Goal: Task Accomplishment & Management: Manage account settings

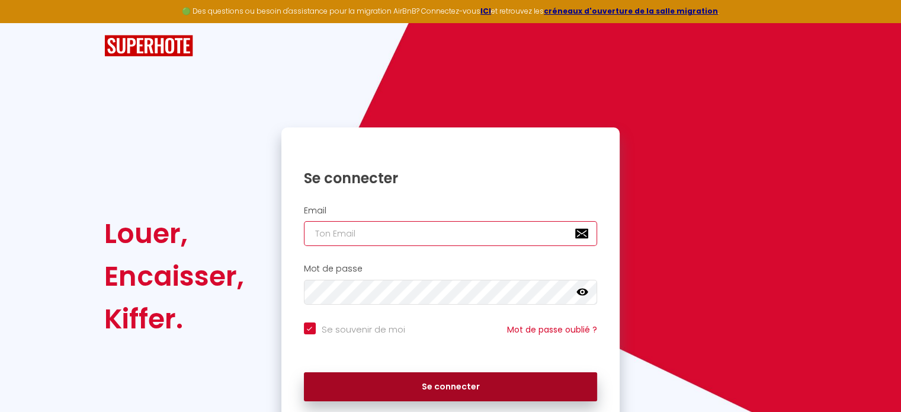
type input "[EMAIL_ADDRESS][PERSON_NAME][DOMAIN_NAME]"
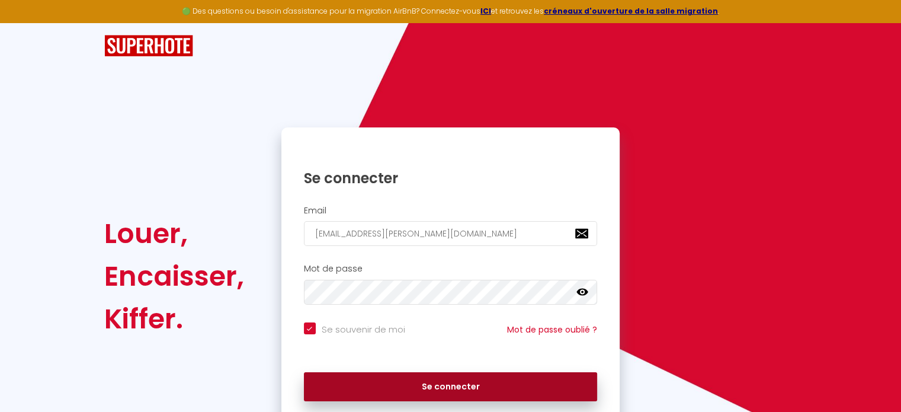
click at [457, 386] on button "Se connecter" at bounding box center [451, 387] width 294 height 30
checkbox input "true"
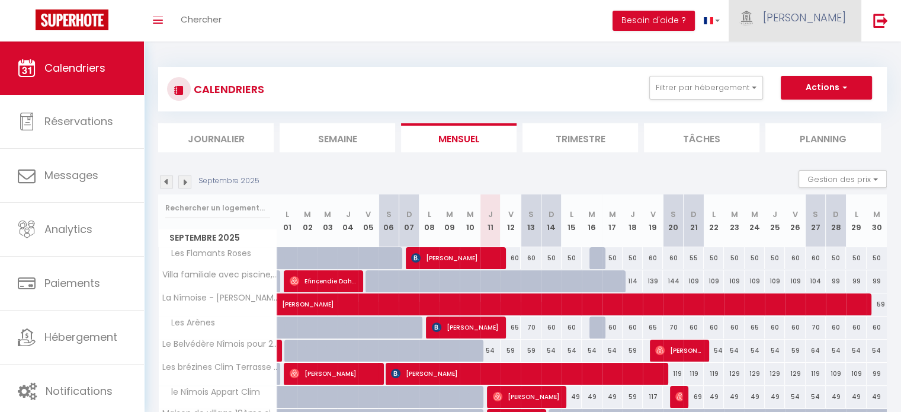
click at [847, 24] on link "[PERSON_NAME]" at bounding box center [795, 20] width 132 height 41
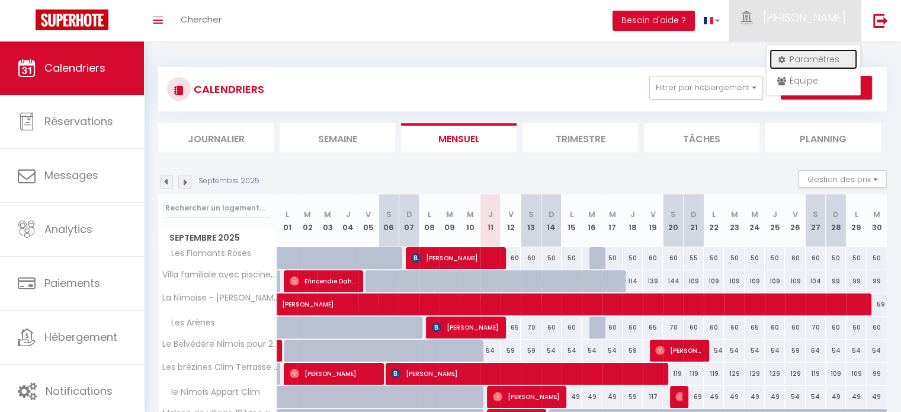
click at [821, 58] on link "Paramètres" at bounding box center [814, 59] width 88 height 20
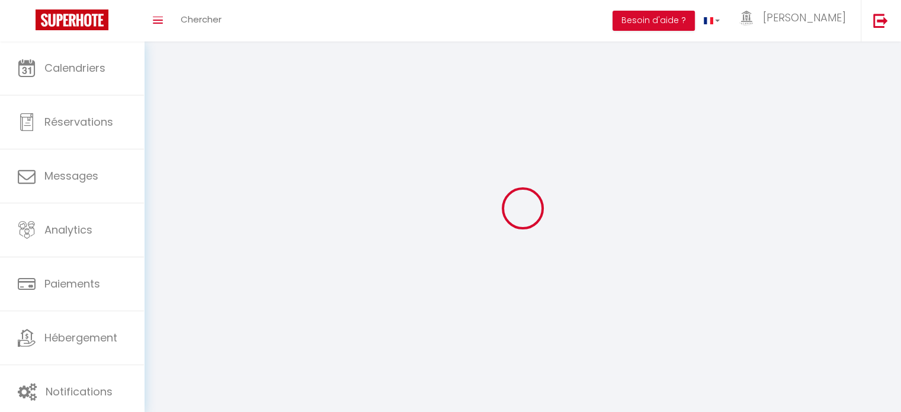
type input "[PERSON_NAME]"
type input "Conciergerie de la Maison Carrée"
type input "0685815276"
type input "10 rue Claude Mellarede Bat K"
type input "30000"
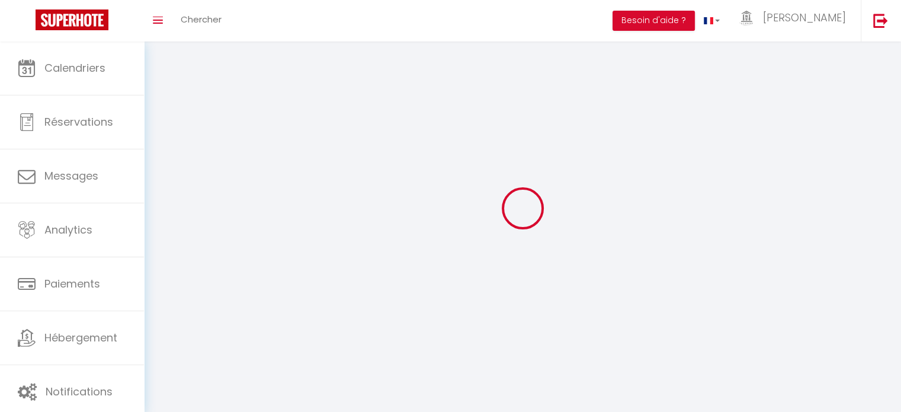
type input "Nimes"
type input "R56CiSF98SQSUoUiJrP3gC8pa"
type input "6DRnLVqXOZZnxdcFFF0b2KN1k"
select select "28"
select select "fr"
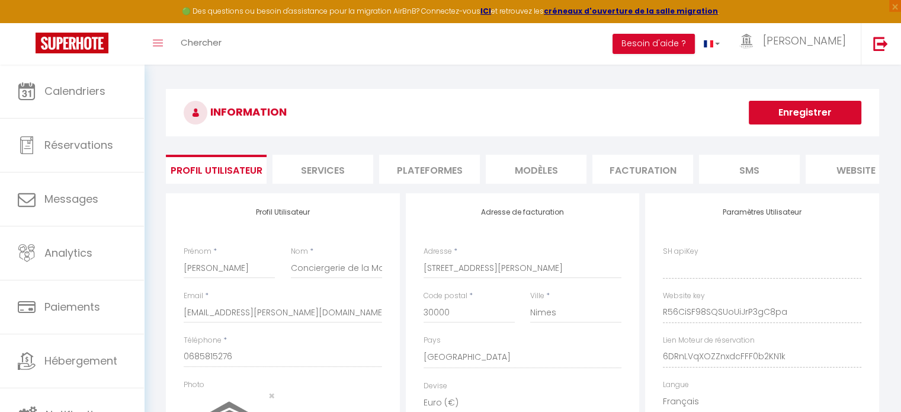
type input "R56CiSF98SQSUoUiJrP3gC8pa"
type input "6DRnLVqXOZZnxdcFFF0b2KN1k"
type input "https://app.superhote.com/#/get-available-rentals/6DRnLVqXOZZnxdcFFF0b2KN1k"
click at [456, 169] on li "Plateformes" at bounding box center [429, 169] width 101 height 29
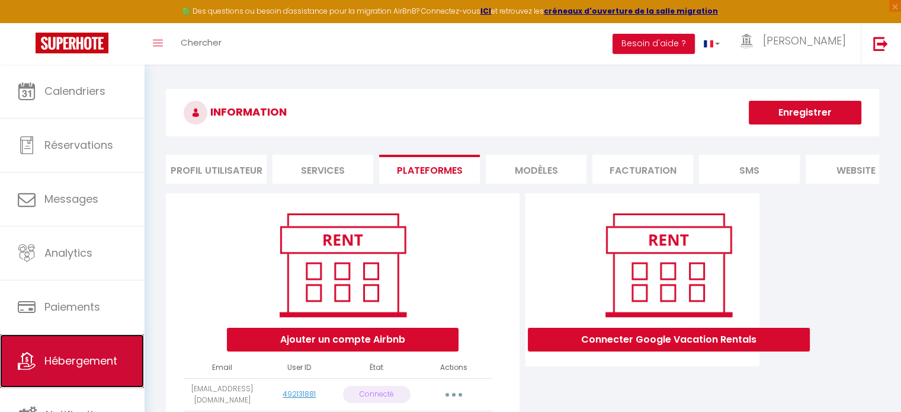
click at [114, 348] on link "Hébergement" at bounding box center [72, 360] width 144 height 53
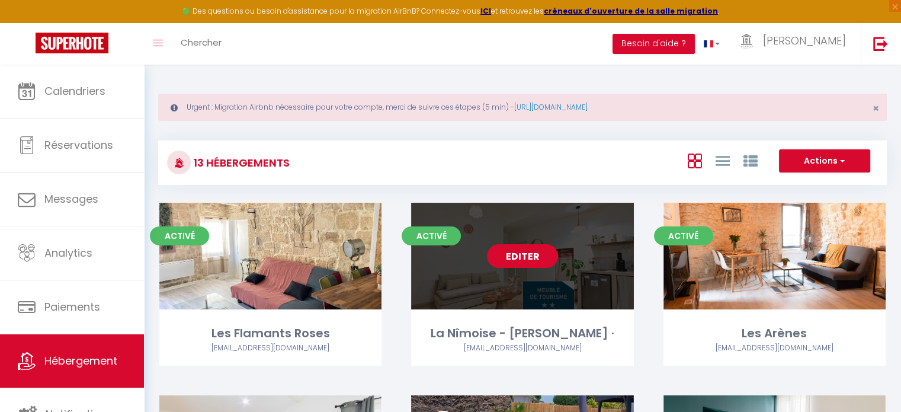
click at [531, 255] on link "Editer" at bounding box center [522, 256] width 71 height 24
click at [614, 338] on div "La Nîmoise - [PERSON_NAME] ·" at bounding box center [522, 333] width 222 height 18
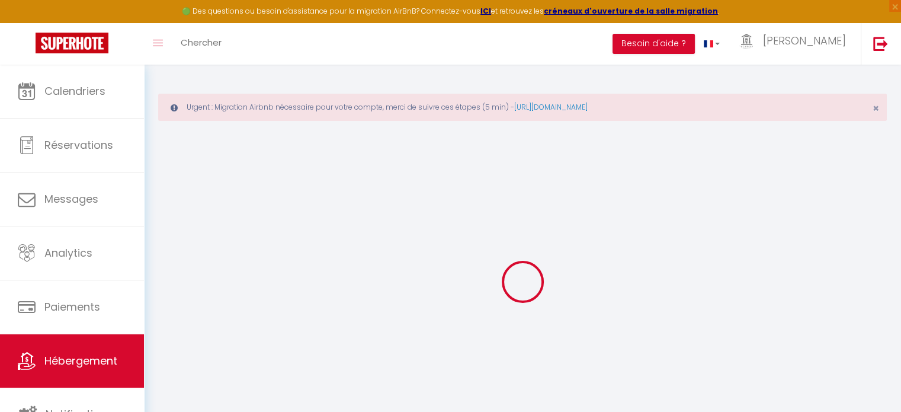
select select "42960"
select select
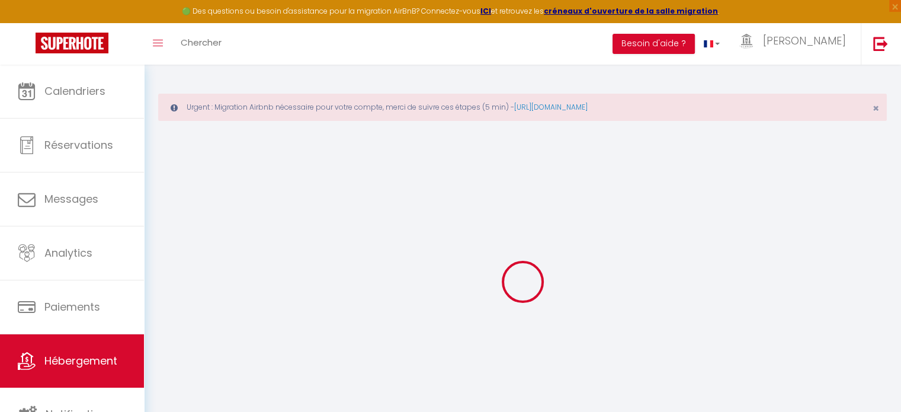
select select
checkbox input "false"
checkbox input "true"
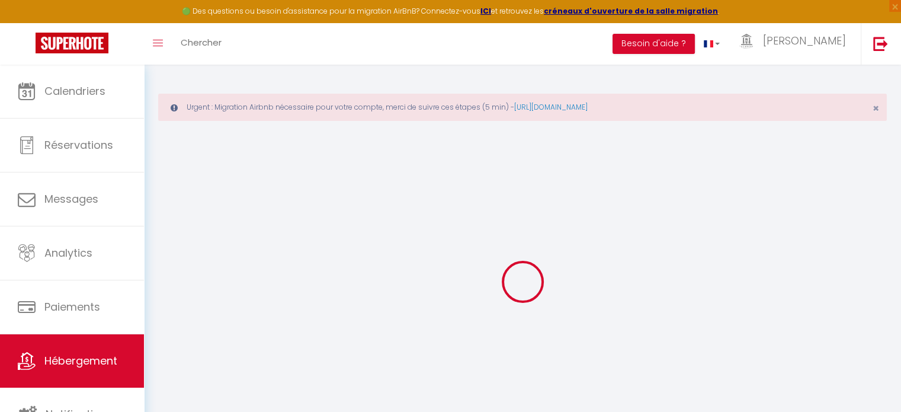
checkbox input "false"
select select
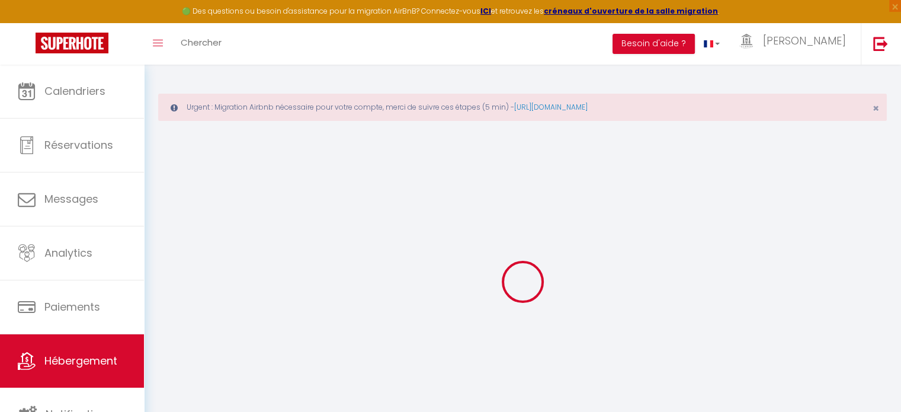
select select
checkbox input "false"
checkbox input "true"
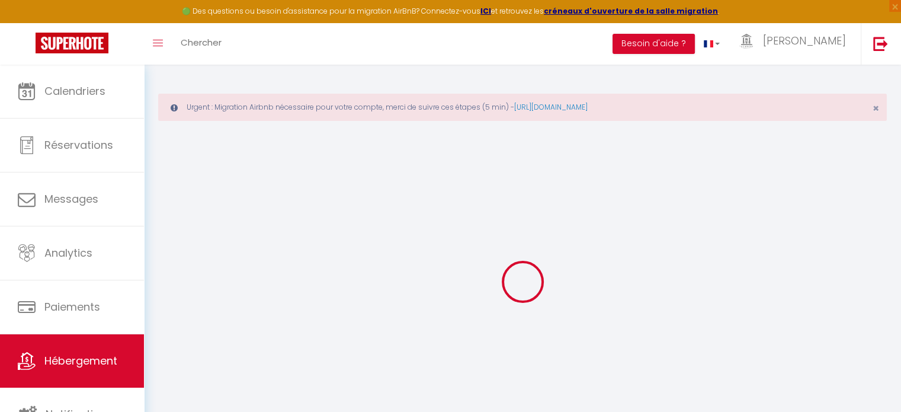
checkbox input "false"
checkbox input "true"
checkbox input "false"
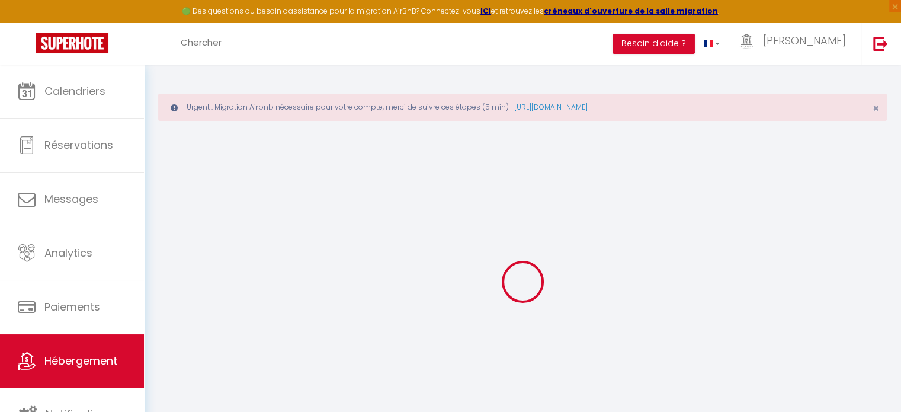
checkbox input "false"
checkbox input "true"
checkbox input "false"
select select "16:00"
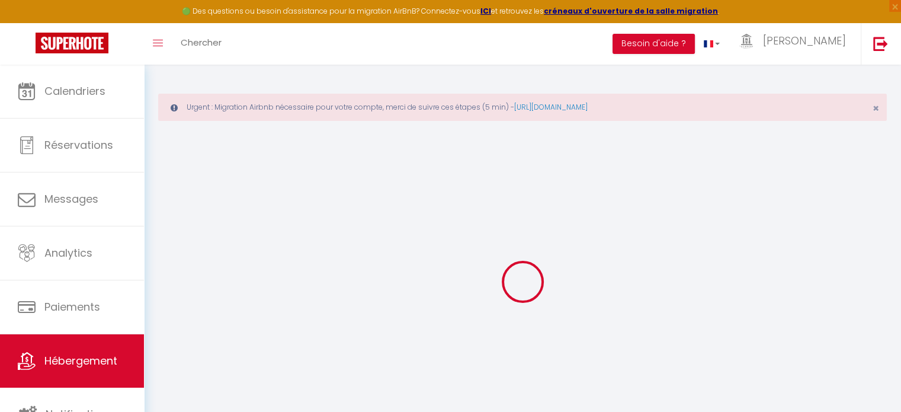
select select "23:00"
select select "10:00"
select select "30"
select select "120"
select select "18:00"
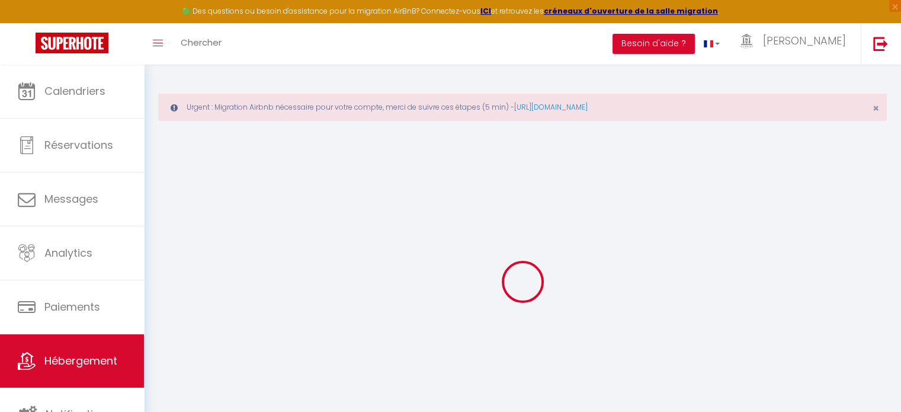
checkbox input "false"
checkbox input "true"
checkbox input "false"
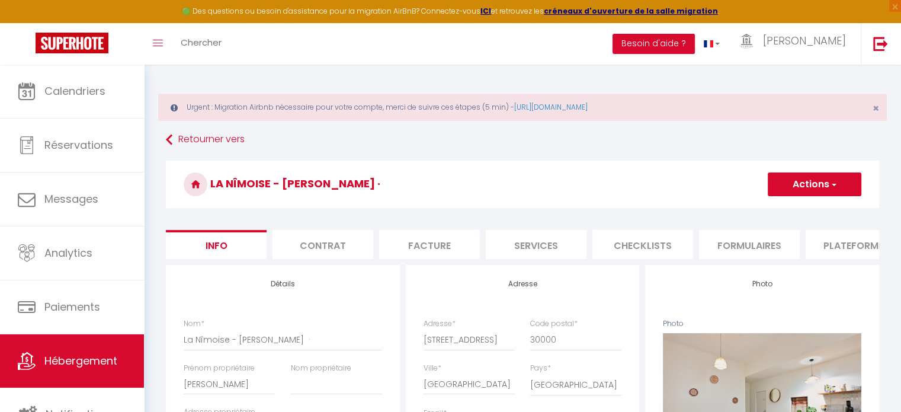
click at [862, 244] on li "Plateformes" at bounding box center [856, 244] width 101 height 29
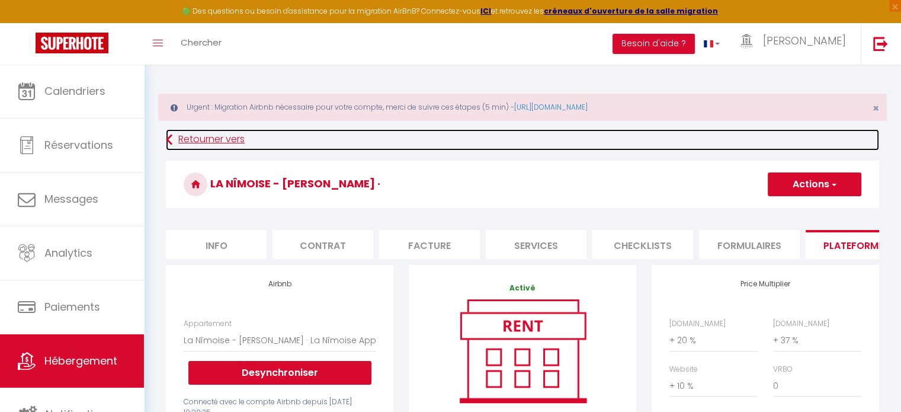
click at [217, 137] on link "Retourner vers" at bounding box center [522, 139] width 713 height 21
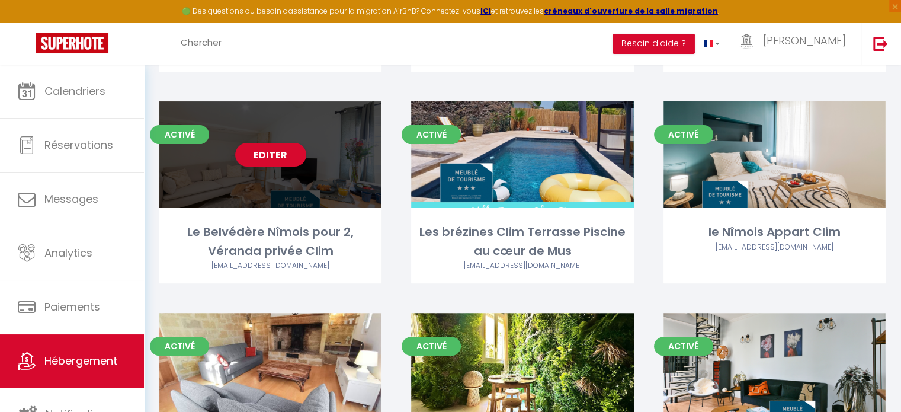
scroll to position [296, 0]
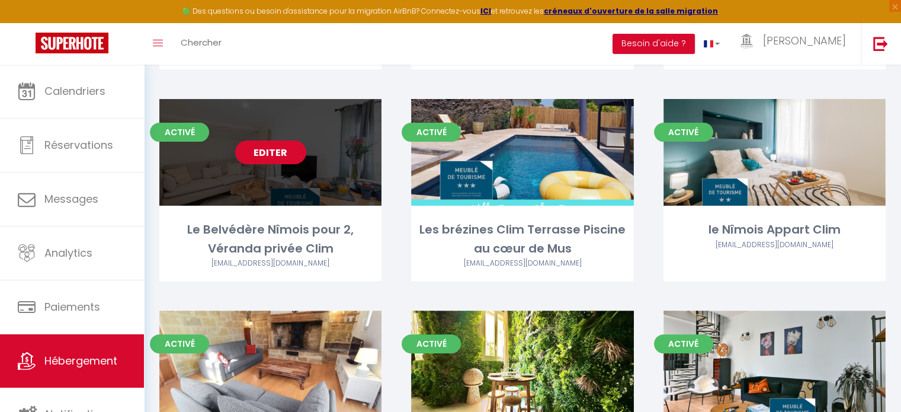
click at [277, 153] on link "Editer" at bounding box center [270, 152] width 71 height 24
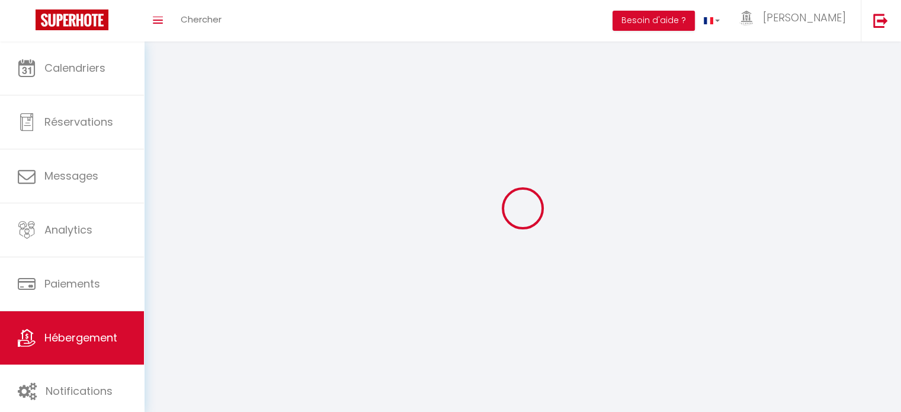
select select
select select "28"
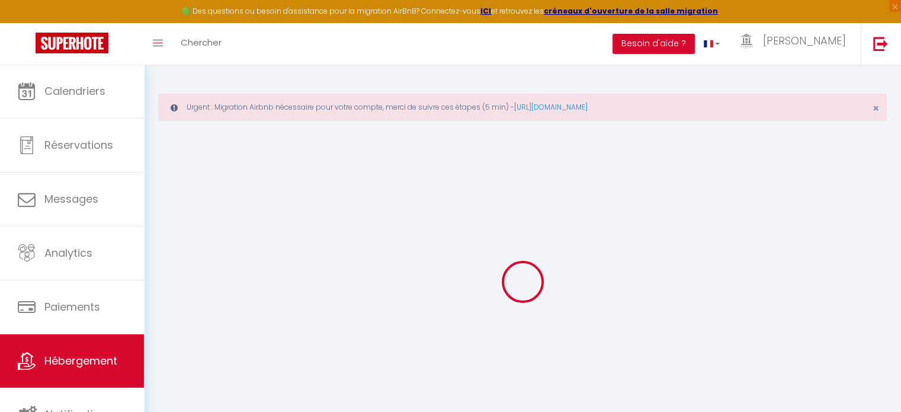
select select
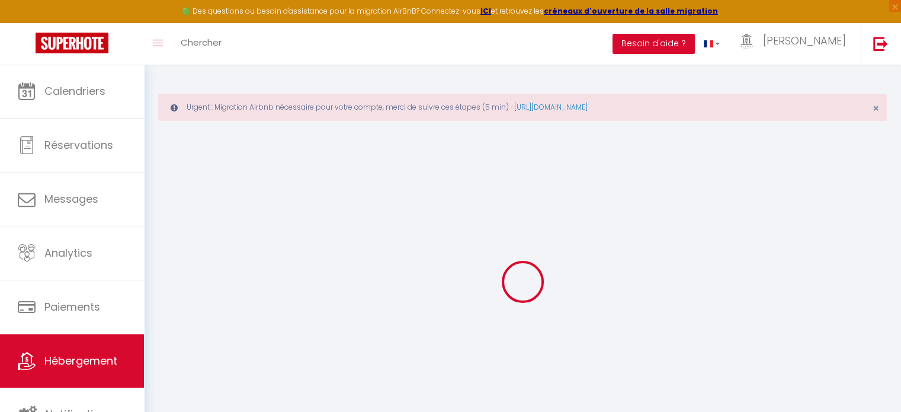
select select
checkbox input "false"
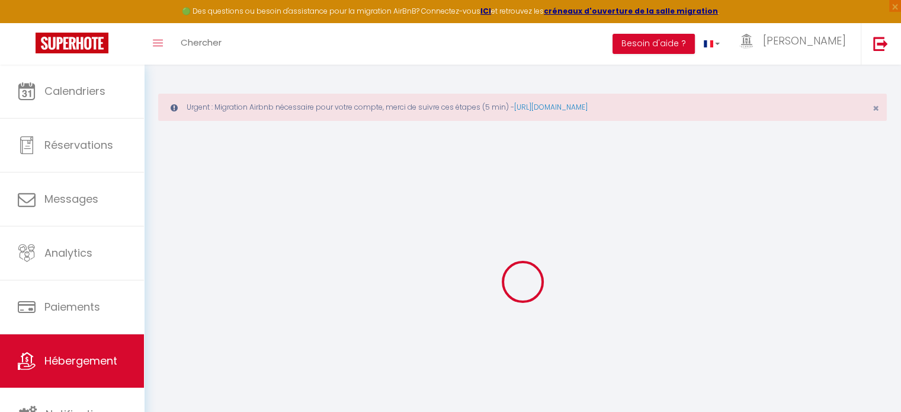
select select
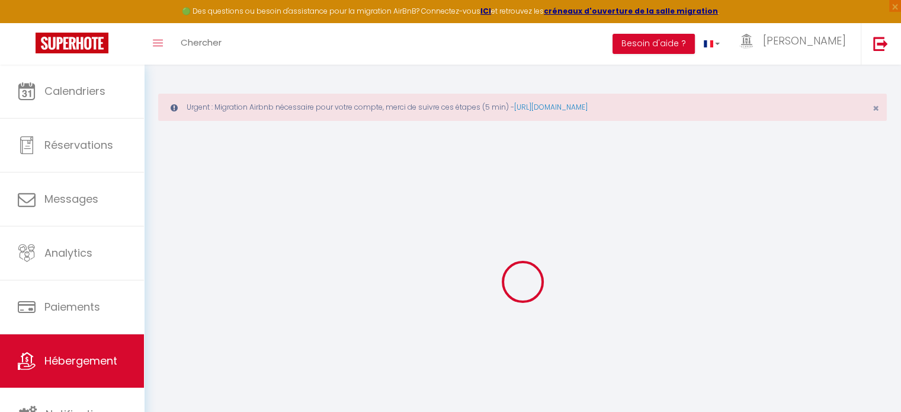
select select
checkbox input "false"
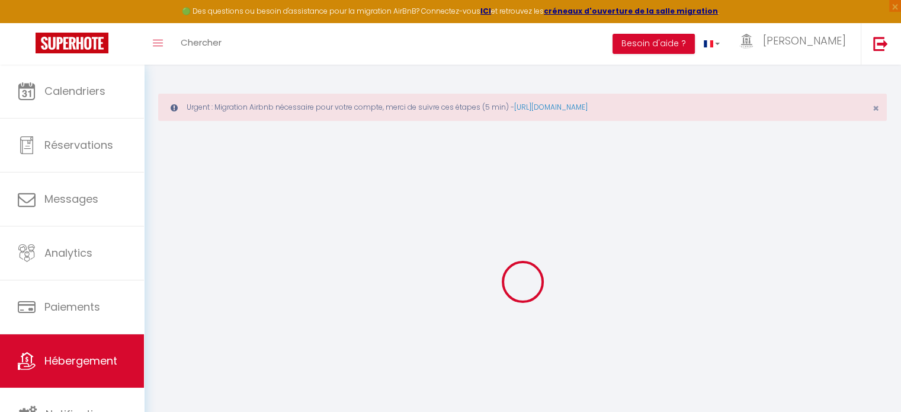
checkbox input "false"
select select
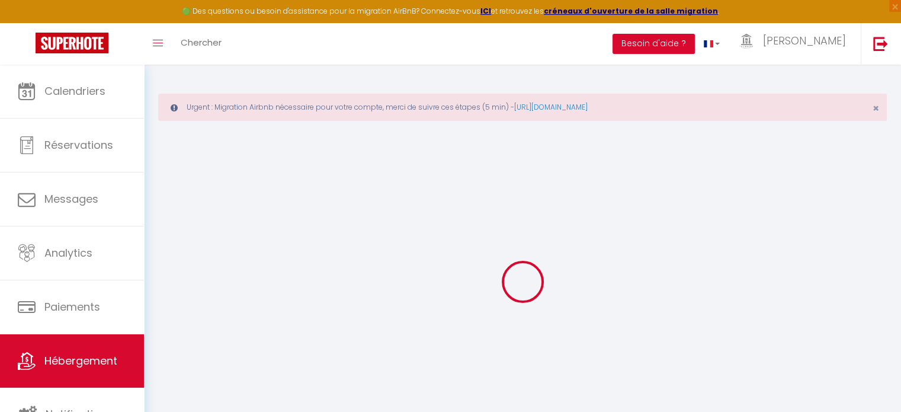
select select
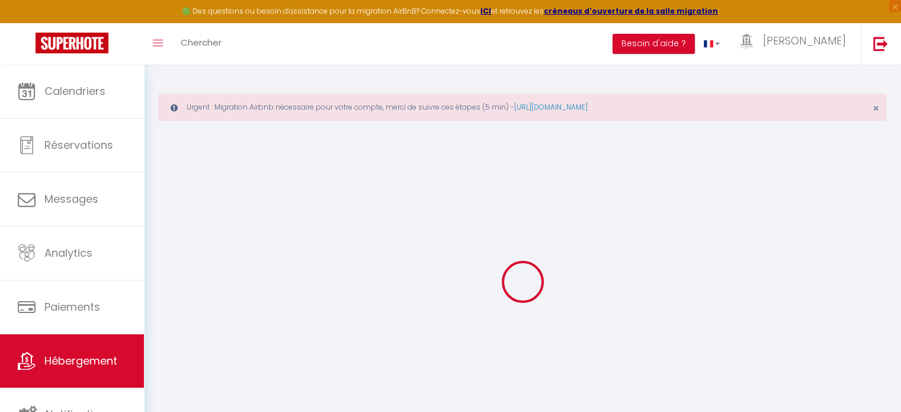
checkbox input "false"
select select
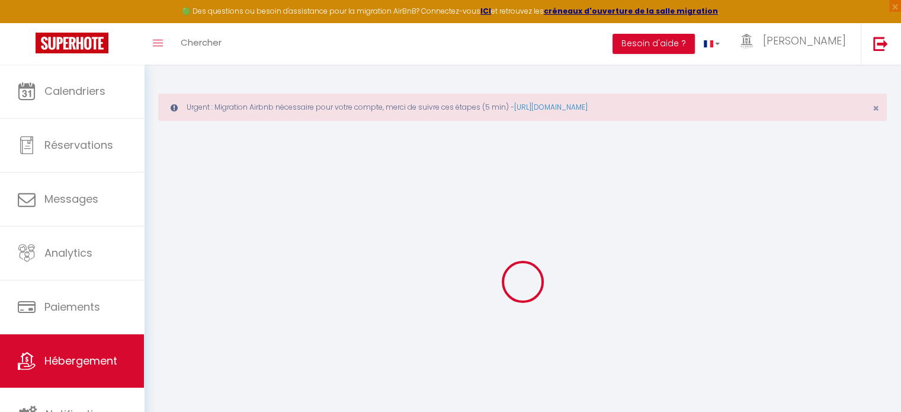
select select
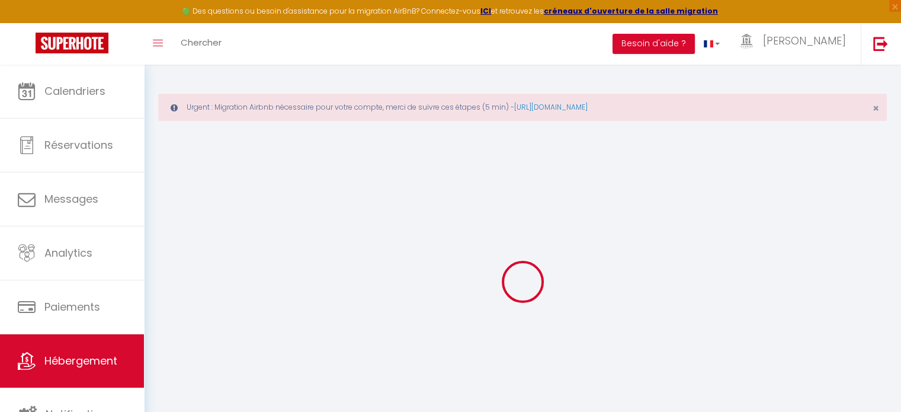
select select
checkbox input "false"
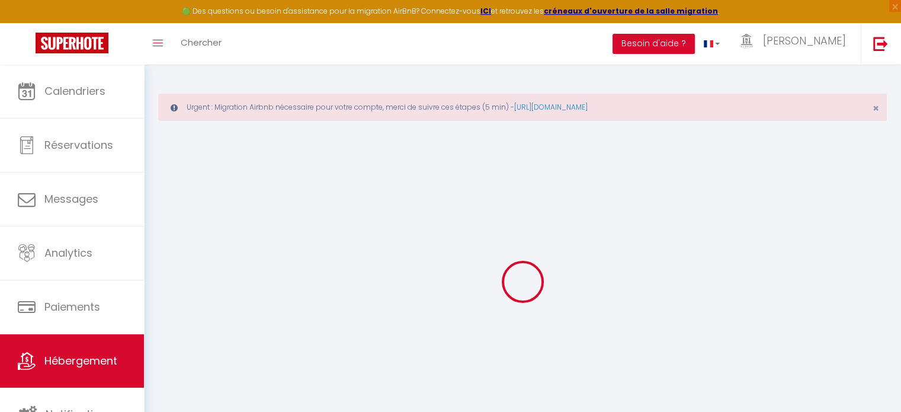
checkbox input "false"
select select
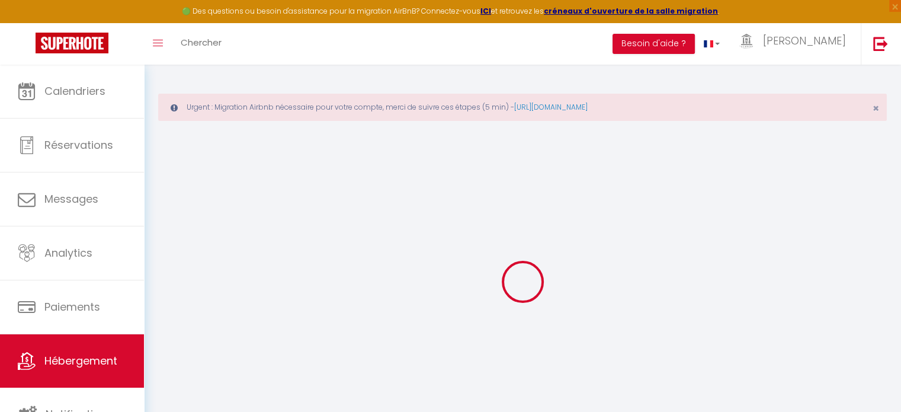
select select
checkbox input "false"
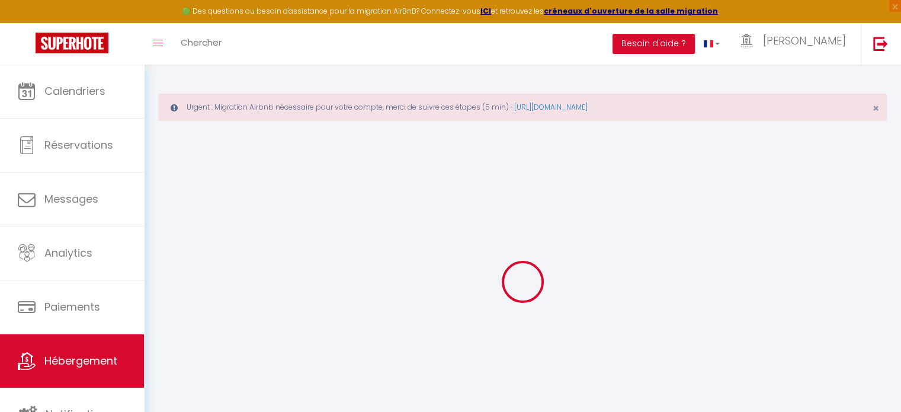
checkbox input "false"
select select
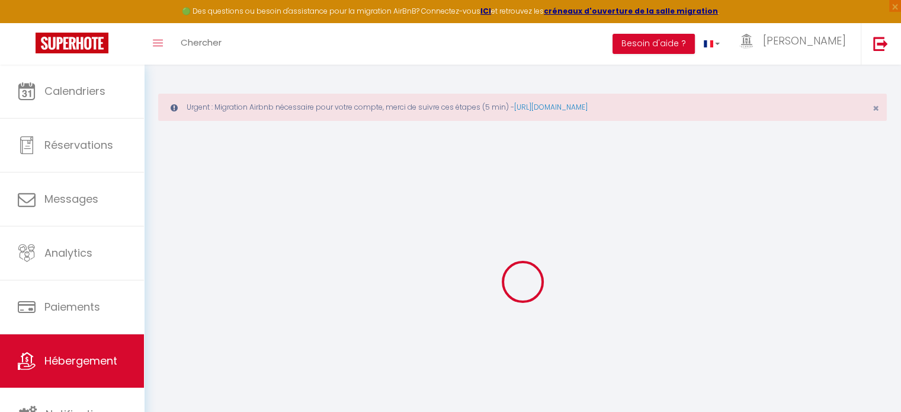
type input "Le Belvédère Nîmois pour 2, Véranda privée Clim"
type input "Clément"
select select "2"
type input "54"
type input "36"
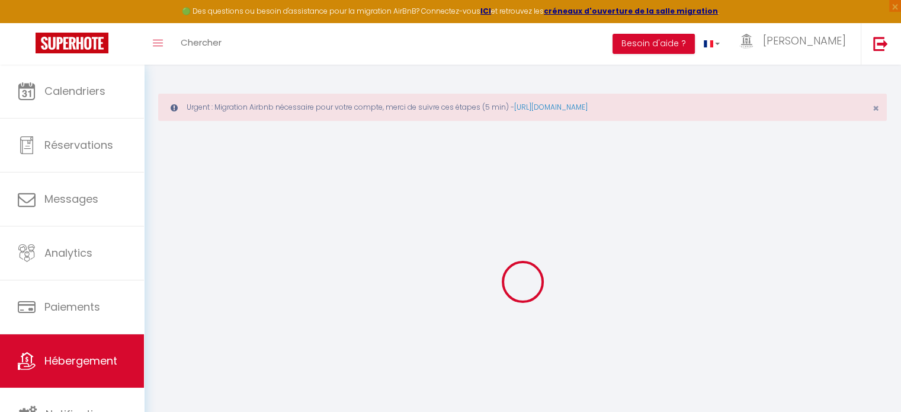
type input "0.99"
type input "350"
select select
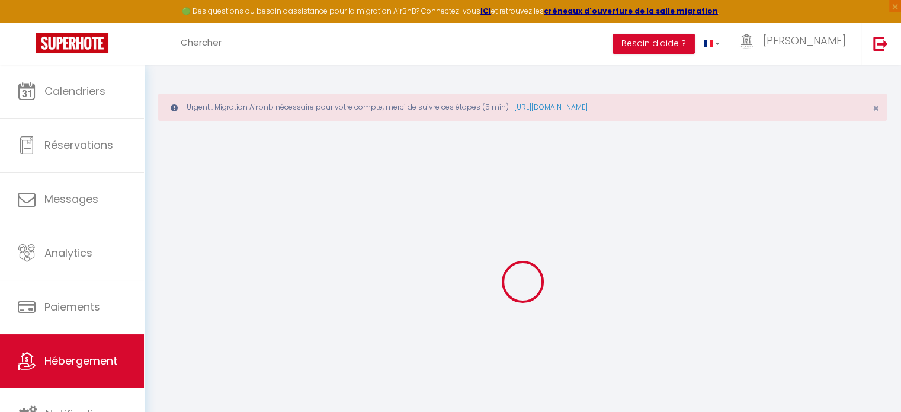
select select
type input "8 Rue Astruc"
type input "30000"
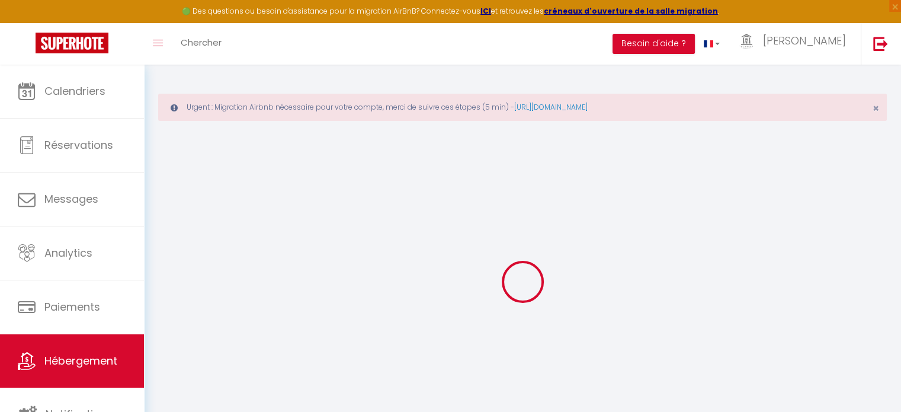
type input "[GEOGRAPHIC_DATA]"
type input "[EMAIL_ADDRESS][DOMAIN_NAME]"
select select "10502"
checkbox input "false"
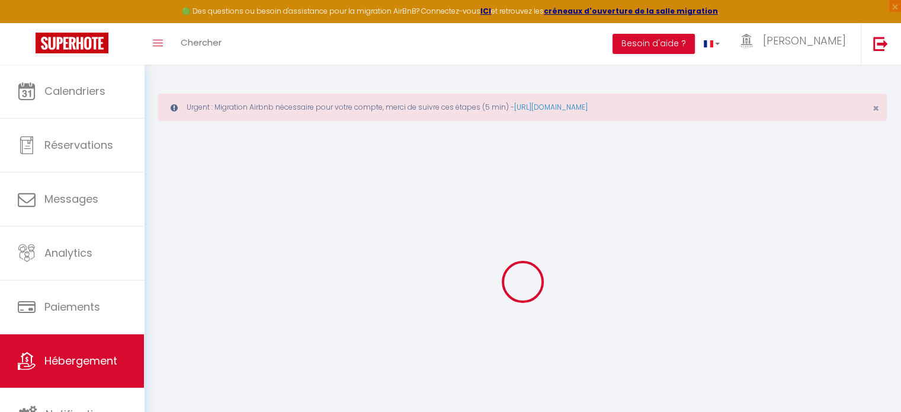
checkbox input "true"
checkbox input "false"
type input "22"
type input "36"
type input "0"
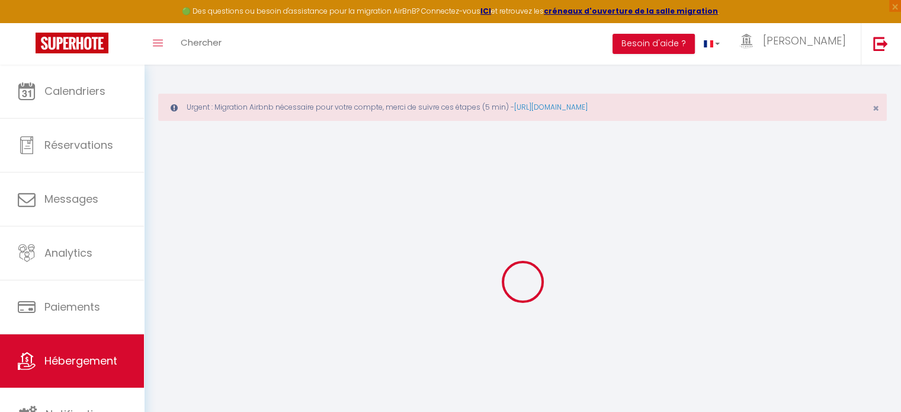
type input "0"
select select
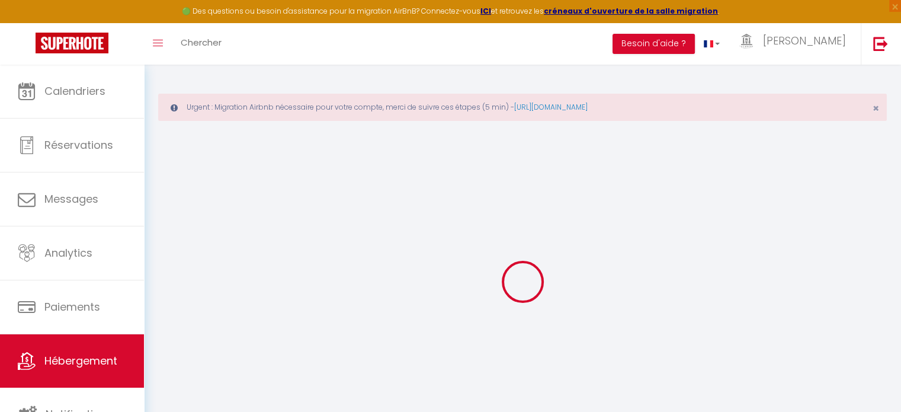
select select
checkbox input "false"
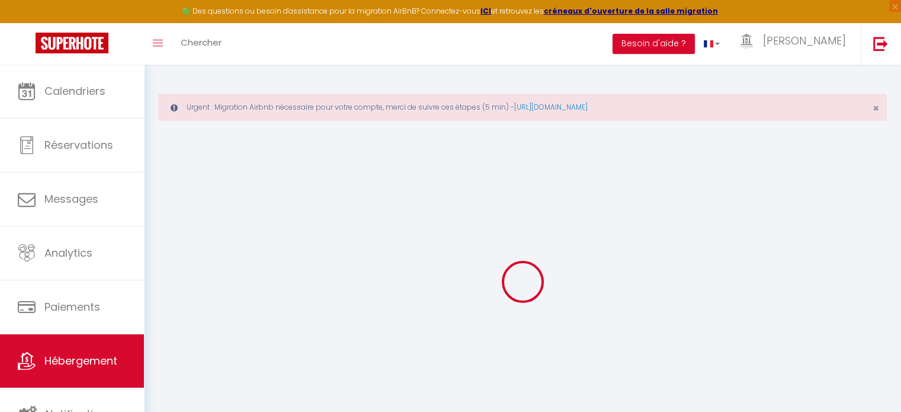
checkbox input "true"
checkbox input "false"
select select "+ 20 %"
select select "+ 37 %"
select select "+ 10 %"
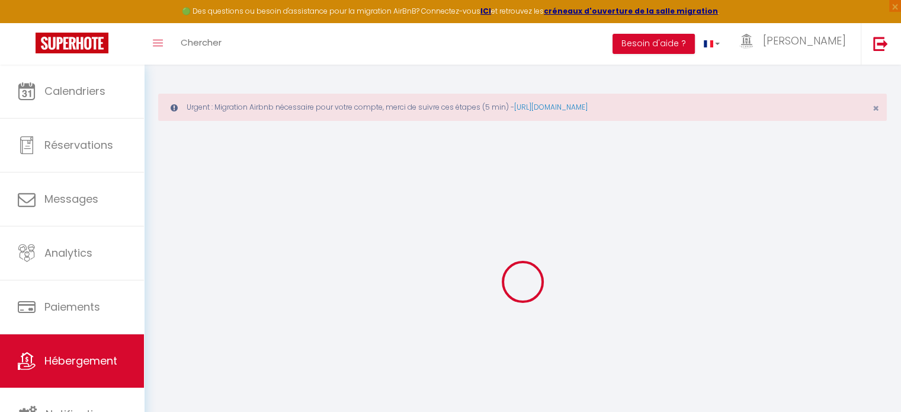
checkbox input "false"
checkbox input "true"
checkbox input "false"
select select "270"
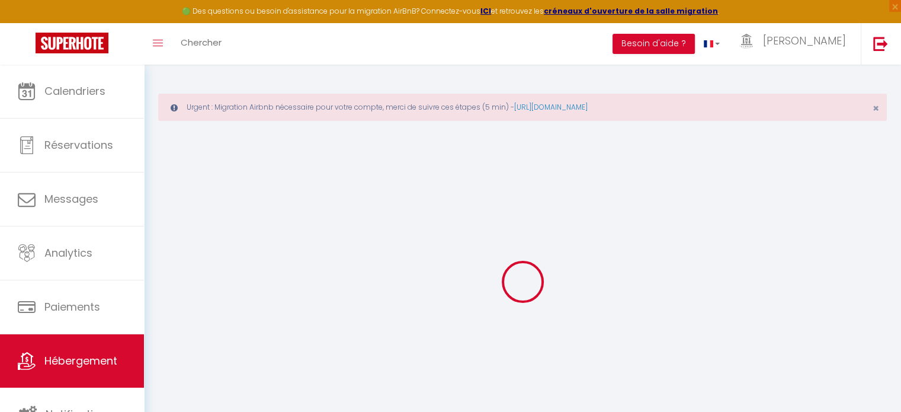
select select "well_reviewed_guests"
select select "EUR"
select select "14221"
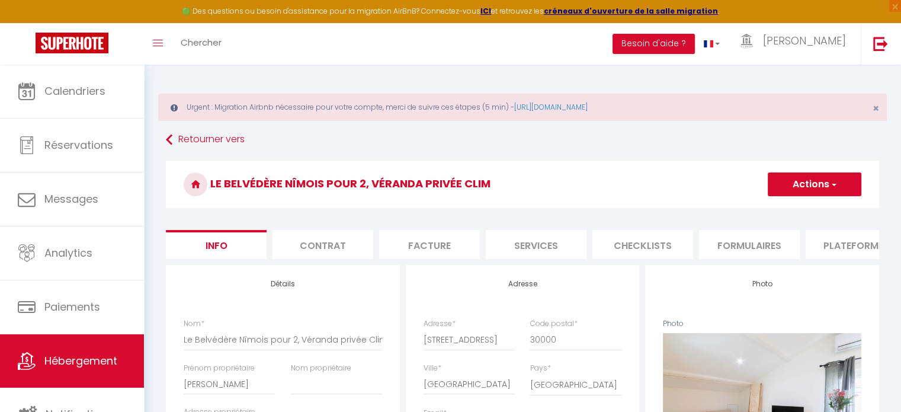
click at [839, 244] on li "Plateformes" at bounding box center [856, 244] width 101 height 29
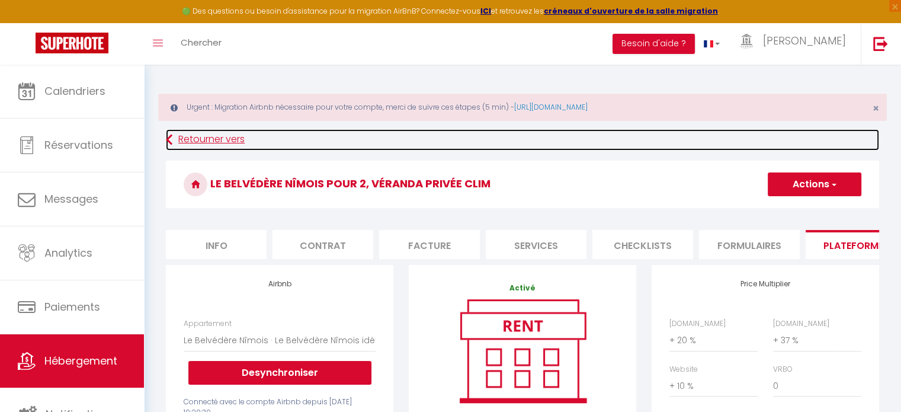
click at [207, 139] on link "Retourner vers" at bounding box center [522, 139] width 713 height 21
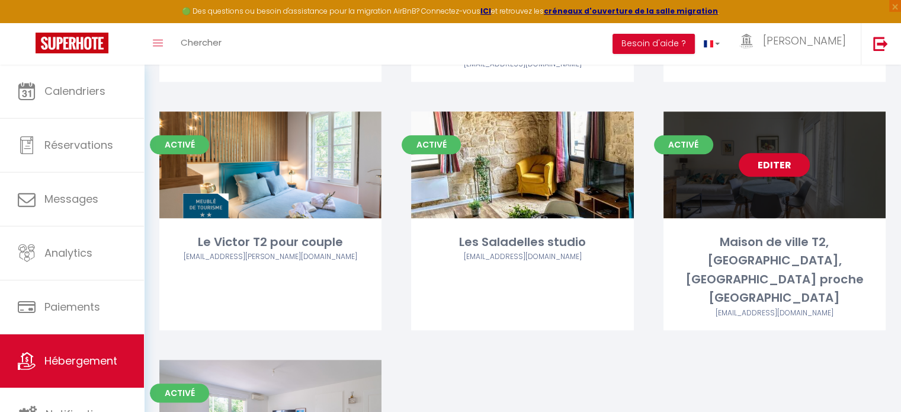
scroll to position [724, 0]
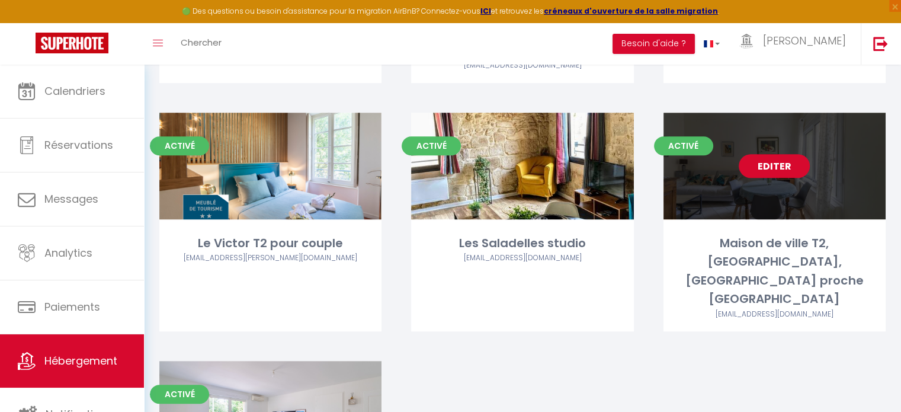
click at [789, 154] on link "Editer" at bounding box center [774, 166] width 71 height 24
click at [827, 160] on div "Editer" at bounding box center [775, 166] width 222 height 107
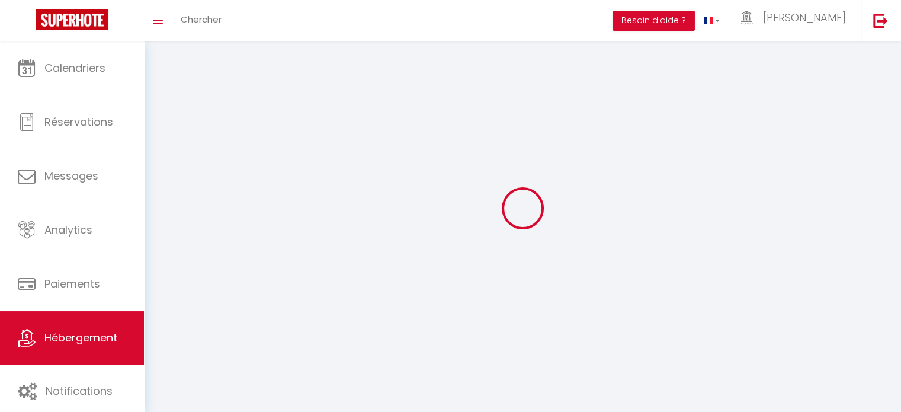
select select "1"
select select
select select "28"
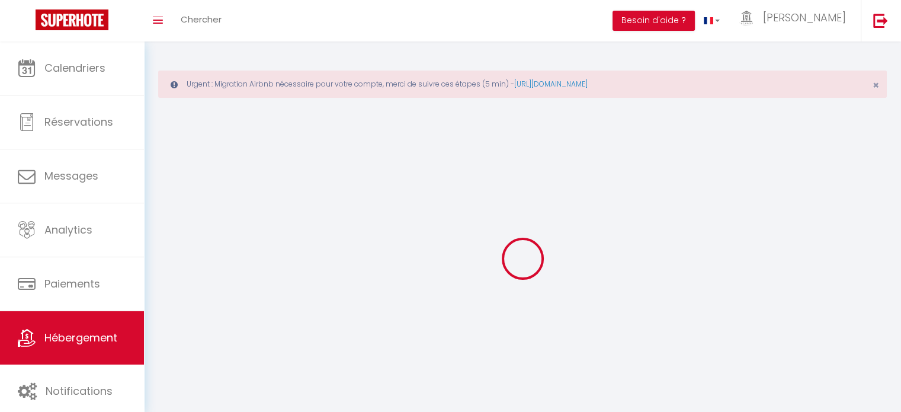
select select
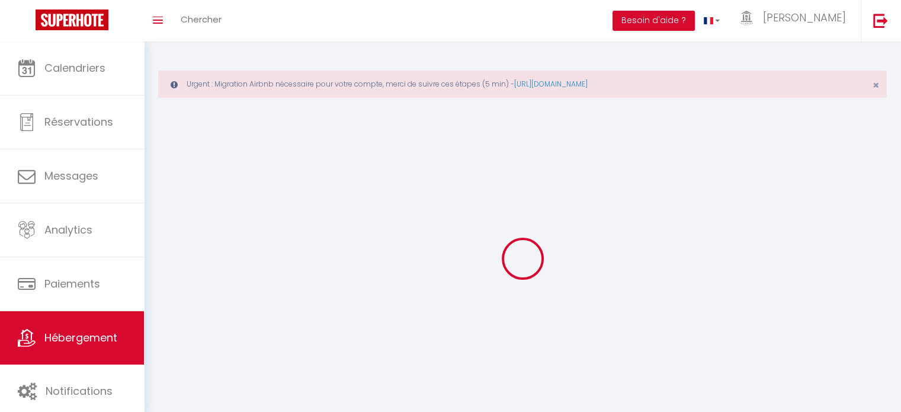
select select
checkbox input "false"
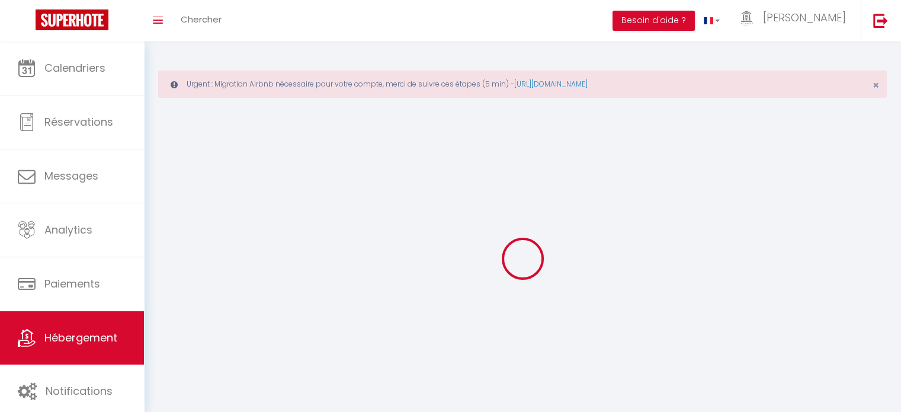
select select
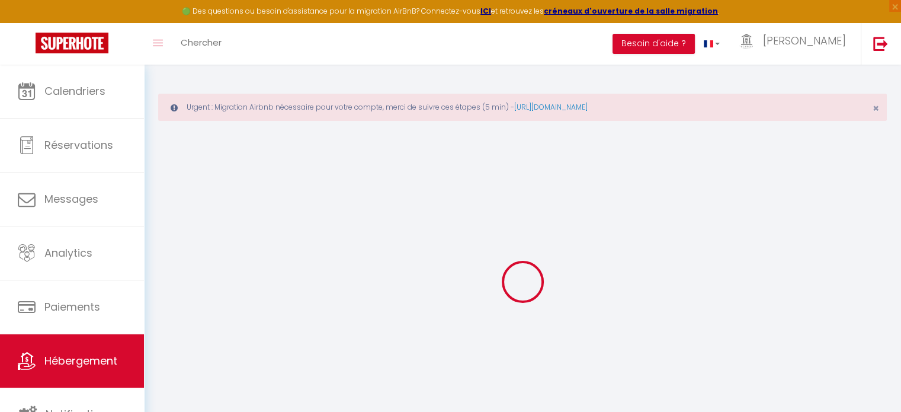
select select
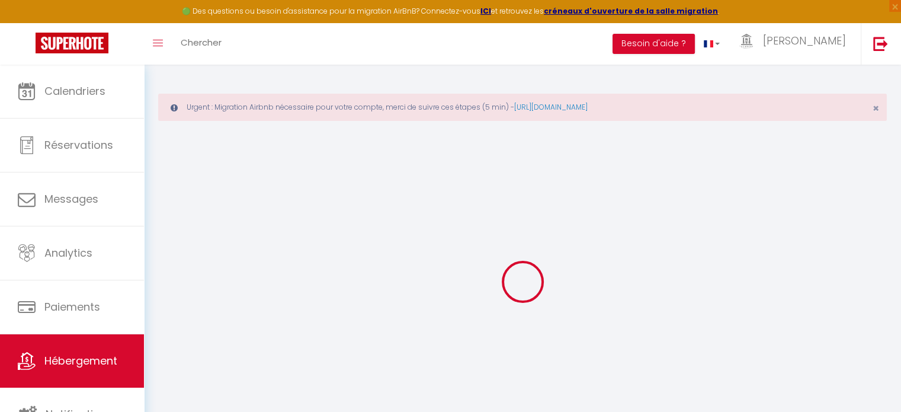
select select
checkbox input "false"
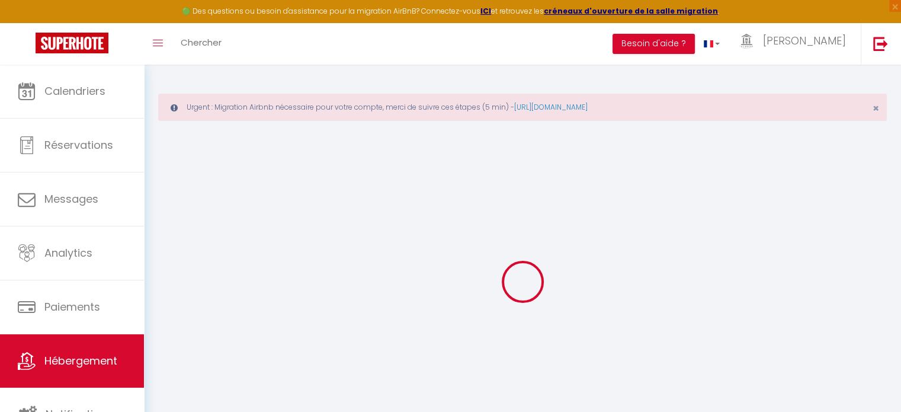
select select
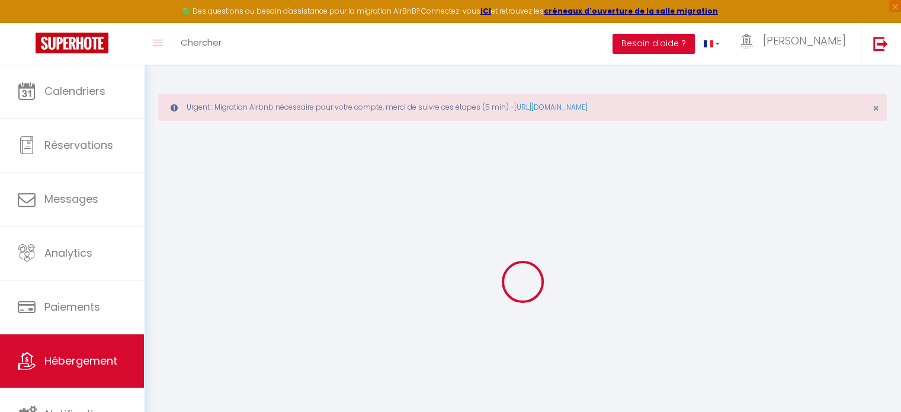
select select
checkbox input "false"
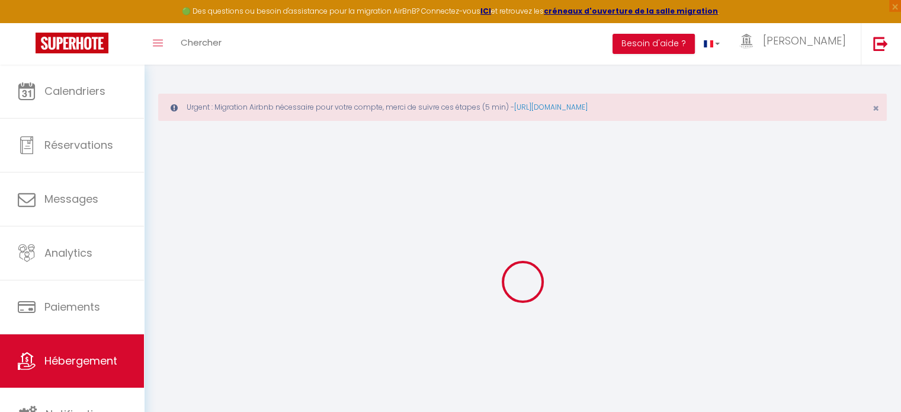
checkbox input "false"
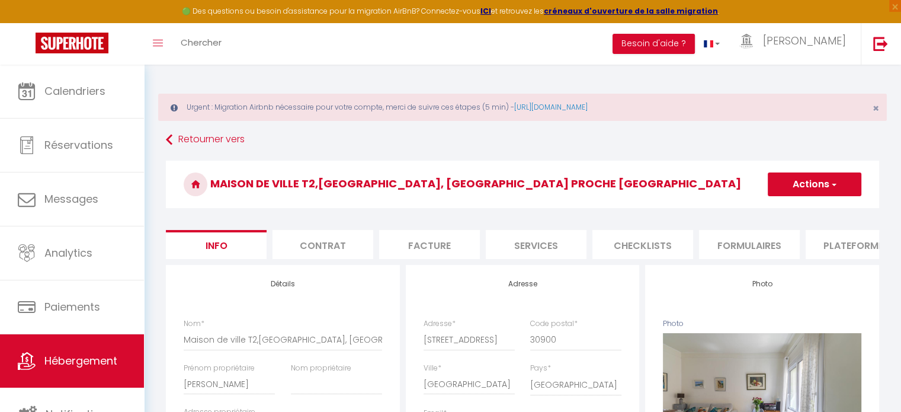
click at [856, 245] on li "Plateformes" at bounding box center [856, 244] width 101 height 29
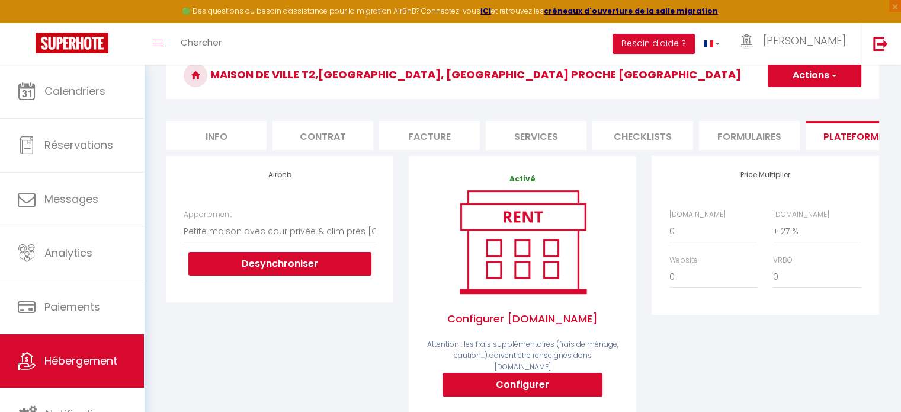
scroll to position [178, 0]
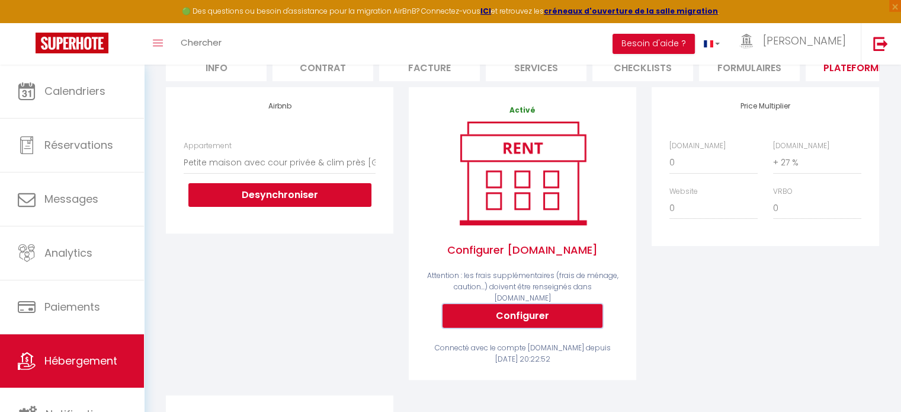
click at [523, 312] on button "Configurer" at bounding box center [523, 316] width 160 height 24
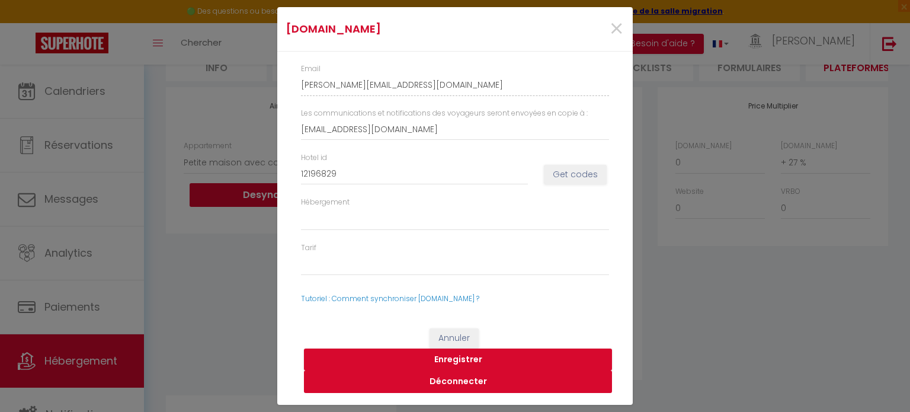
click at [465, 380] on button "Déconnecter" at bounding box center [458, 381] width 308 height 23
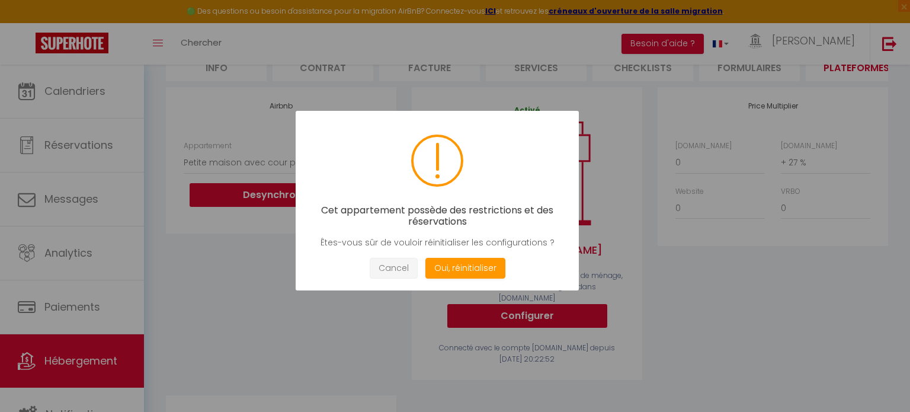
click at [405, 267] on button "Cancel" at bounding box center [394, 268] width 48 height 21
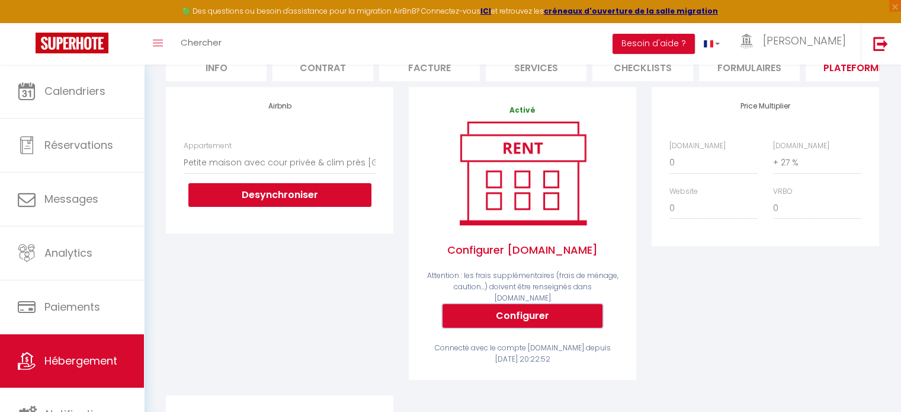
click at [524, 312] on button "Configurer" at bounding box center [523, 316] width 160 height 24
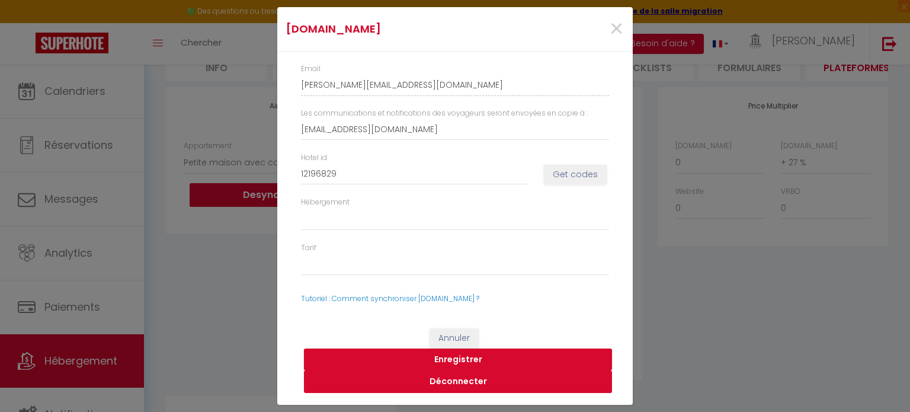
click at [460, 379] on button "Déconnecter" at bounding box center [458, 381] width 308 height 23
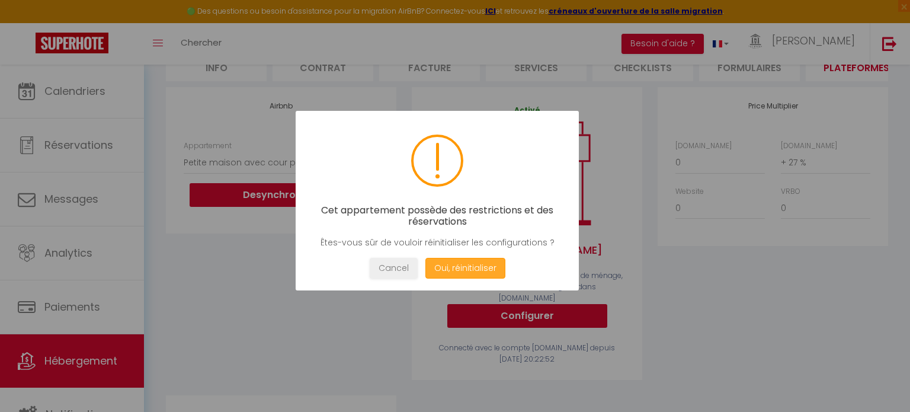
click at [472, 265] on button "Oui, réinitialiser" at bounding box center [465, 268] width 80 height 21
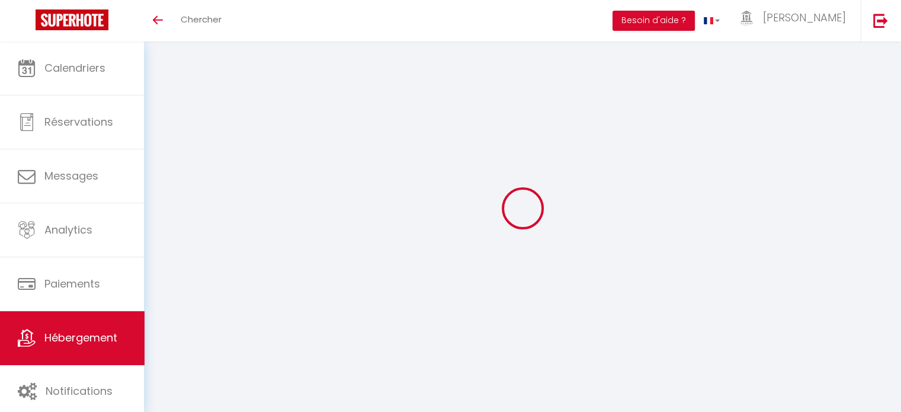
select select "3071-37892436"
select select "+ 27 %"
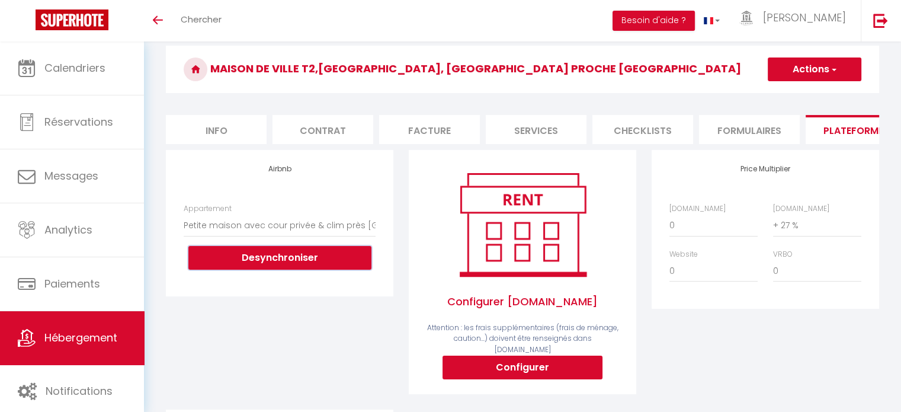
click at [335, 265] on button "Desynchroniser" at bounding box center [279, 258] width 183 height 24
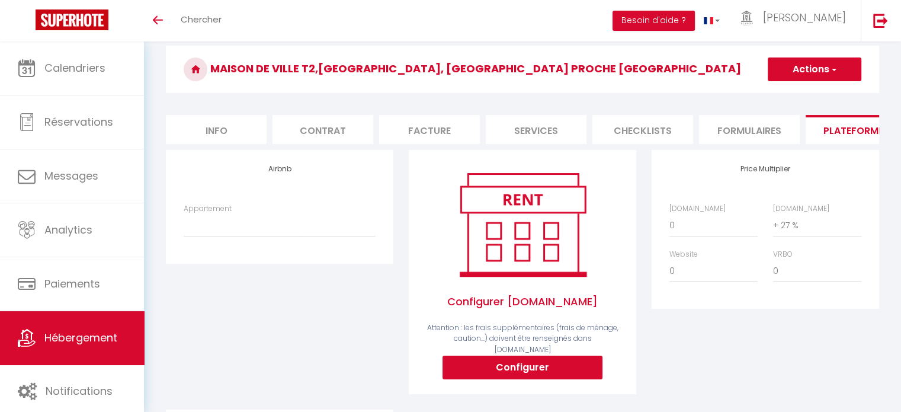
click at [815, 66] on button "Actions" at bounding box center [815, 69] width 94 height 24
click at [799, 94] on link "Enregistrer" at bounding box center [814, 95] width 94 height 15
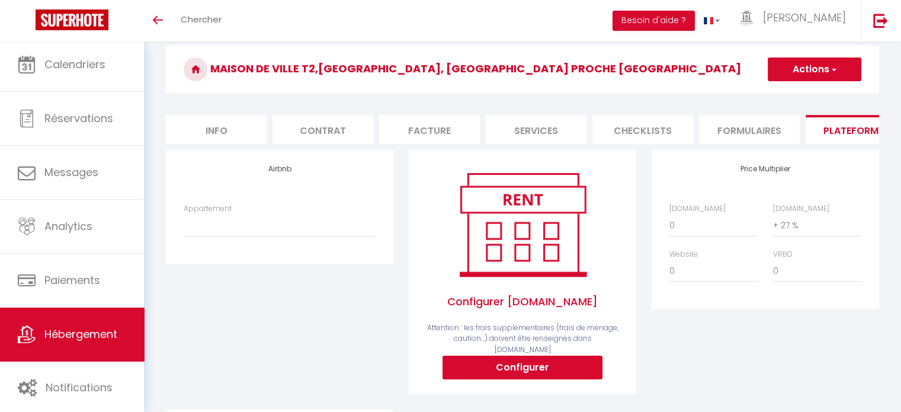
click at [101, 324] on link "Hébergement" at bounding box center [72, 334] width 144 height 53
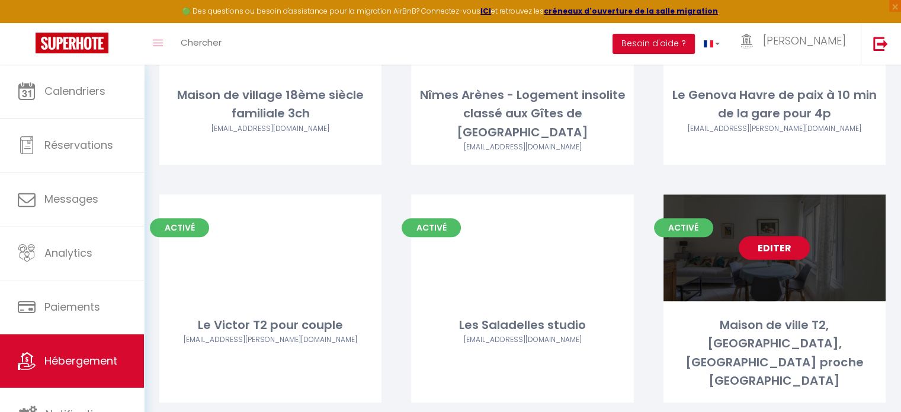
scroll to position [652, 0]
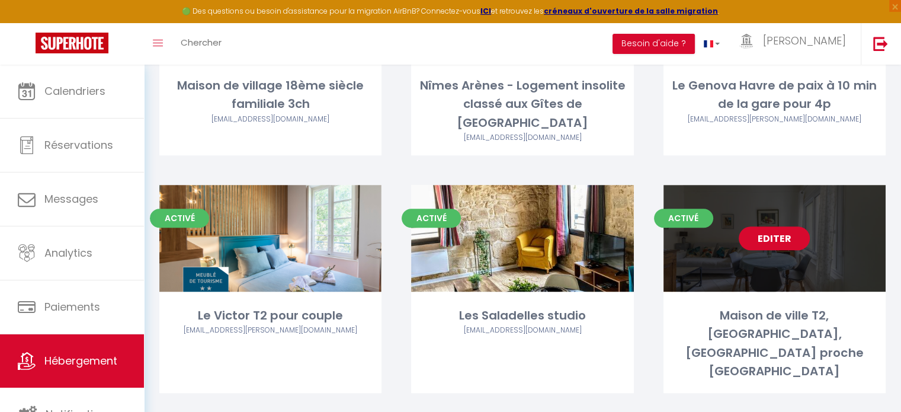
click at [786, 226] on link "Editer" at bounding box center [774, 238] width 71 height 24
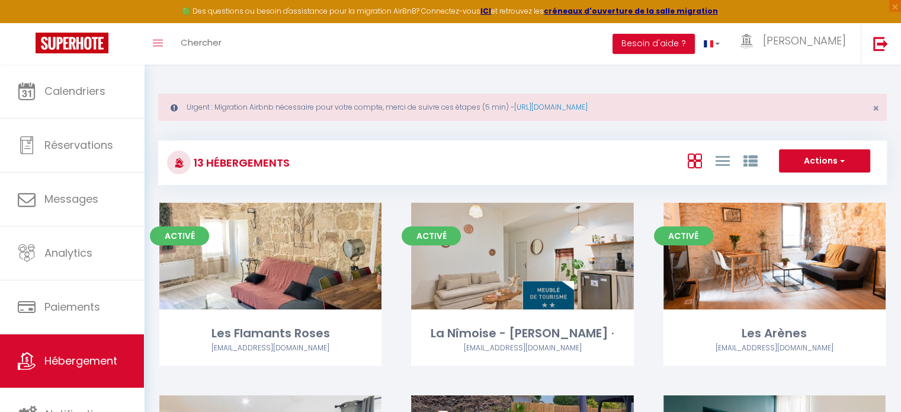
select select "3"
select select "2"
select select "1"
select select
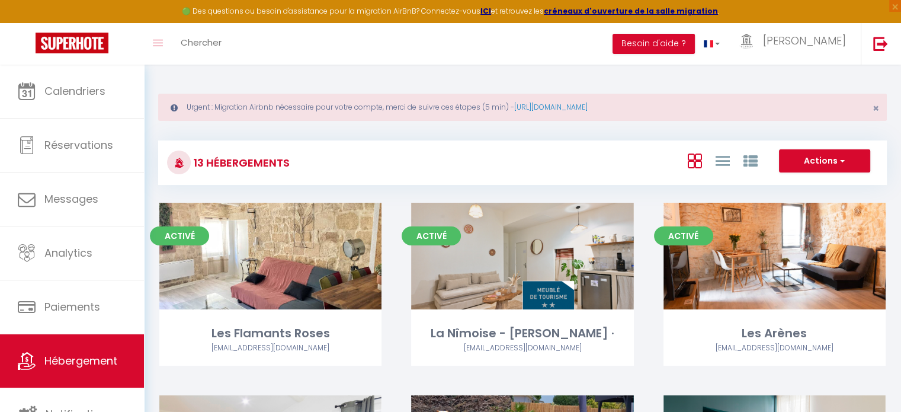
select select "28"
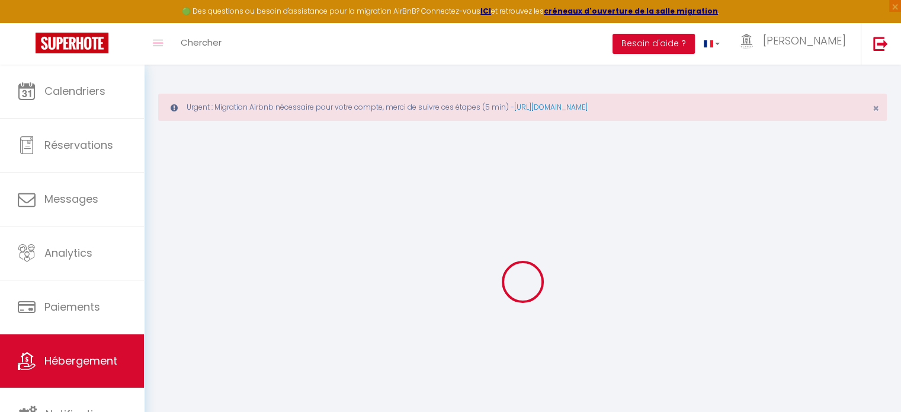
select select
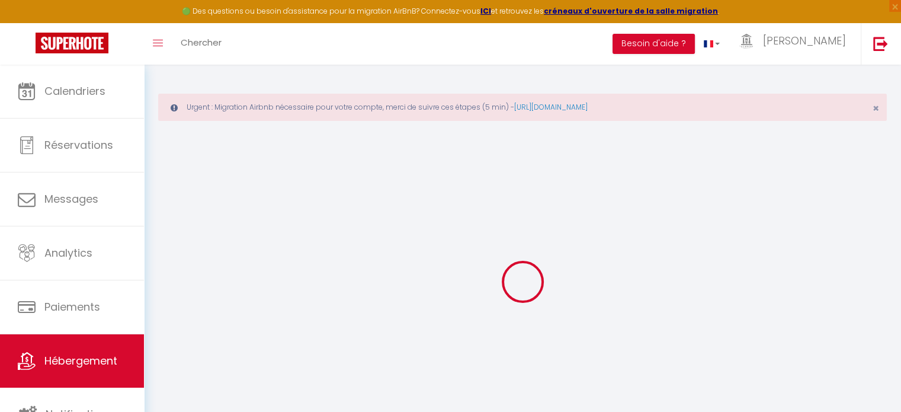
select select
checkbox input "false"
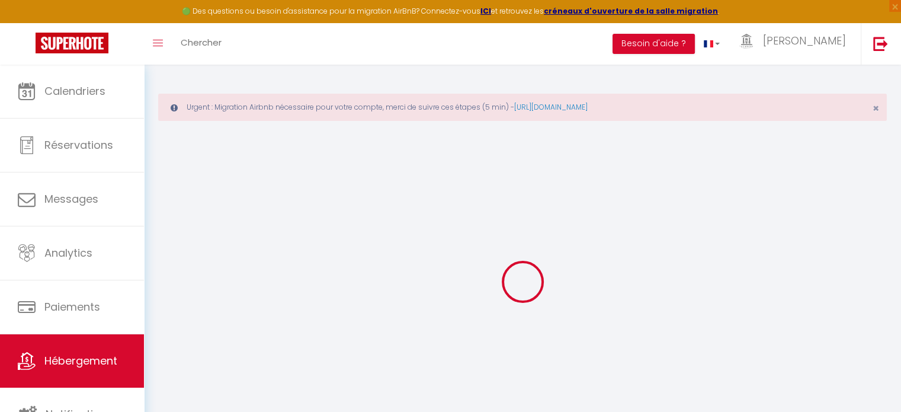
select select
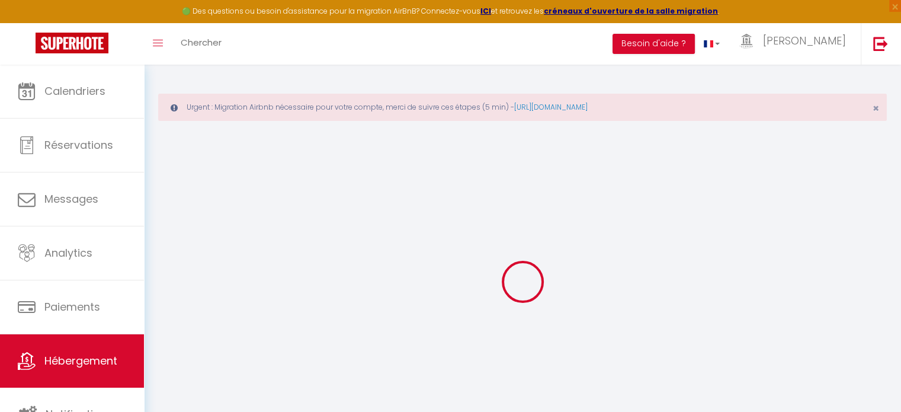
select select
checkbox input "false"
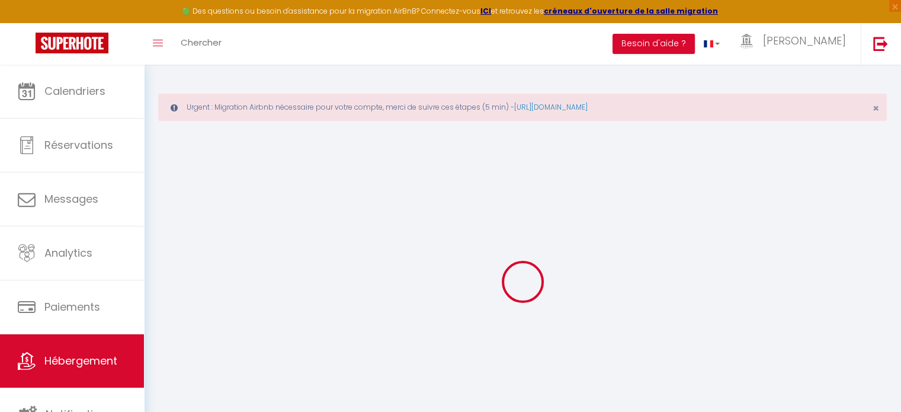
checkbox input "false"
select select
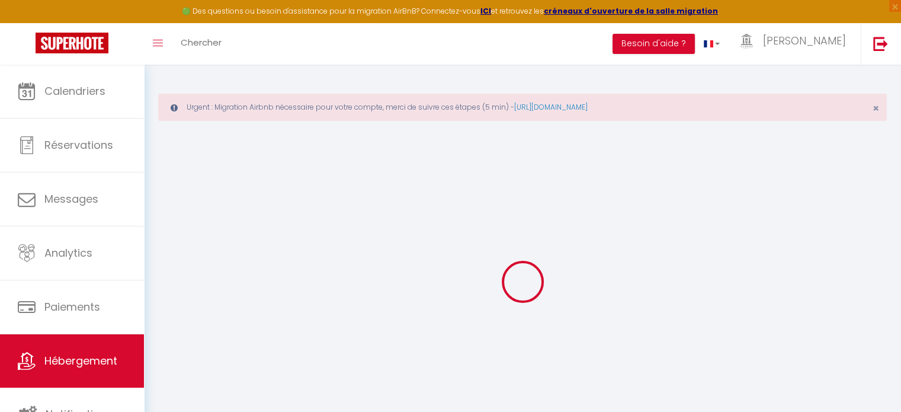
select select
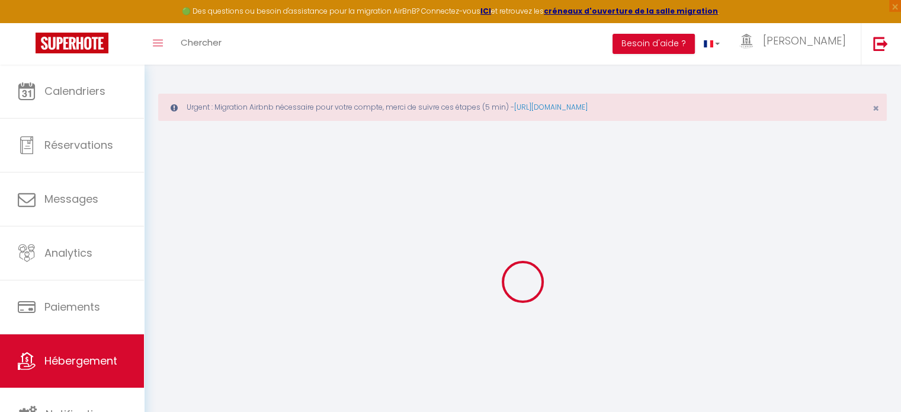
checkbox input "false"
select select
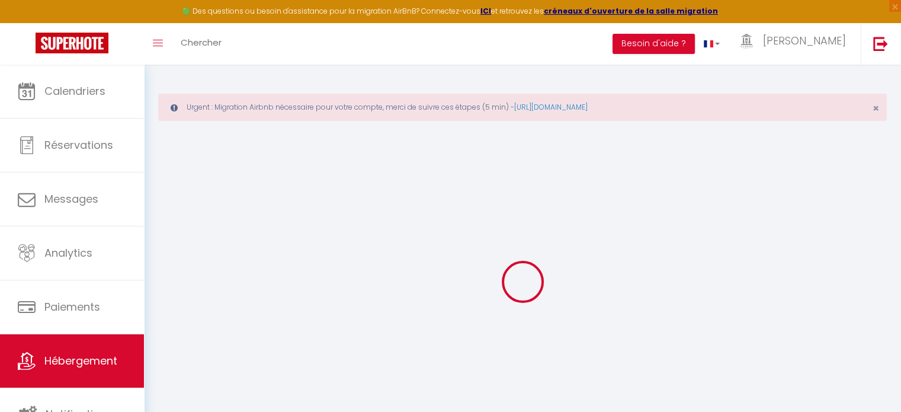
select select
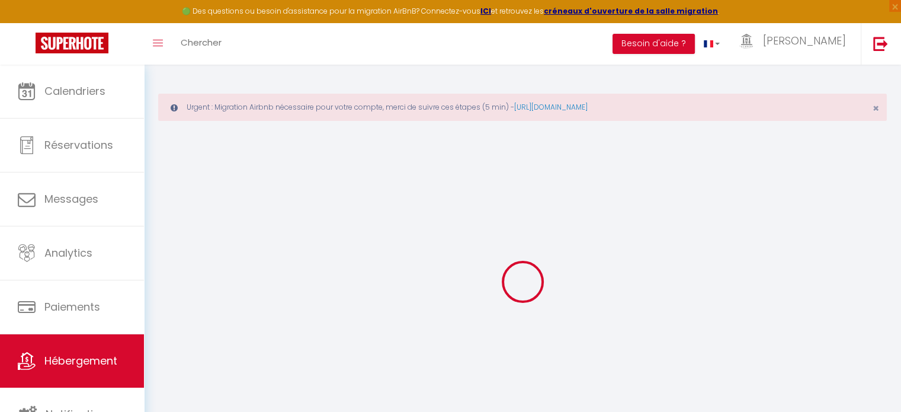
select select
checkbox input "false"
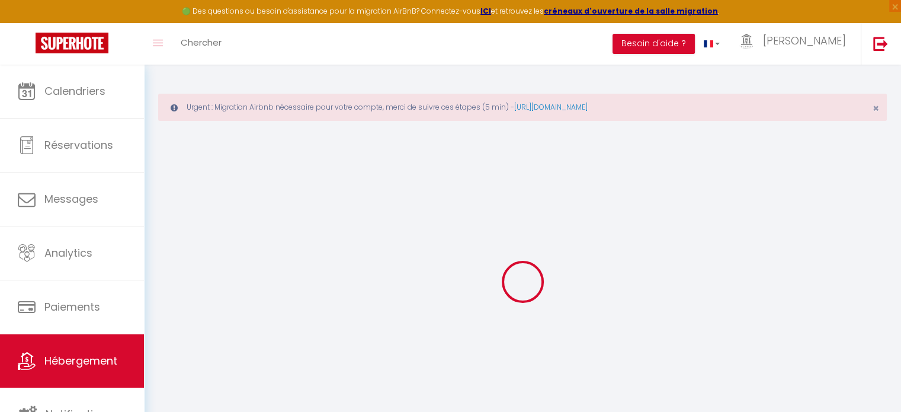
checkbox input "false"
select select
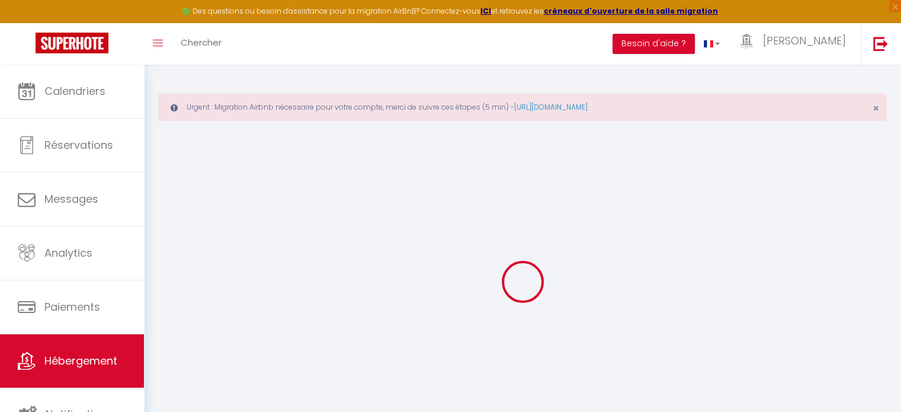
select select
checkbox input "false"
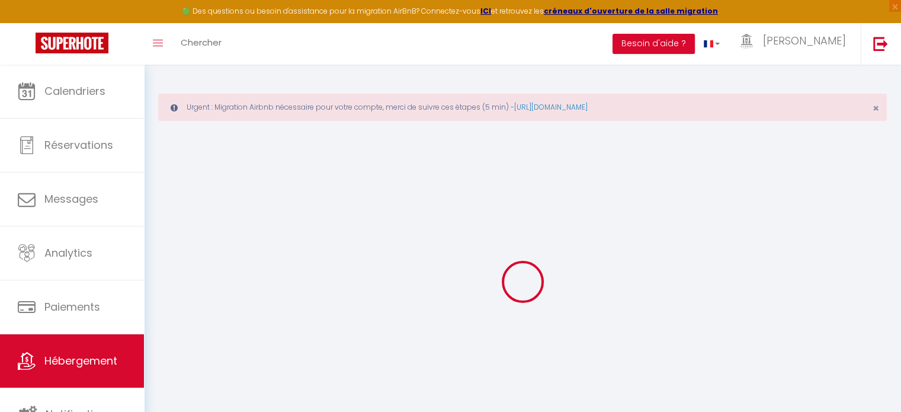
checkbox input "false"
select select
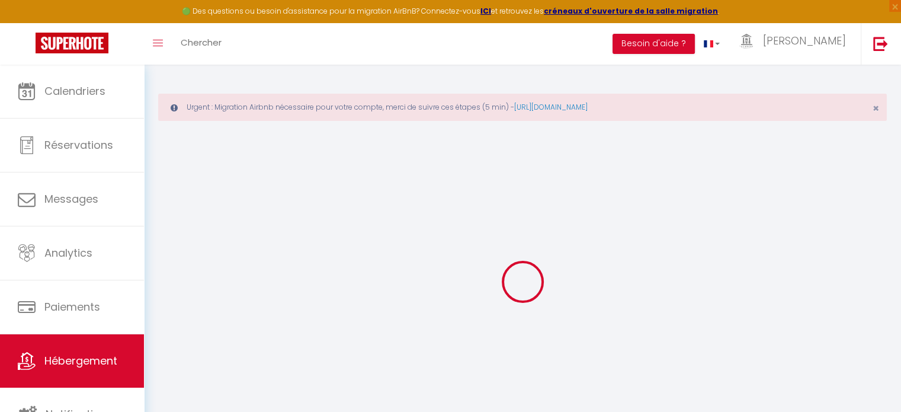
type input "Maison de ville T2,[GEOGRAPHIC_DATA], [GEOGRAPHIC_DATA] proche [GEOGRAPHIC_DATA]"
type input "[PERSON_NAME]"
type input "53"
type input "12"
type input "40"
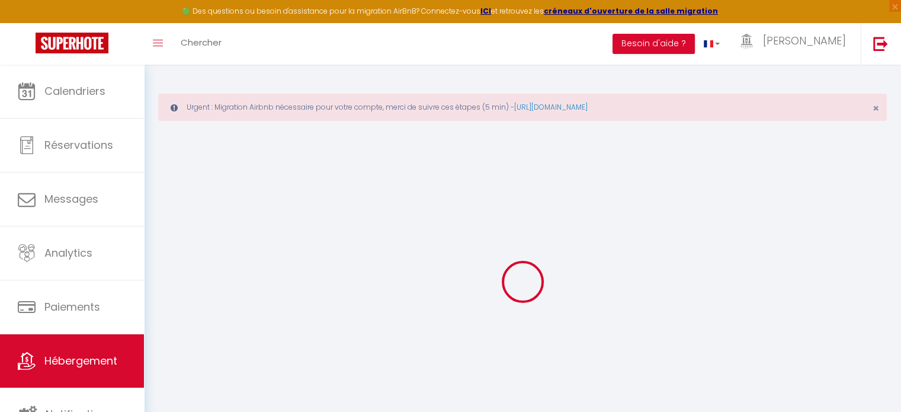
type input "350"
select select
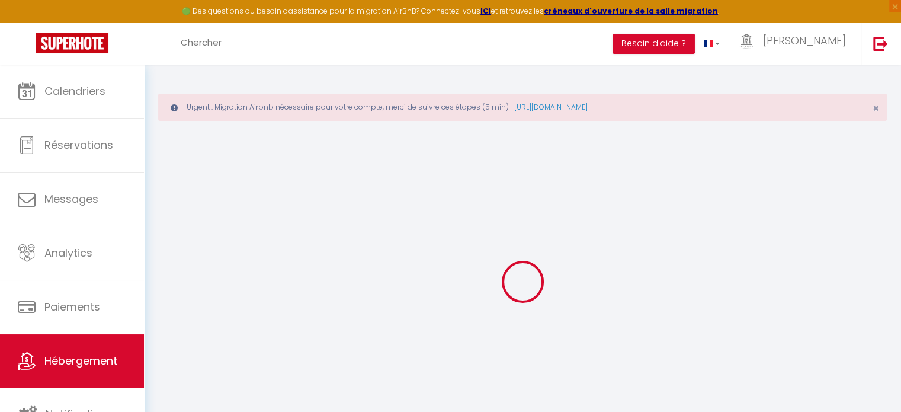
select select
type input "[STREET_ADDRESS]"
type input "30900"
type input "[GEOGRAPHIC_DATA]"
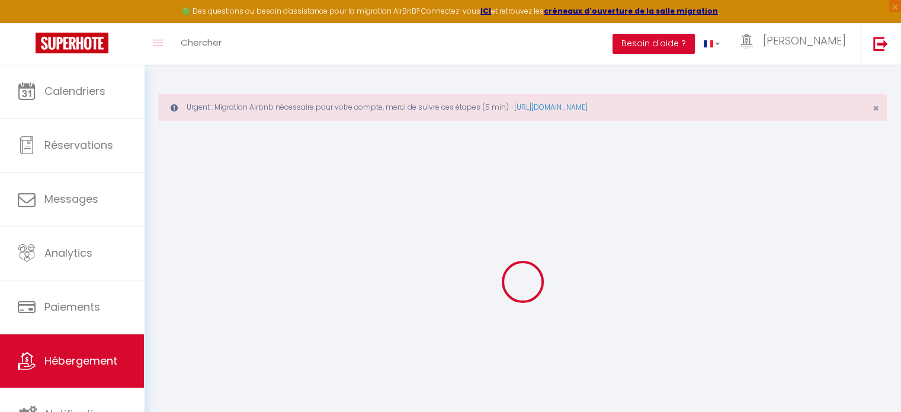
type input "[EMAIL_ADDRESS][DOMAIN_NAME]"
select select "13921"
checkbox input "false"
checkbox input "true"
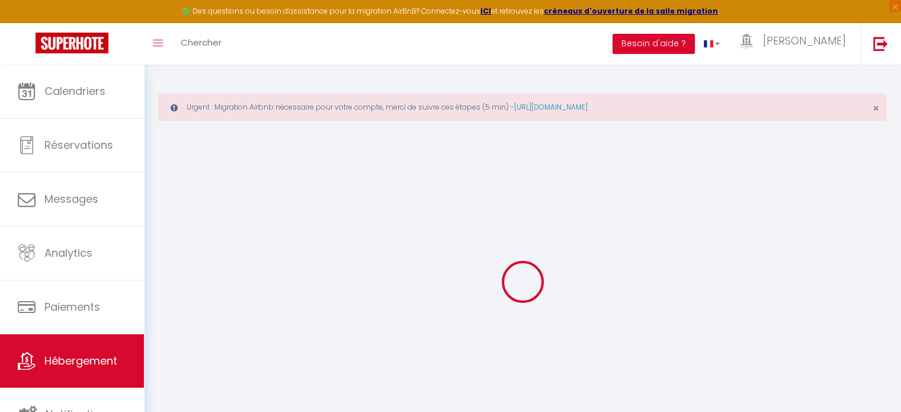
checkbox input "false"
type input "22"
type input "0"
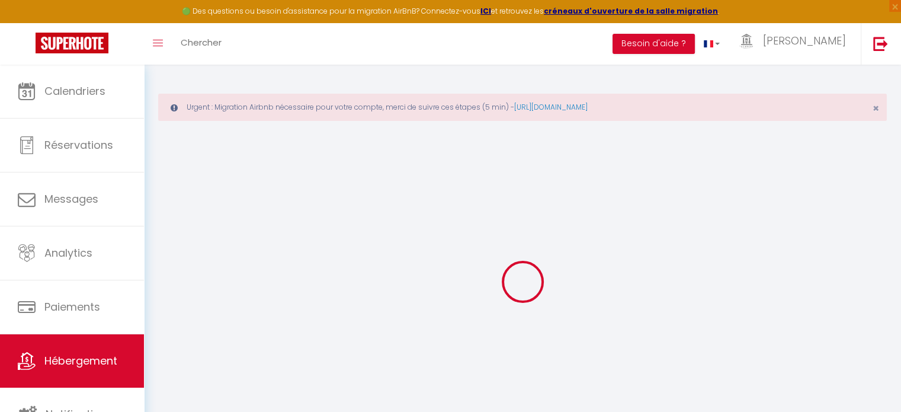
select select "42960"
select select
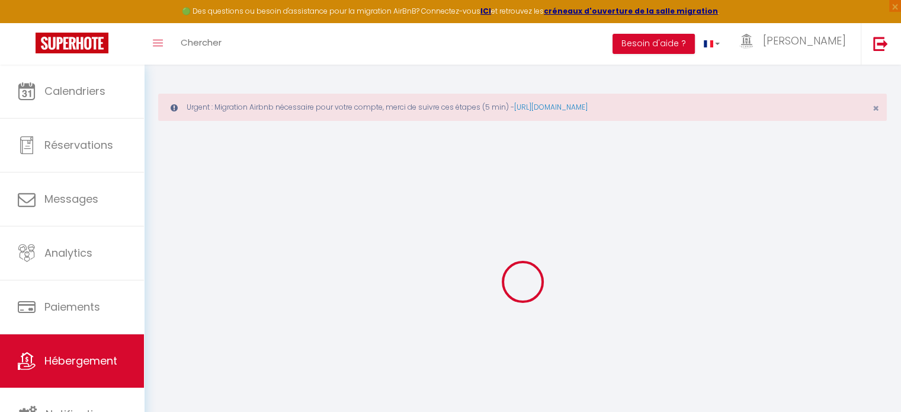
select select
checkbox input "false"
checkbox input "true"
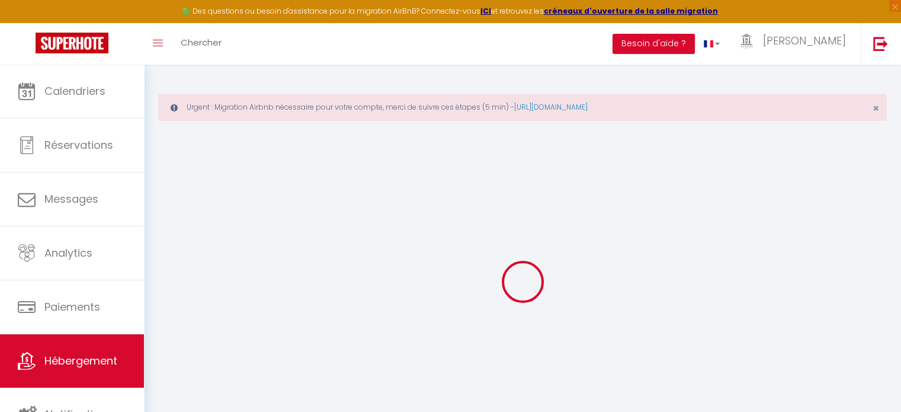
checkbox input "false"
select select
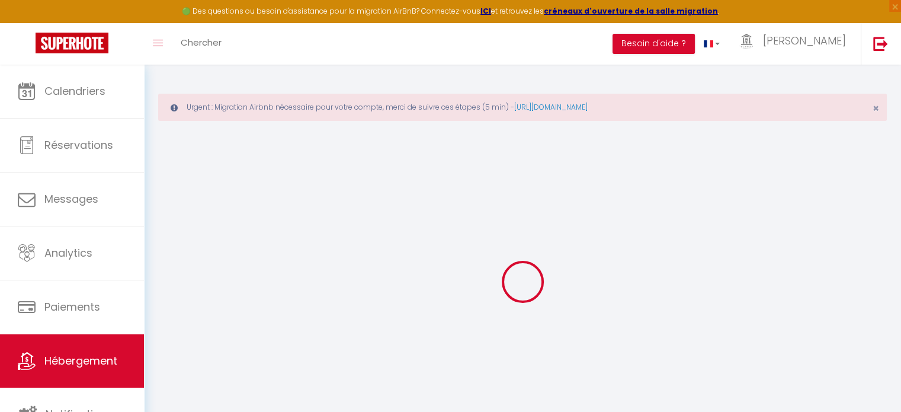
select select
checkbox input "false"
checkbox input "true"
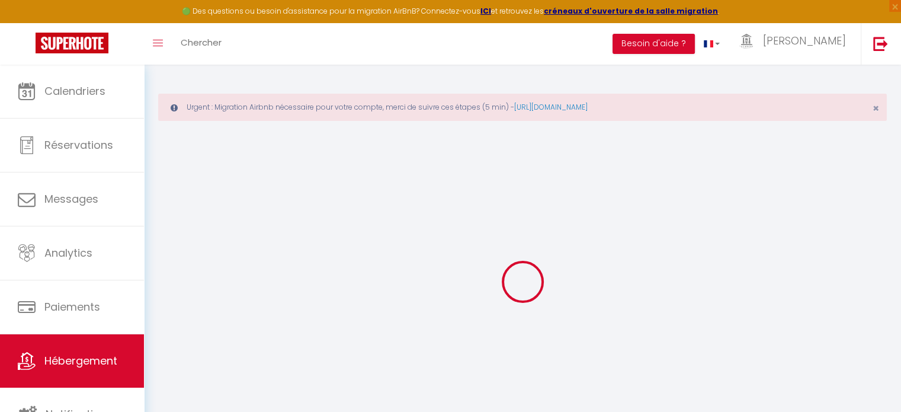
checkbox input "false"
checkbox input "true"
checkbox input "false"
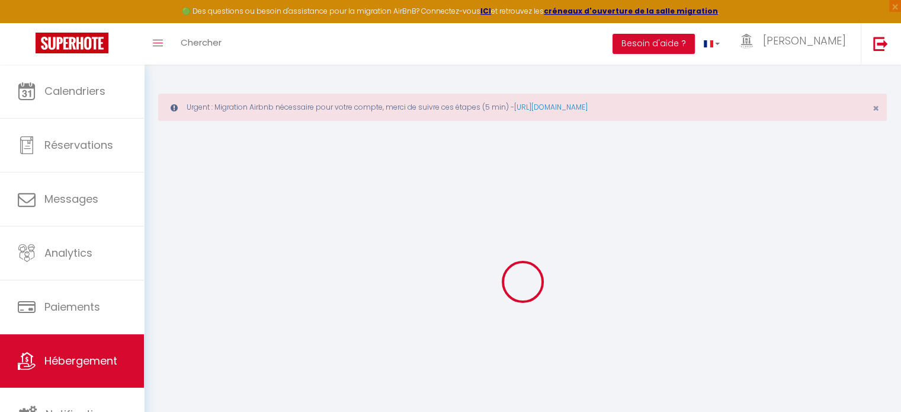
select select "16:00"
select select "23:00"
select select "10:00"
select select "30"
select select "120"
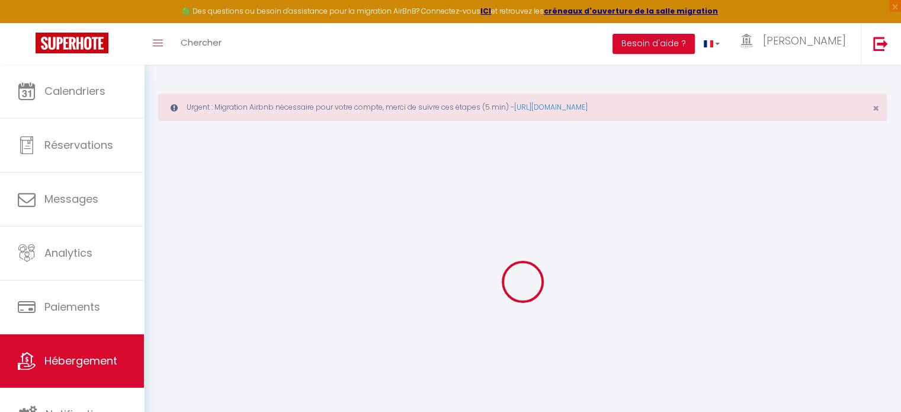
select select "18:00"
checkbox input "false"
checkbox input "true"
checkbox input "false"
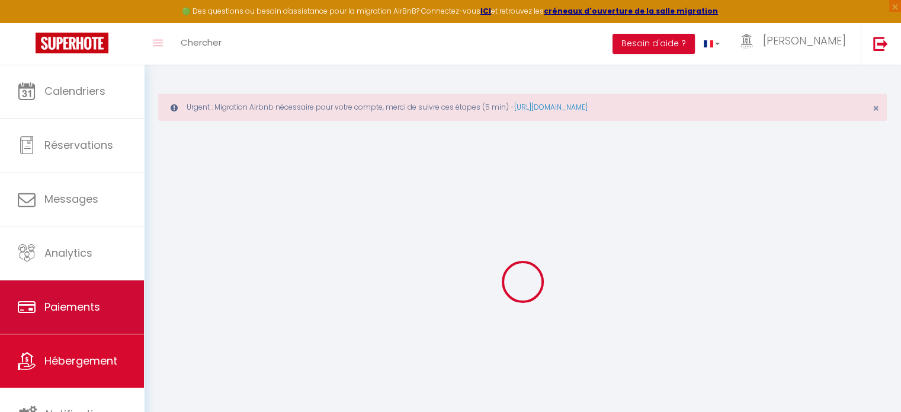
checkbox input "false"
checkbox input "true"
checkbox input "false"
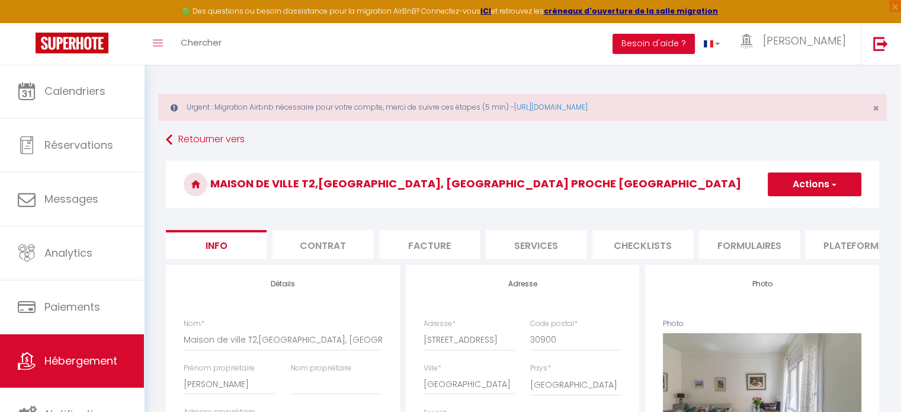
click at [794, 183] on button "Actions" at bounding box center [815, 184] width 94 height 24
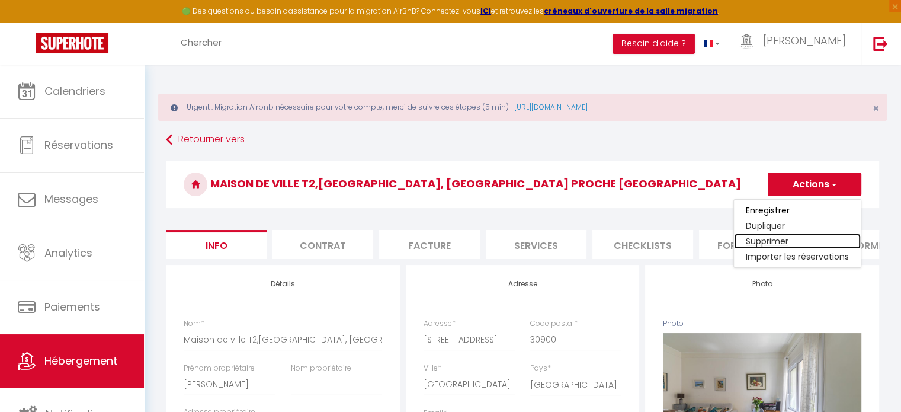
click at [779, 239] on link "Supprimer" at bounding box center [797, 240] width 127 height 15
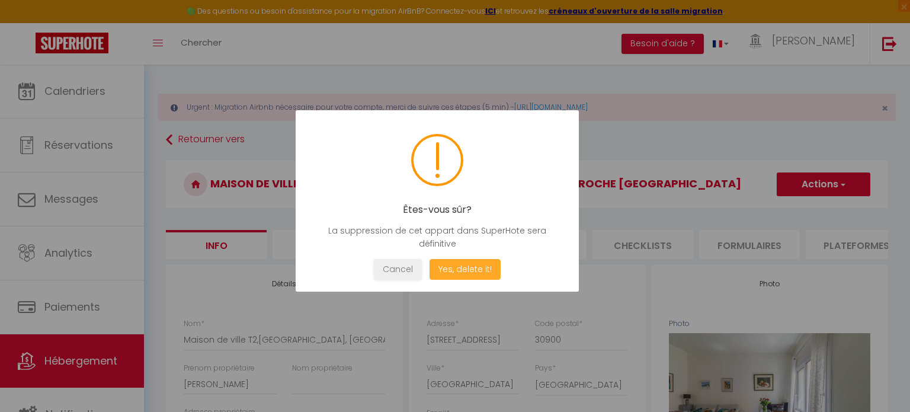
click at [473, 265] on button "Yes, delete it!" at bounding box center [465, 269] width 71 height 21
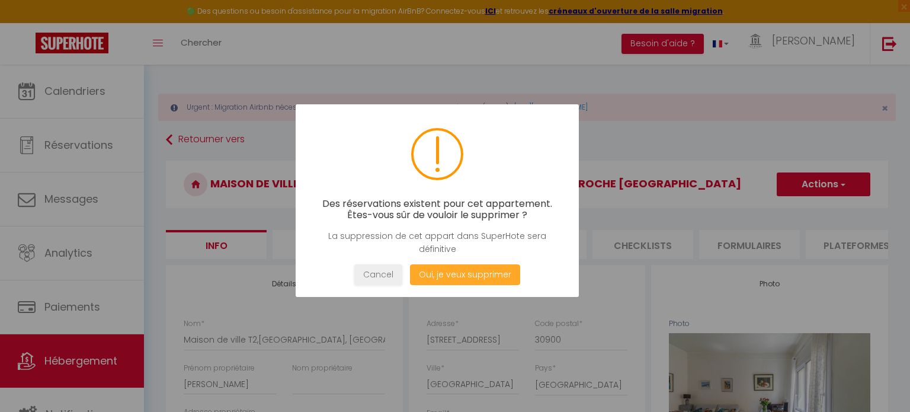
click at [473, 271] on button "Oui, je veux supprimer" at bounding box center [465, 274] width 110 height 21
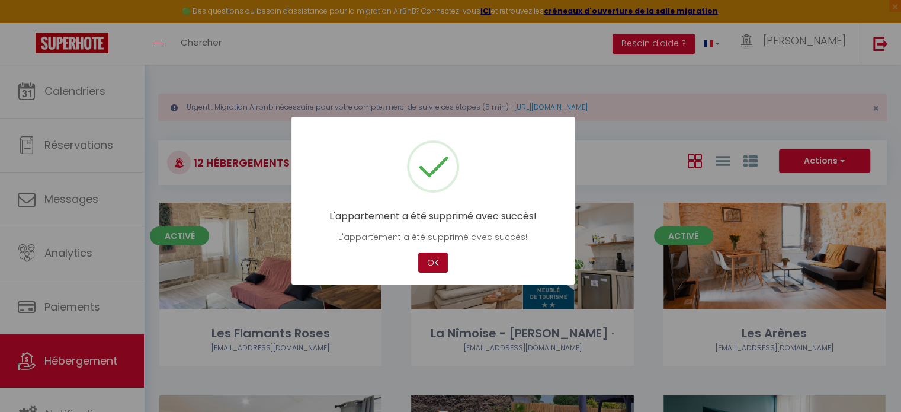
click at [437, 262] on button "OK" at bounding box center [433, 262] width 30 height 21
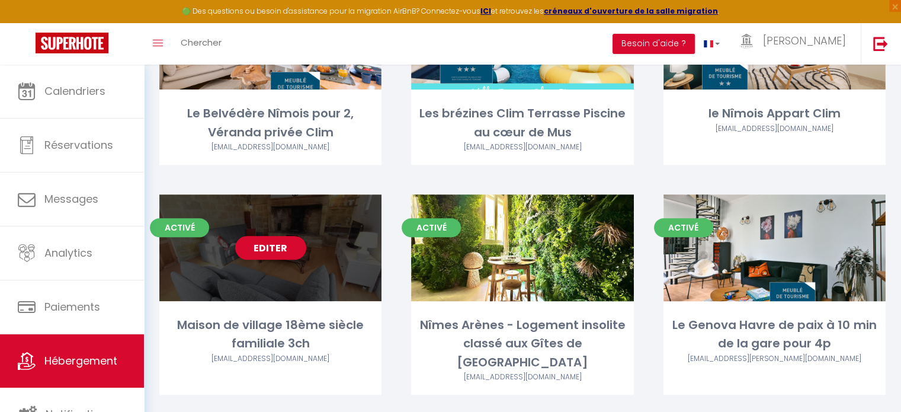
scroll to position [415, 0]
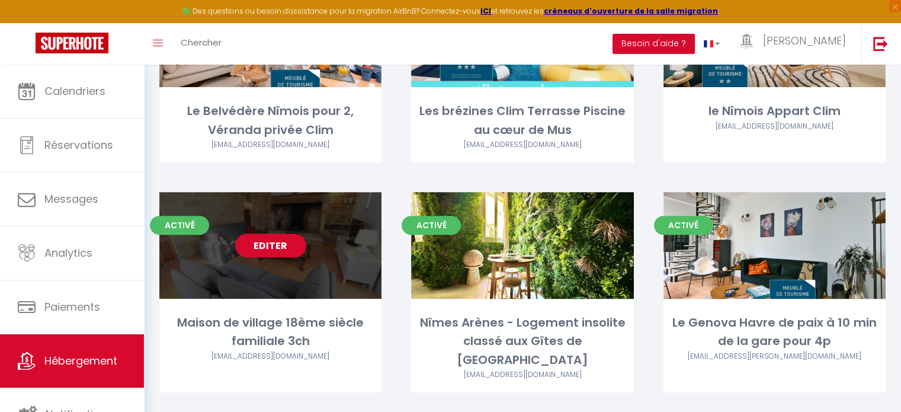
click at [280, 244] on link "Editer" at bounding box center [270, 245] width 71 height 24
click at [300, 249] on link "Editer" at bounding box center [270, 245] width 71 height 24
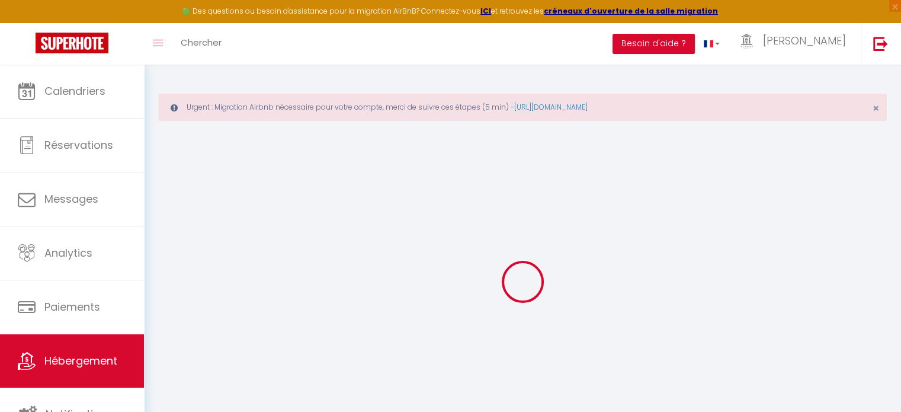
checkbox input "false"
checkbox input "true"
checkbox input "false"
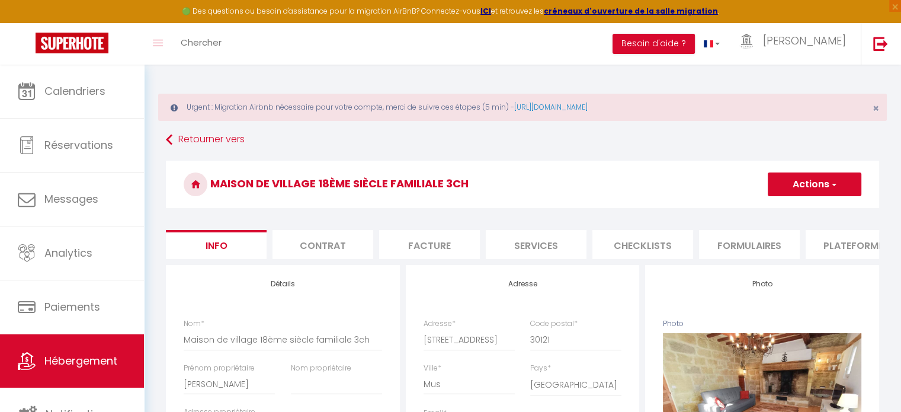
click at [840, 242] on li "Plateformes" at bounding box center [856, 244] width 101 height 29
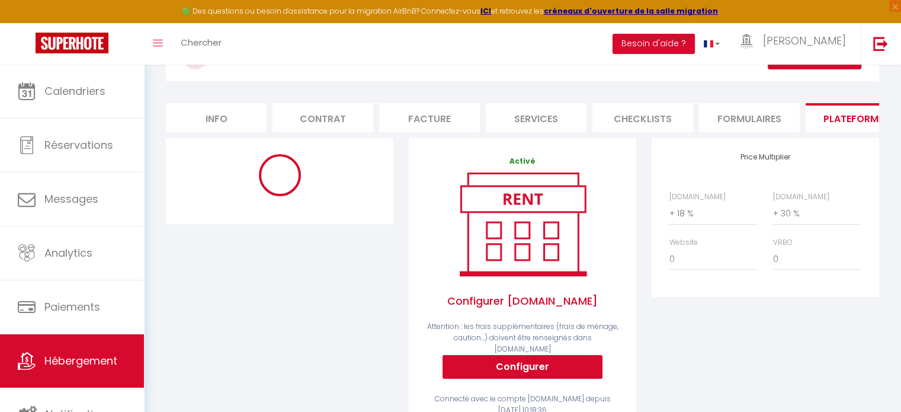
select select "3071-1129594681204064828"
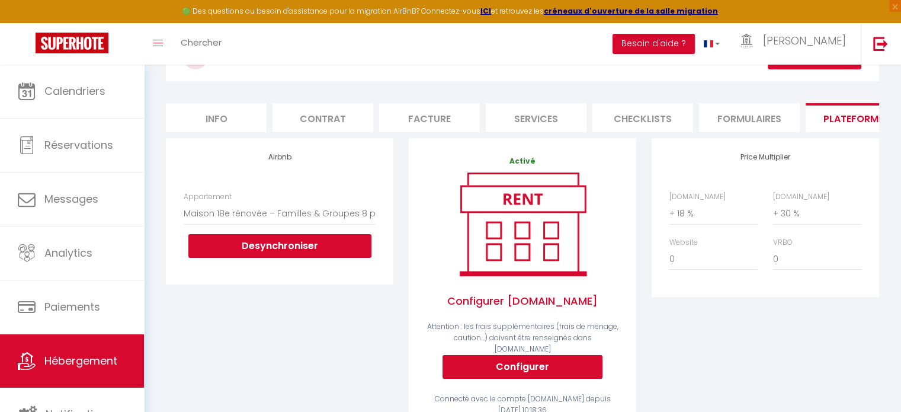
scroll to position [178, 0]
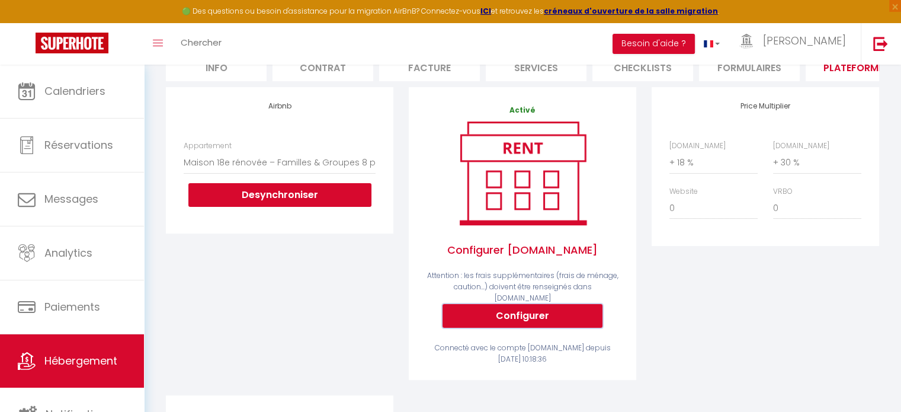
click at [540, 312] on button "Configurer" at bounding box center [523, 316] width 160 height 24
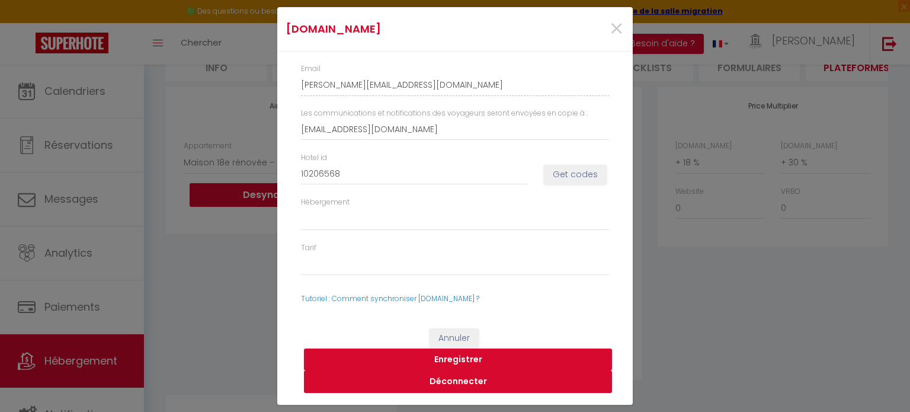
click at [458, 379] on button "Déconnecter" at bounding box center [458, 381] width 308 height 23
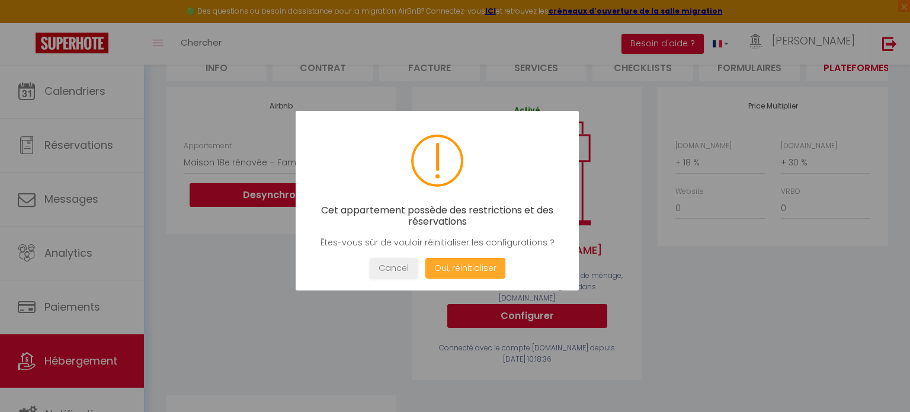
click at [476, 264] on button "Oui, réinitialiser" at bounding box center [465, 268] width 80 height 21
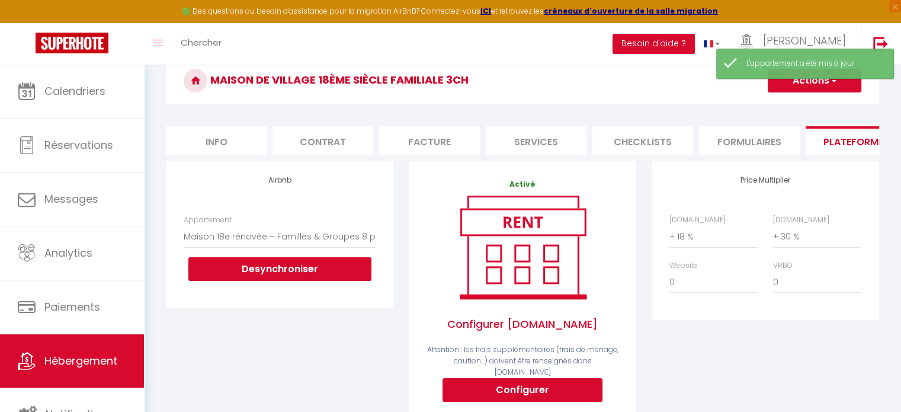
scroll to position [0, 0]
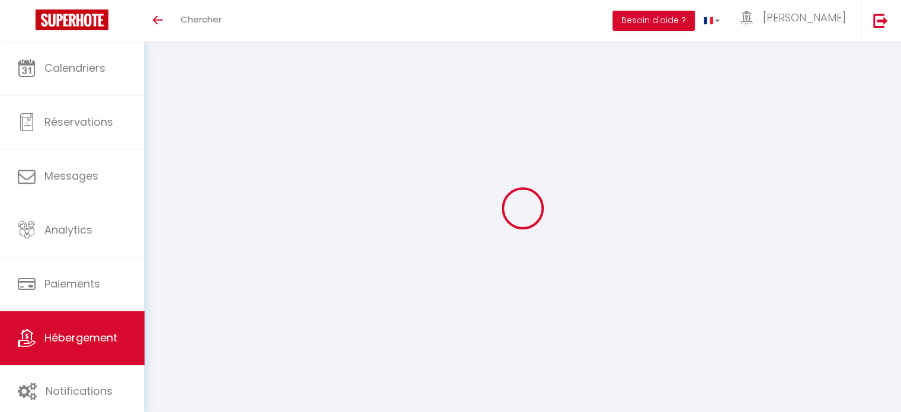
select select "3071-1129594681204064828"
select select "+ 18 %"
select select "+ 30 %"
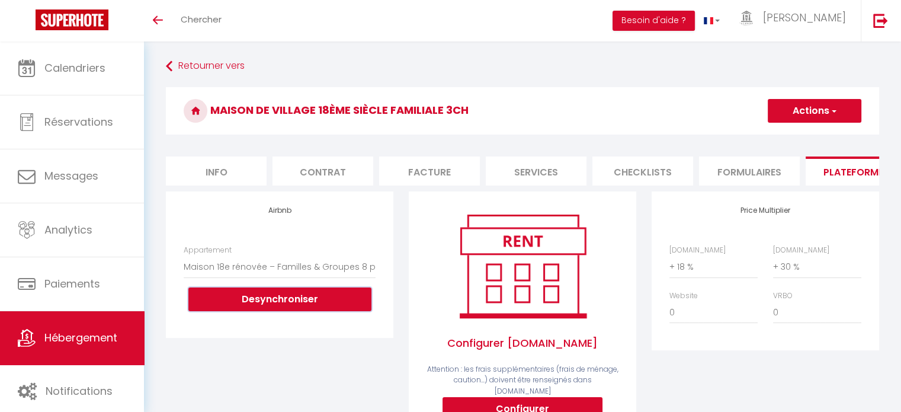
click at [293, 305] on button "Desynchroniser" at bounding box center [279, 299] width 183 height 24
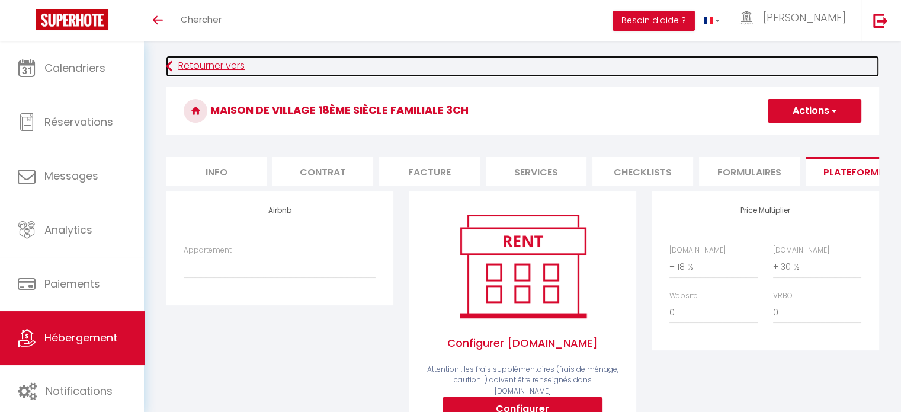
click at [211, 66] on link "Retourner vers" at bounding box center [522, 66] width 713 height 21
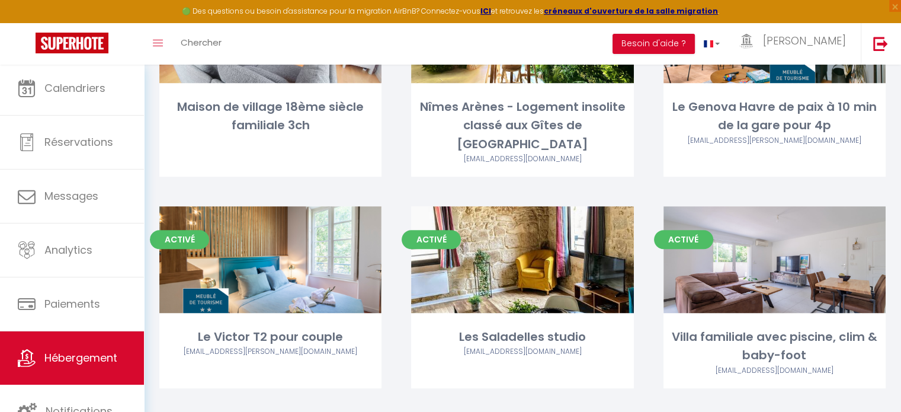
scroll to position [631, 0]
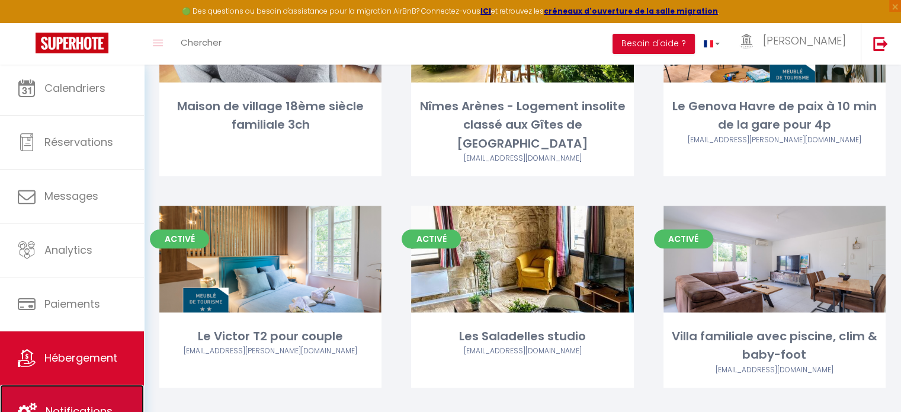
click at [126, 397] on link "Notifications" at bounding box center [72, 411] width 144 height 53
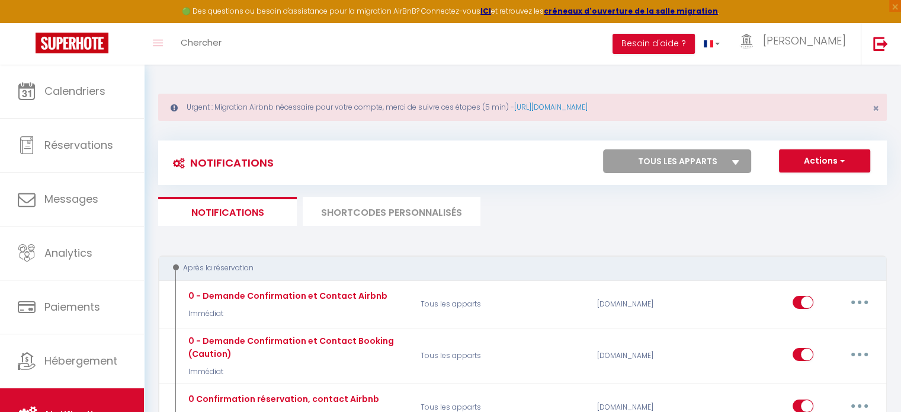
click at [425, 214] on li "SHORTCODES PERSONNALISÉS" at bounding box center [392, 211] width 178 height 29
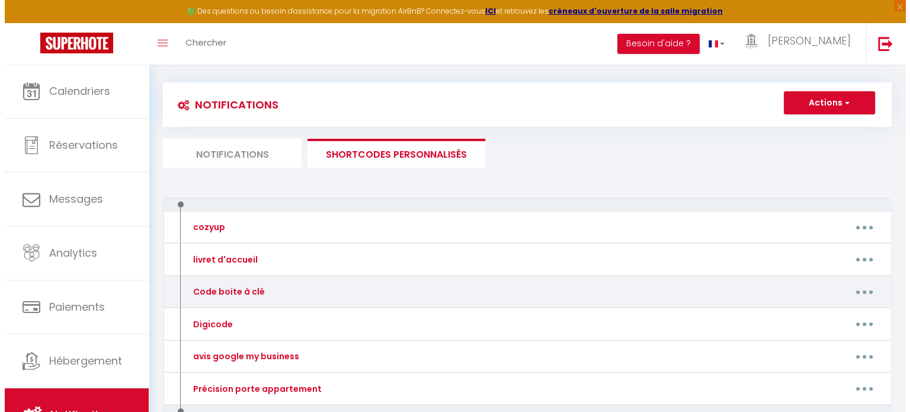
scroll to position [59, 0]
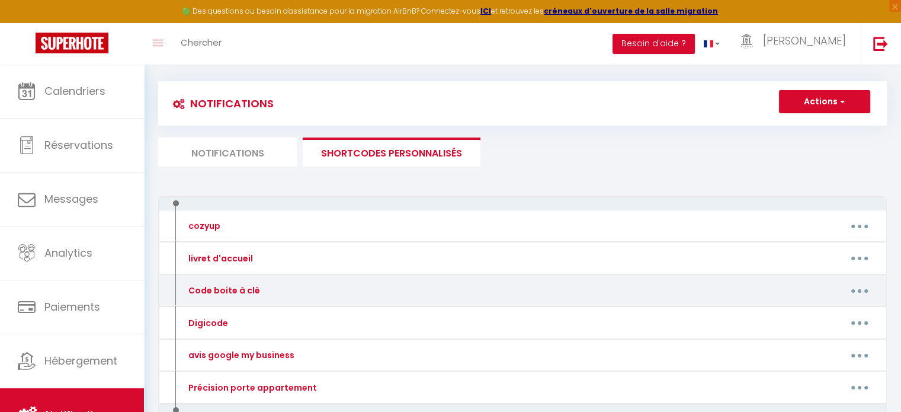
click at [856, 287] on button "button" at bounding box center [859, 290] width 33 height 19
click at [815, 314] on link "Editer" at bounding box center [829, 318] width 88 height 20
type input "Code boite à clé"
type textarea "Voici le code de la boite à clé"
type textarea "7438"
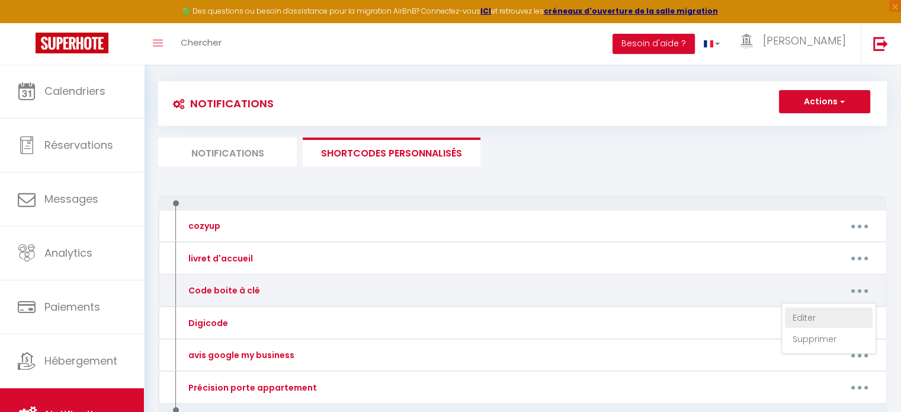
type textarea "4978"
type textarea "9233"
type textarea "1994"
type textarea "2511"
type textarea "7250"
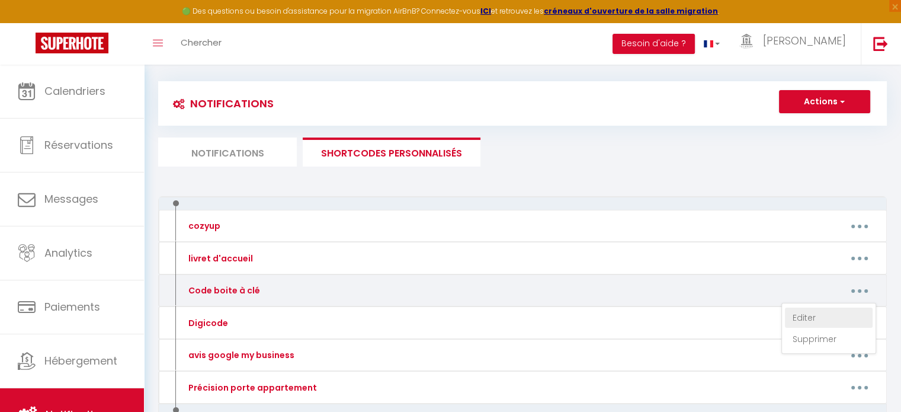
type textarea "4723"
type textarea "1525"
type textarea "3875"
type textarea "3044"
type textarea "6436"
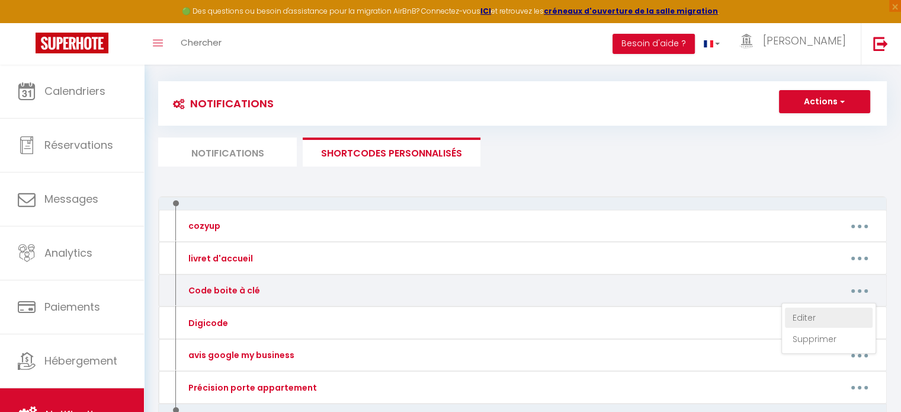
type textarea "2502"
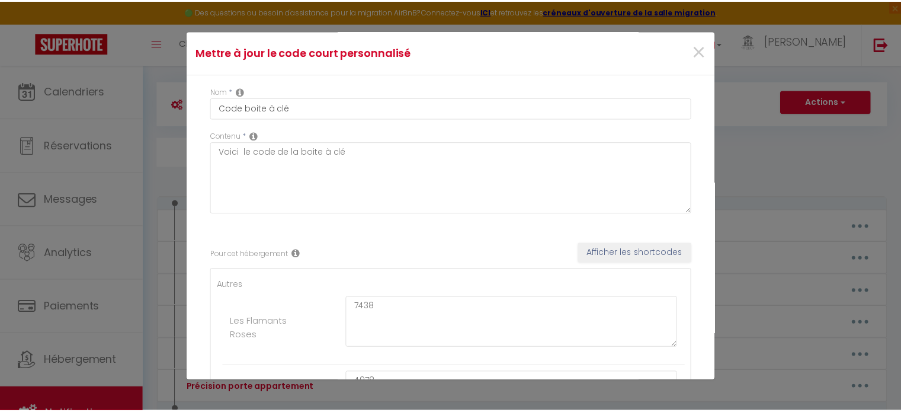
scroll to position [0, 0]
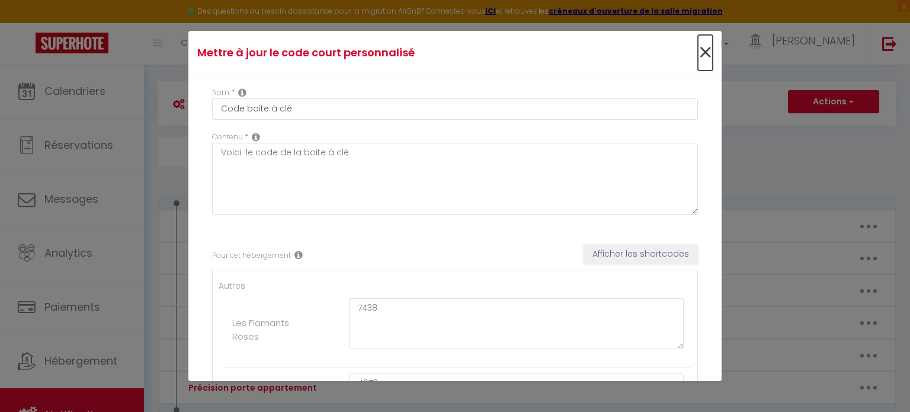
click at [698, 51] on span "×" at bounding box center [705, 53] width 15 height 36
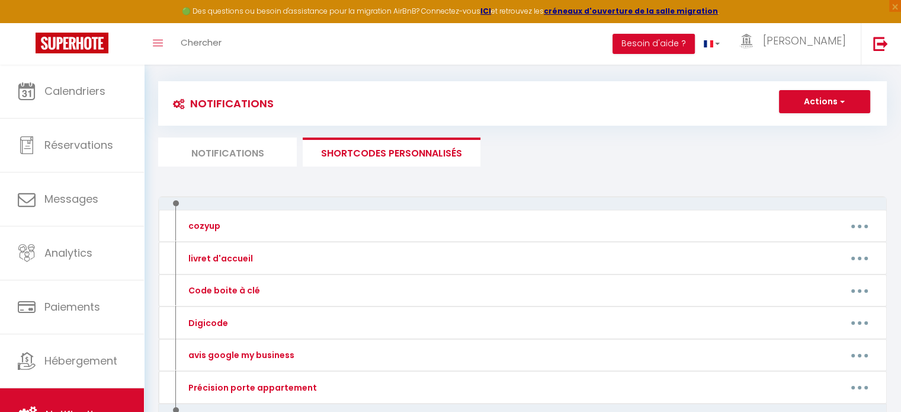
click at [278, 149] on li "Notifications" at bounding box center [227, 151] width 139 height 29
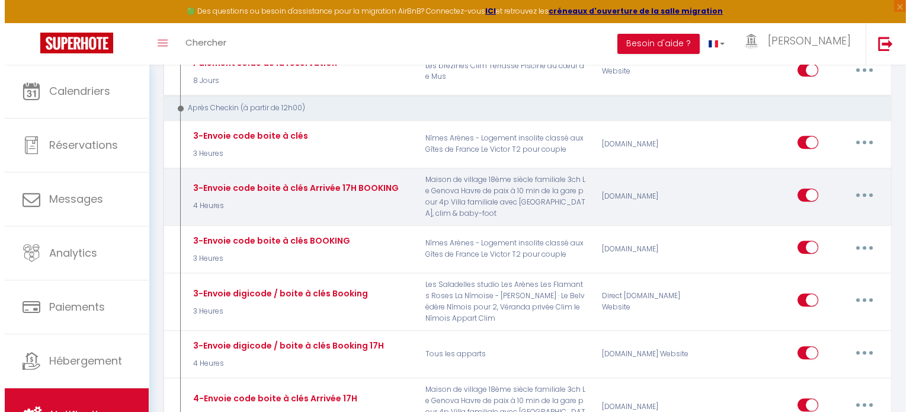
scroll to position [1066, 0]
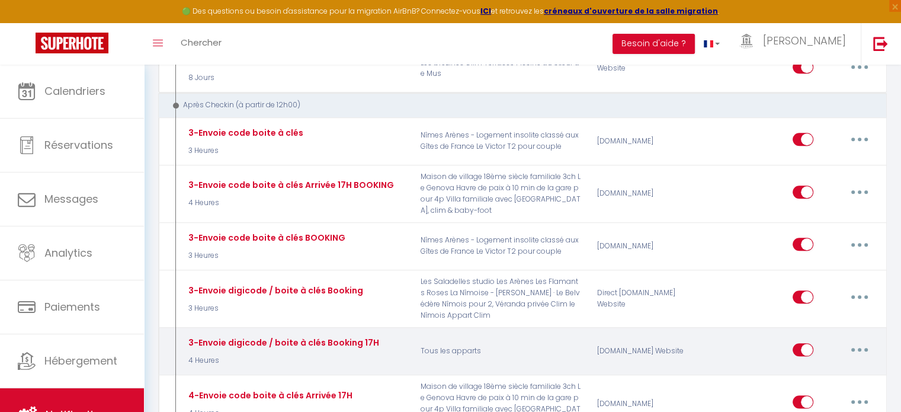
click at [857, 340] on button "button" at bounding box center [859, 349] width 33 height 19
click at [828, 366] on link "Editer" at bounding box center [829, 376] width 88 height 20
type input "3-Envoie digicode / boite à clés Booking 17H"
select select "3"
select select "4 Heures"
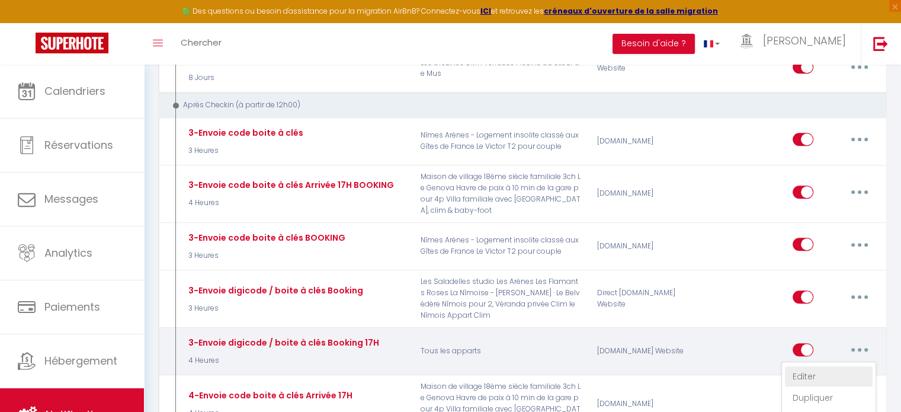
select select "if_deposit_is_paid"
checkbox input "true"
checkbox input "false"
radio input "true"
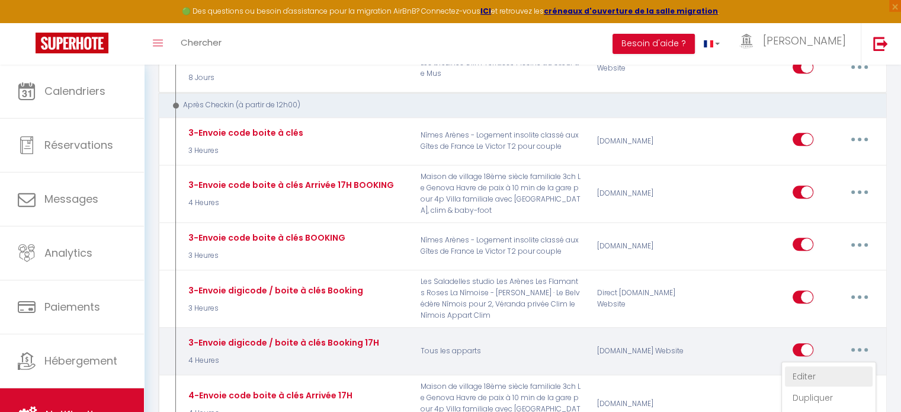
type input "Envoie code serrure[RENTAL:NAME][GUEST:FIRST_NAME]"
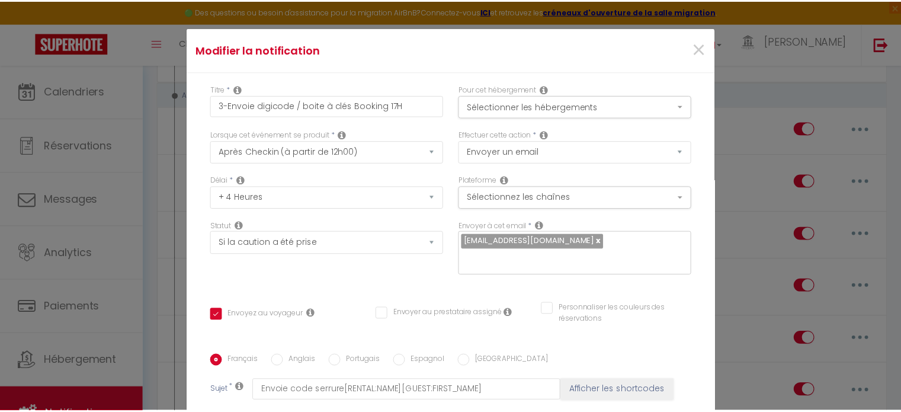
scroll to position [0, 0]
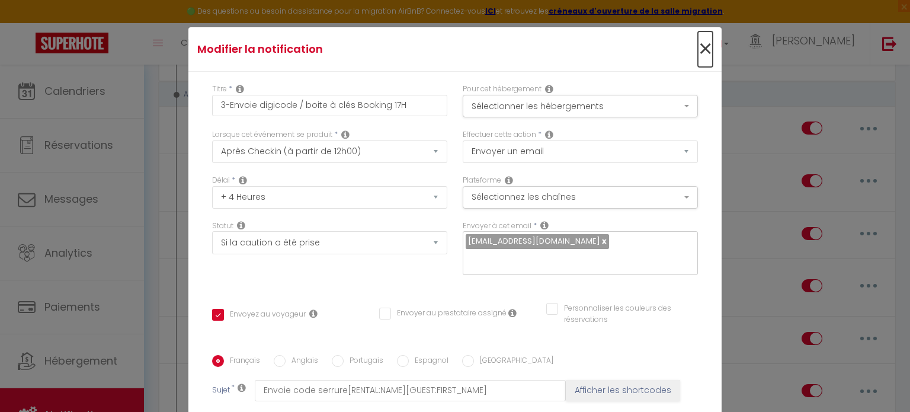
click at [698, 44] on span "×" at bounding box center [705, 49] width 15 height 36
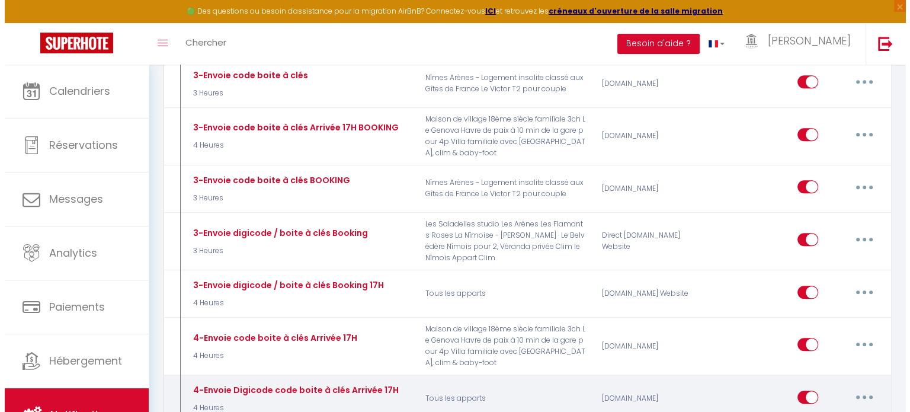
scroll to position [1126, 0]
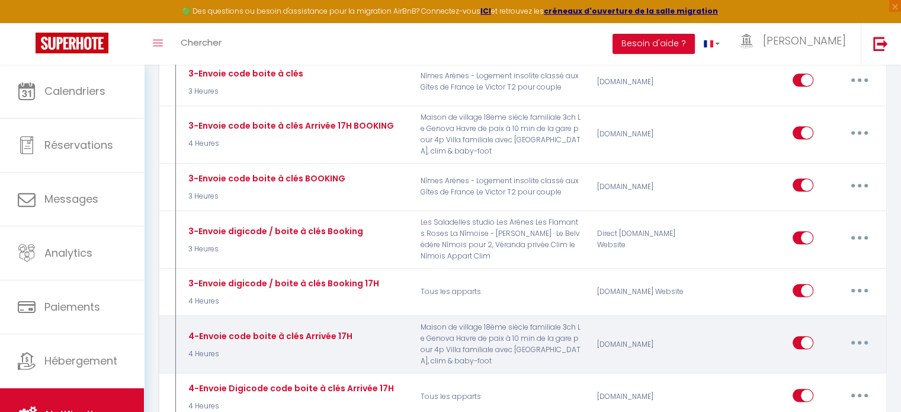
click at [863, 333] on button "button" at bounding box center [859, 342] width 33 height 19
click at [817, 360] on link "Editer" at bounding box center [829, 370] width 88 height 20
type input "4-Envoie code boite à clés Arrivée 17H"
select select "if_booking_is_paid"
checkbox input "true"
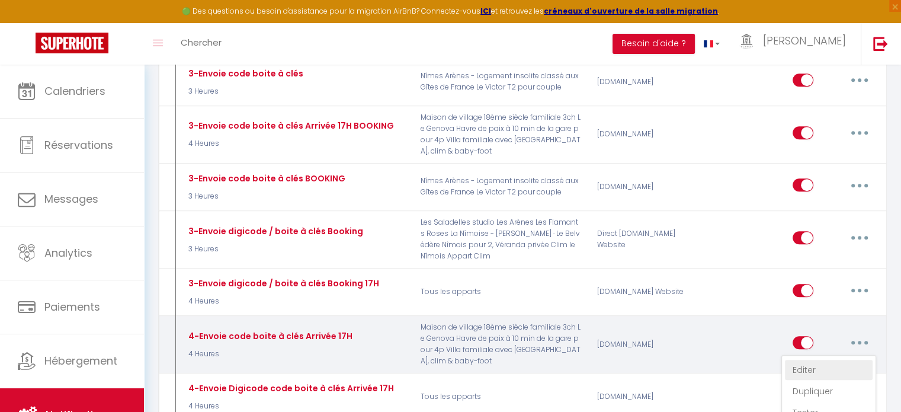
checkbox input "false"
type input "Envoie code boite à clé[BOOKING:RES-ID]"
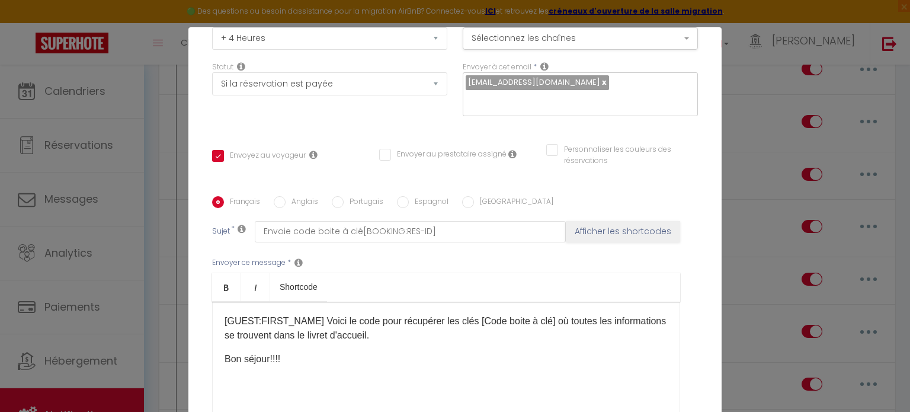
scroll to position [237, 0]
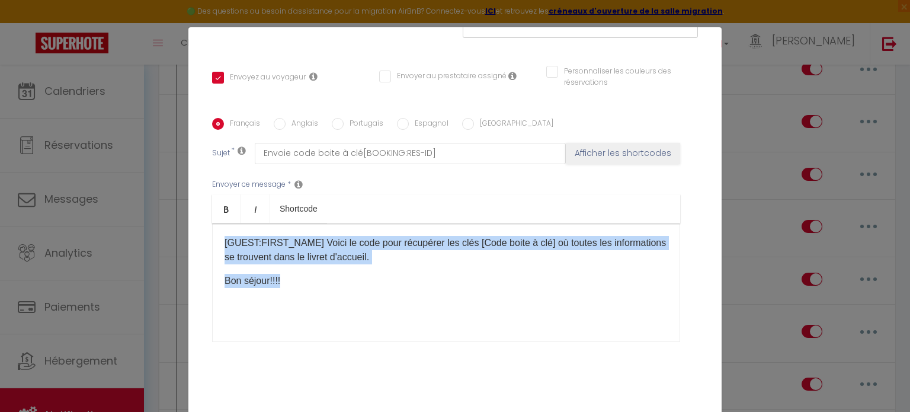
drag, startPoint x: 216, startPoint y: 243, endPoint x: 389, endPoint y: 284, distance: 177.2
click at [389, 284] on div "[GUEST:FIRST_NAME] ​Voici le code pour récupérer les clés [Code boite à clé]​ o…" at bounding box center [446, 282] width 468 height 118
copy div "[GUEST:FIRST_NAME] ​Voici le code pour récupérer les clés [Code boite à clé]​ o…"
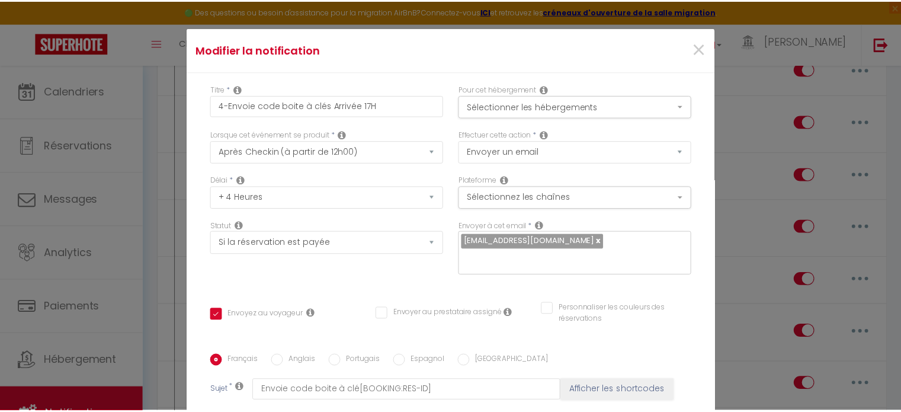
scroll to position [0, 0]
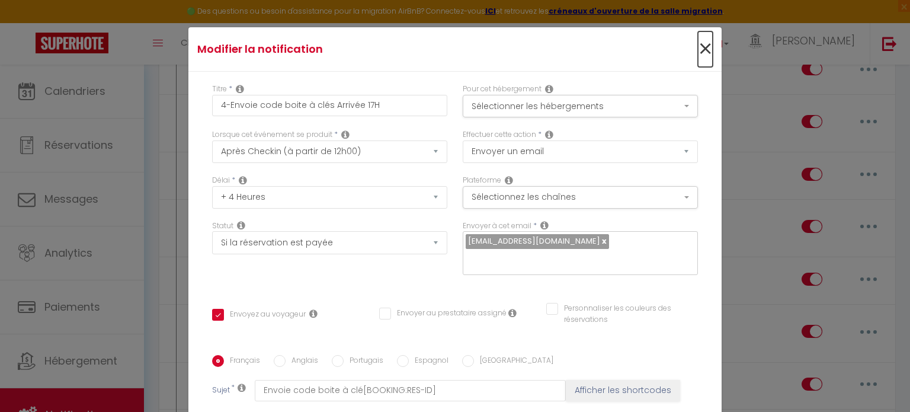
click at [698, 44] on span "×" at bounding box center [705, 49] width 15 height 36
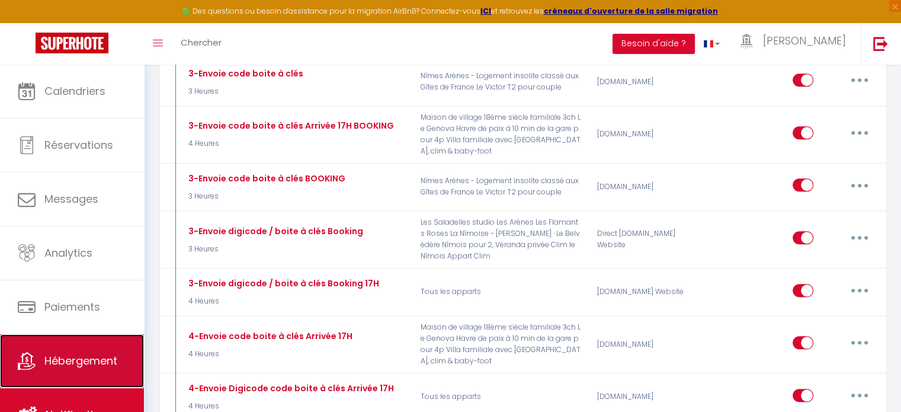
click at [115, 350] on link "Hébergement" at bounding box center [72, 360] width 144 height 53
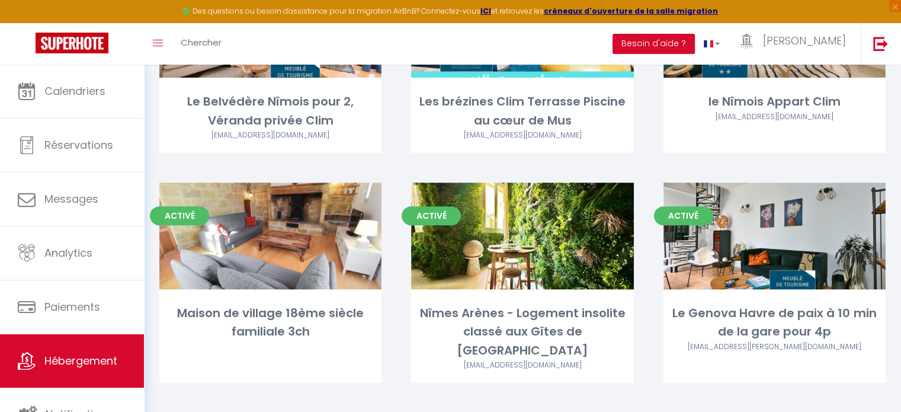
scroll to position [474, 0]
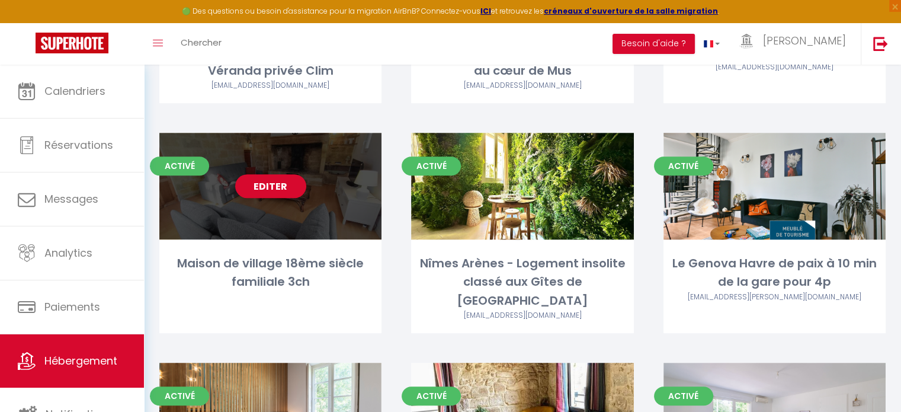
click at [329, 194] on div "Editer" at bounding box center [270, 186] width 222 height 107
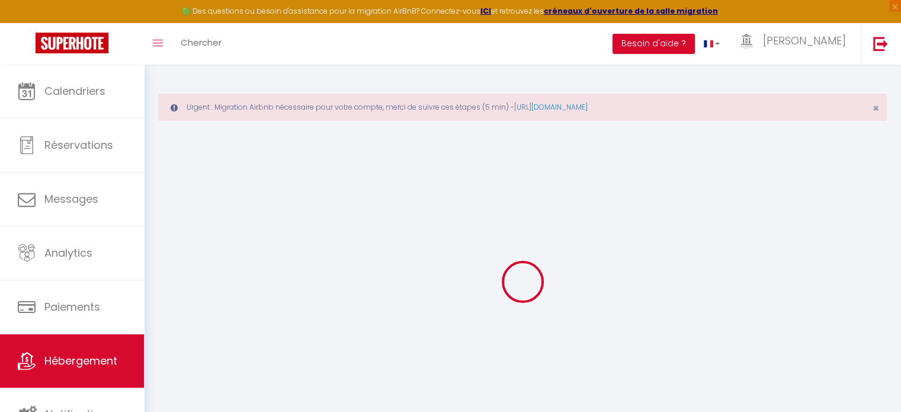
select select
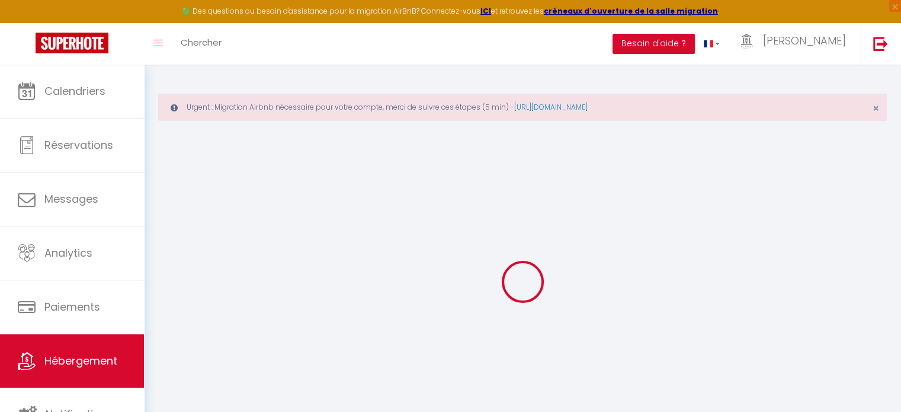
select select
checkbox input "false"
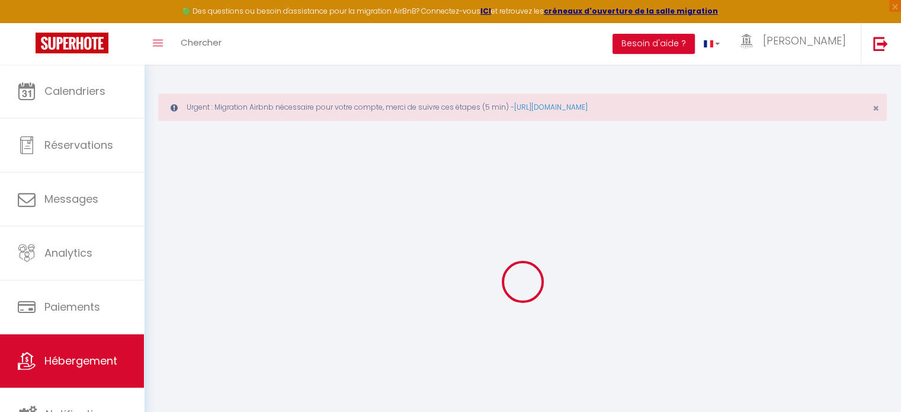
select select
type input "Maison de village 18ème siècle familiale 3ch"
type input "Marie-Alexandra"
select select "houses"
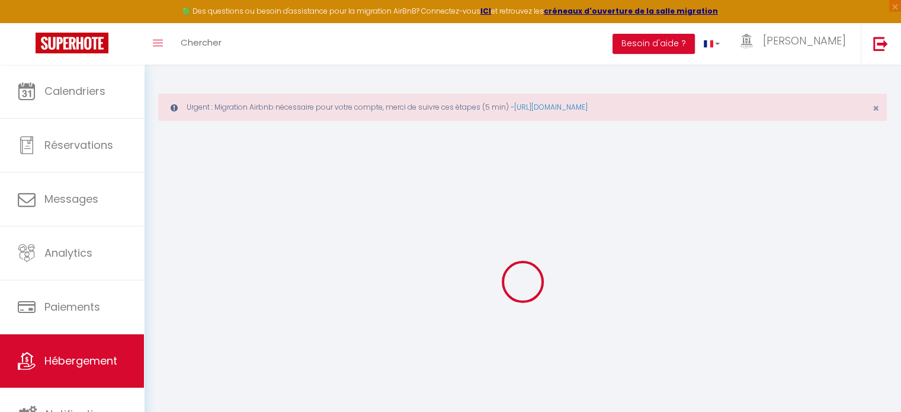
select select "8"
select select "4"
select select "3"
type input "90"
type input "20"
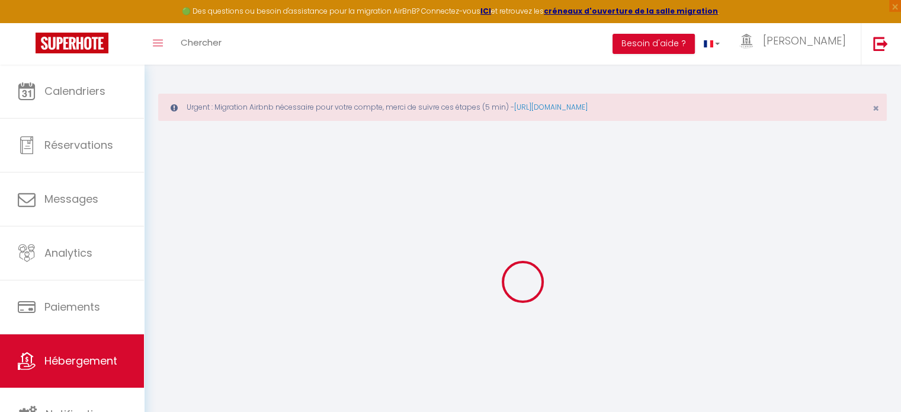
type input "160"
type input "0"
type input "500"
select select
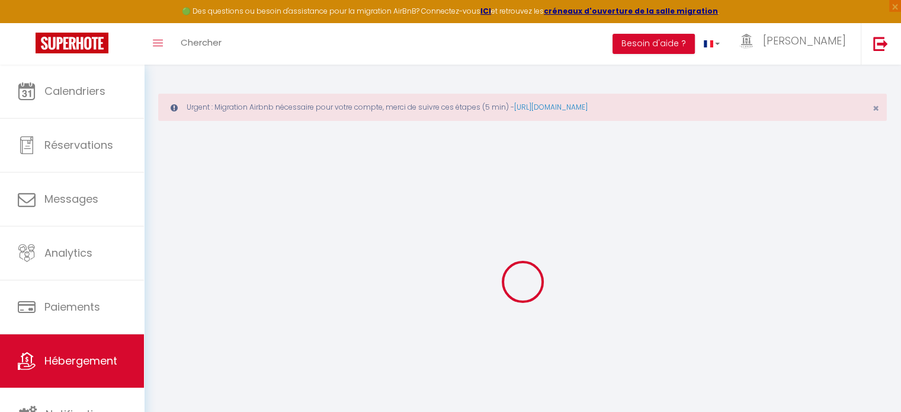
select select
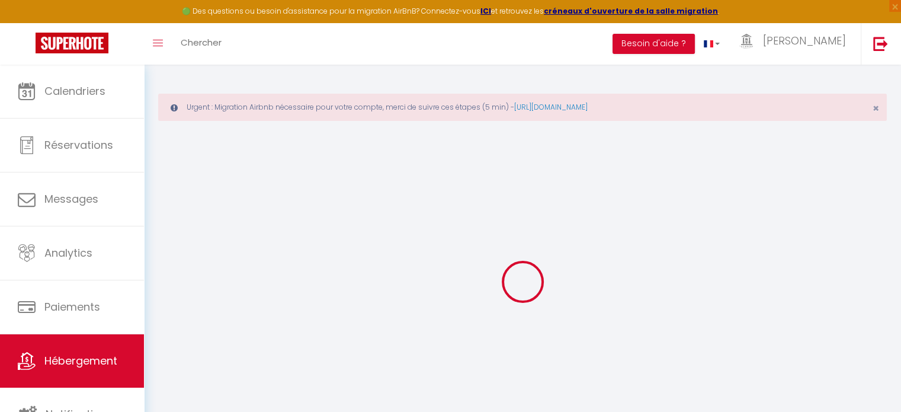
type input "1 Rue des Airettes"
type input "30121"
type input "Mus"
type input "[EMAIL_ADDRESS][DOMAIN_NAME]"
select select "8494"
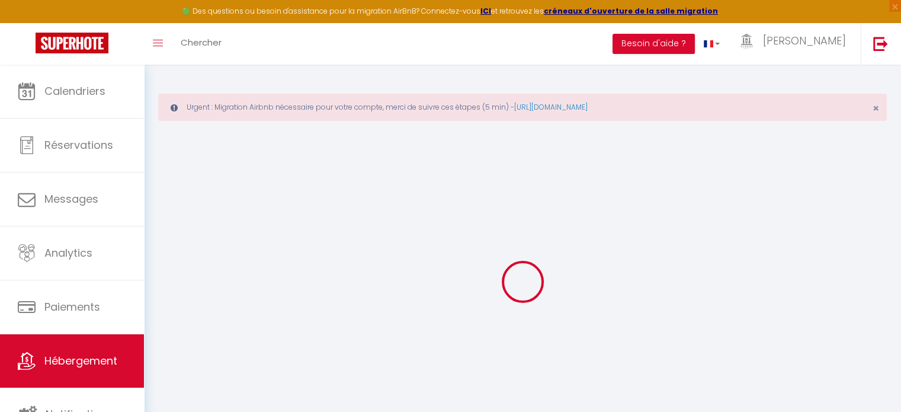
checkbox input "false"
checkbox input "true"
checkbox input "false"
radio input "true"
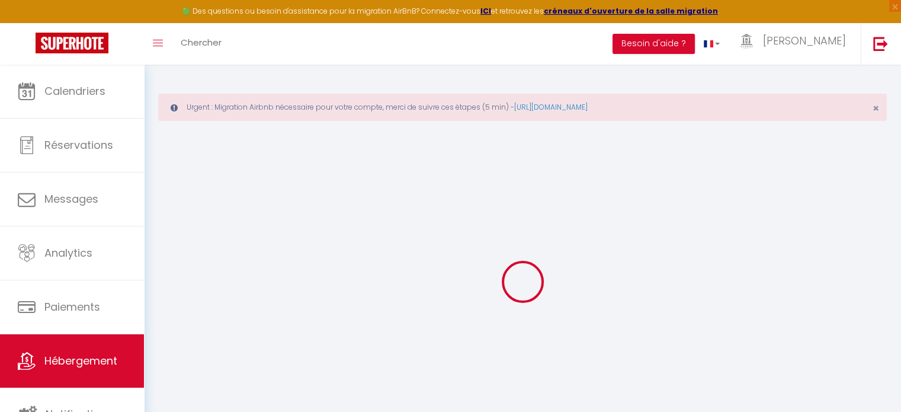
type input "22"
type input "160"
type input "0"
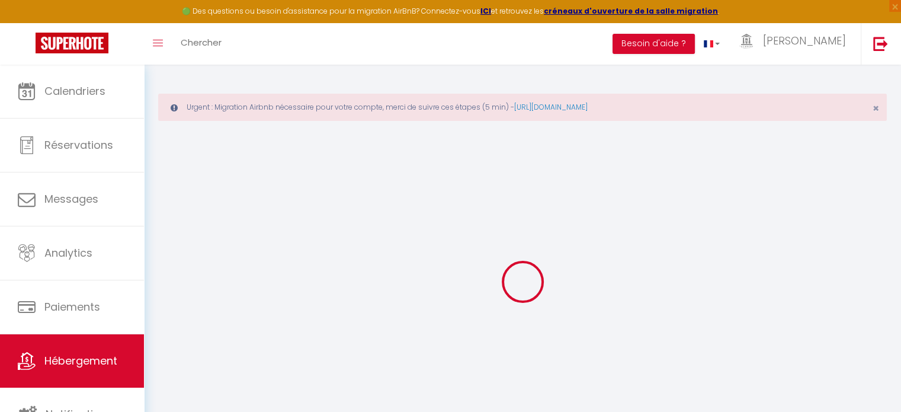
select select "28098"
select select
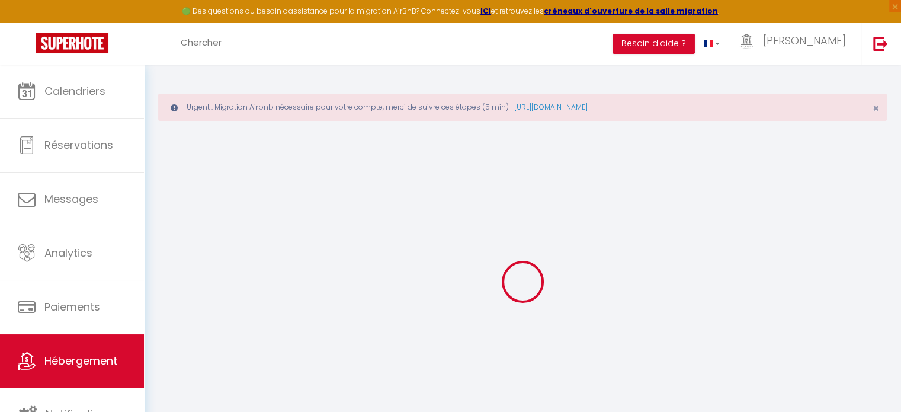
select select
checkbox input "false"
checkbox input "true"
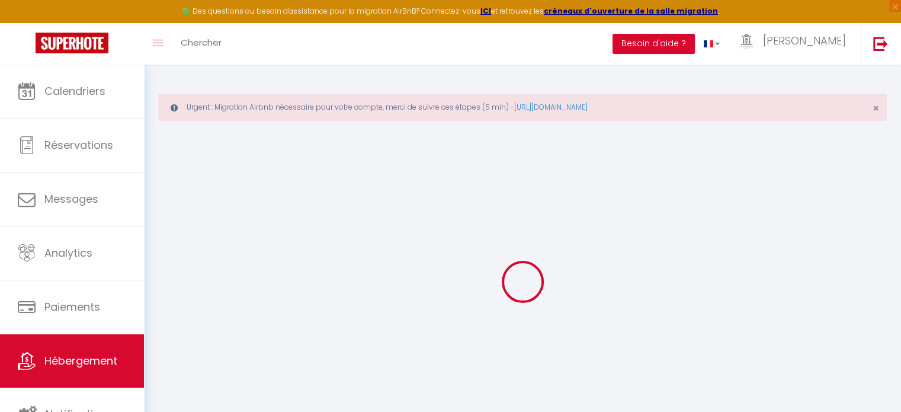
checkbox input "false"
select select
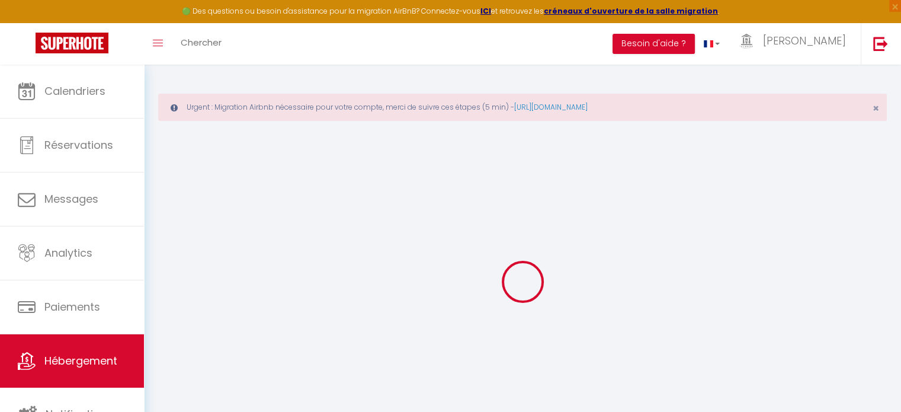
select select
checkbox input "false"
checkbox input "true"
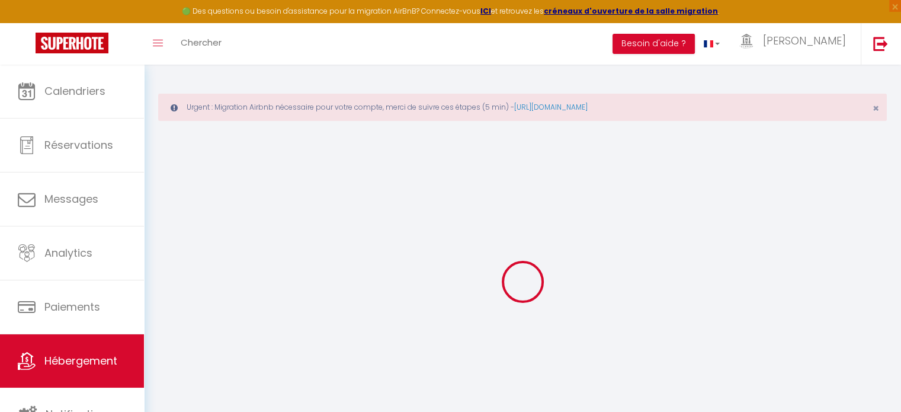
checkbox input "false"
checkbox input "true"
checkbox input "false"
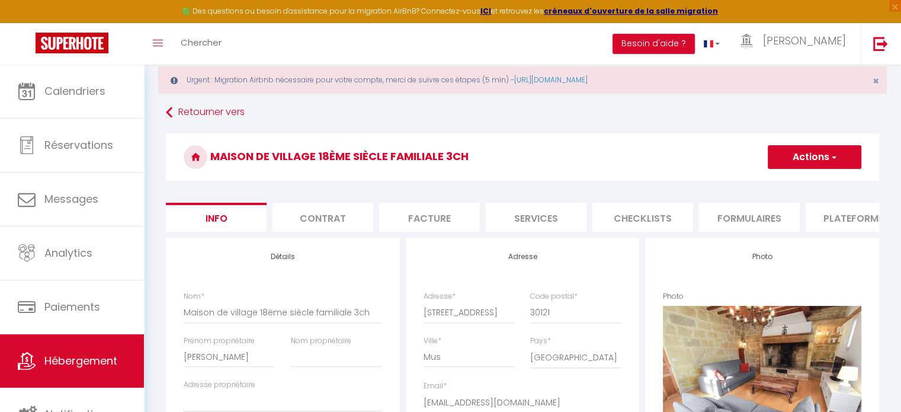
scroll to position [59, 0]
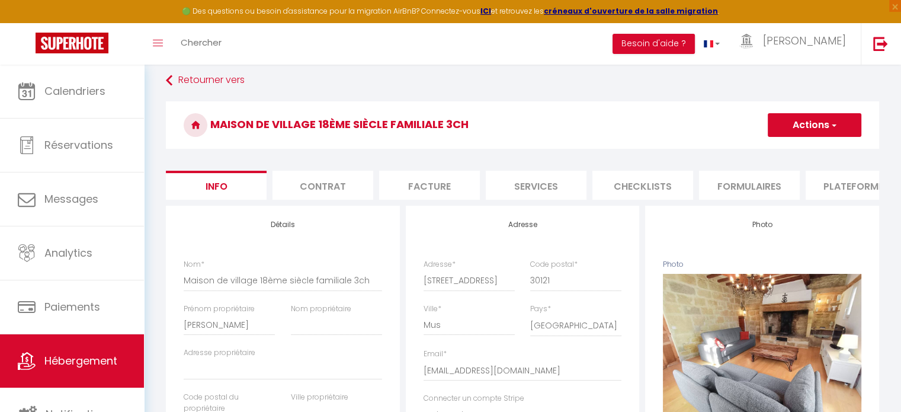
click at [840, 184] on li "Plateformes" at bounding box center [856, 185] width 101 height 29
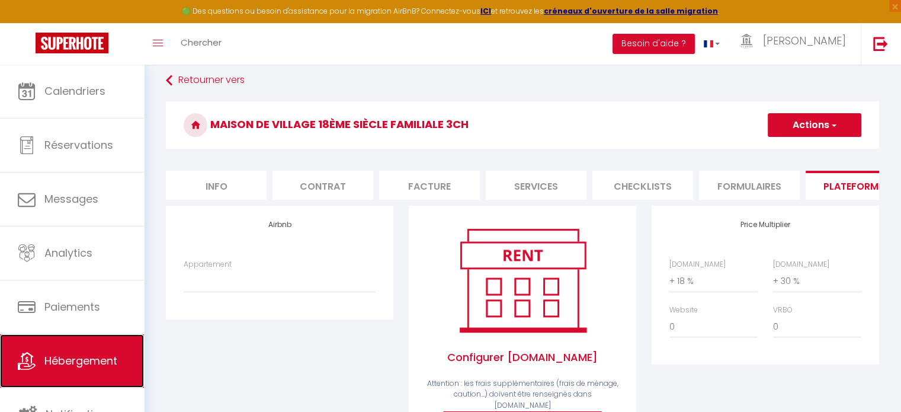
click at [75, 348] on link "Hébergement" at bounding box center [72, 360] width 144 height 53
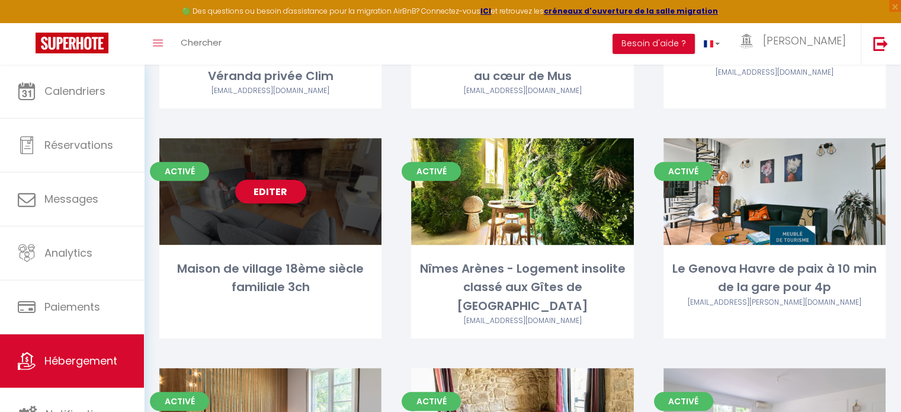
scroll to position [474, 0]
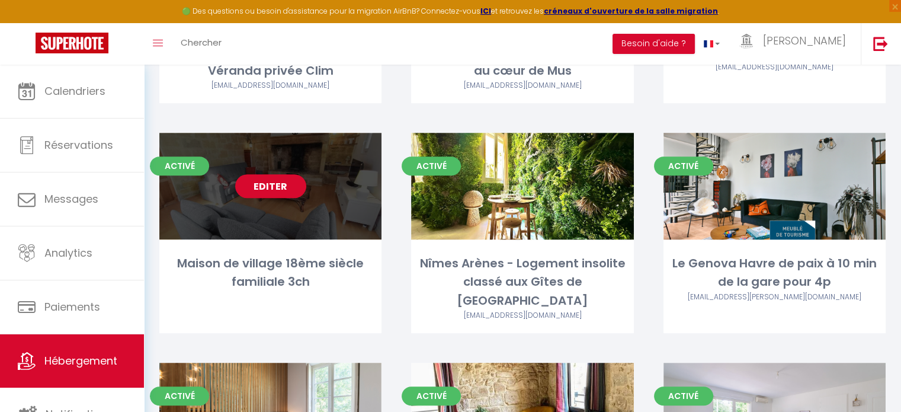
click at [275, 190] on link "Editer" at bounding box center [270, 186] width 71 height 24
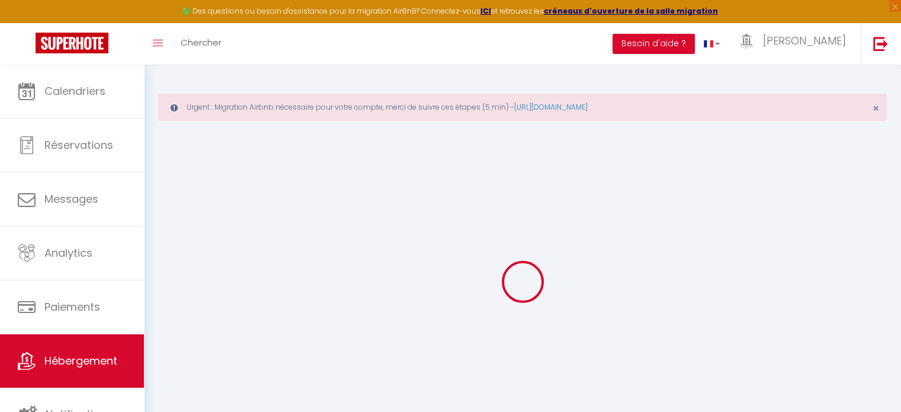
select select
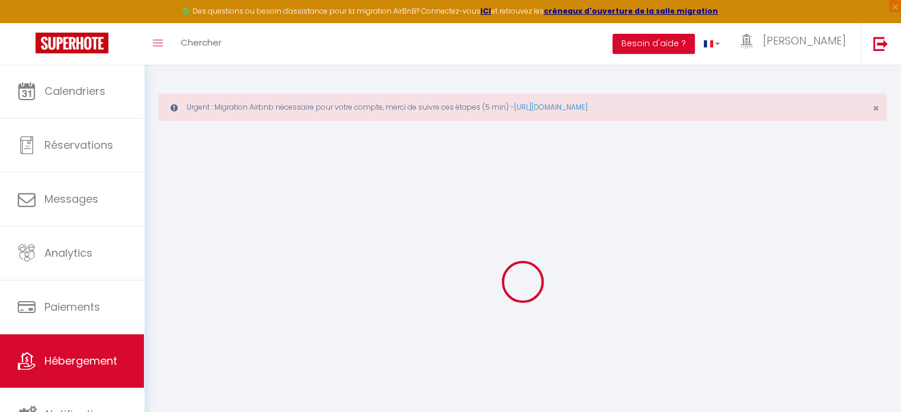
select select
checkbox input "false"
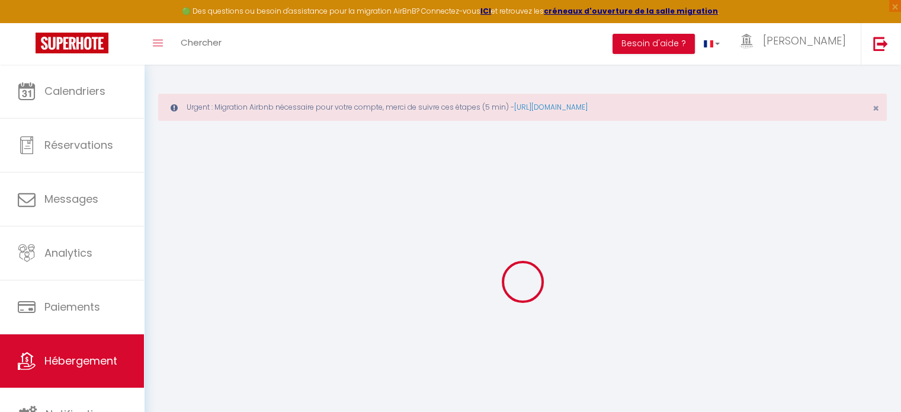
select select
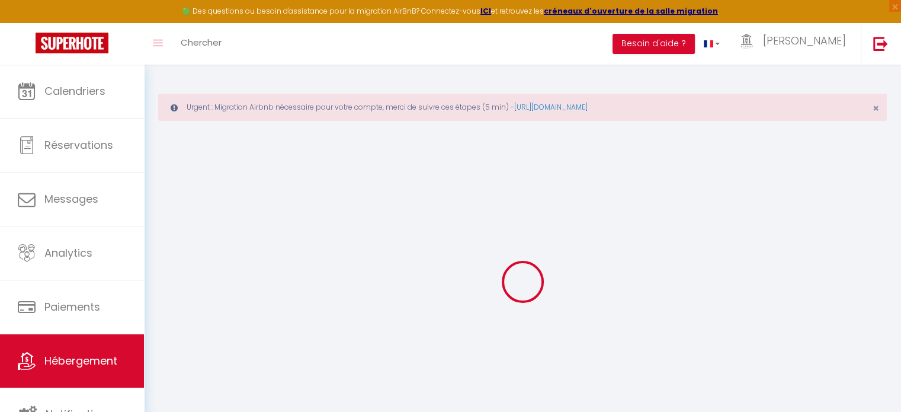
select select
checkbox input "false"
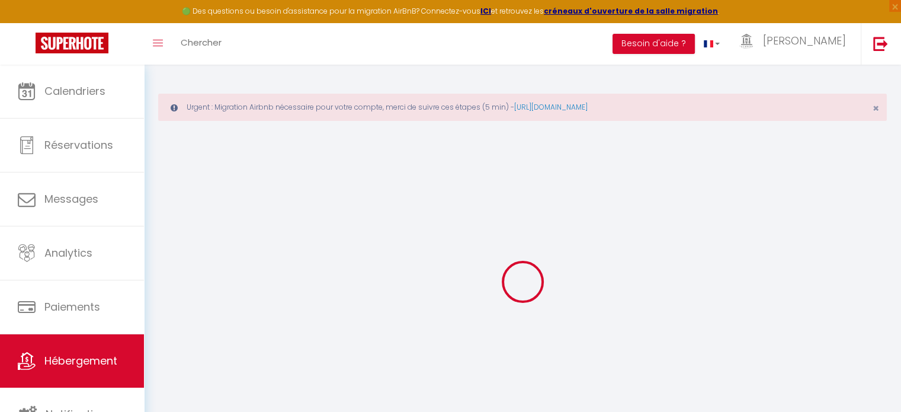
checkbox input "false"
select select
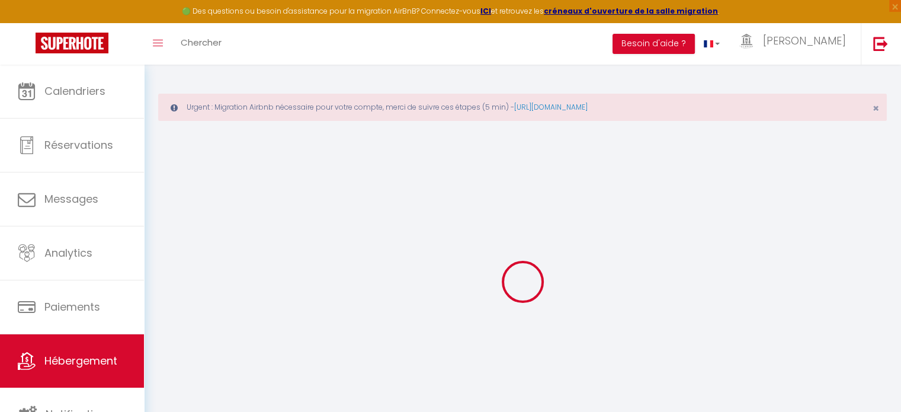
select select
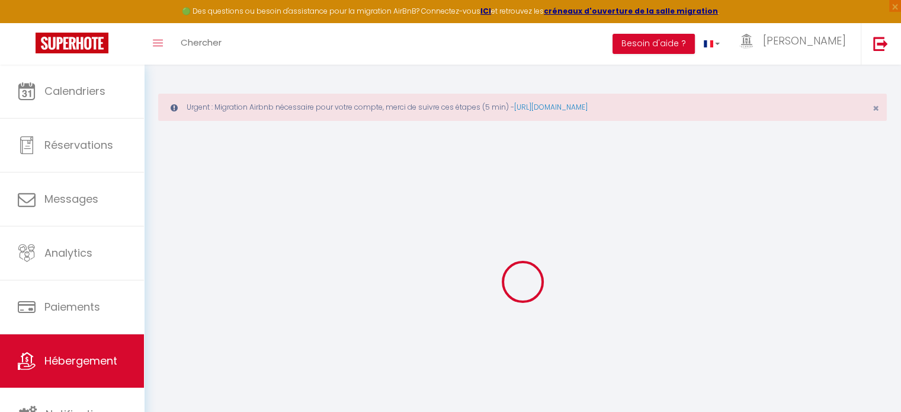
checkbox input "false"
select select
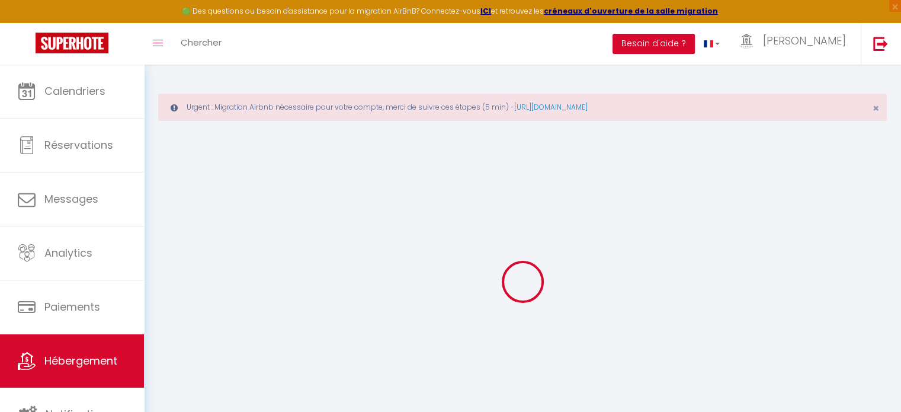
select select
type input "Maison de village 18ème siècle familiale 3ch"
type input "Marie-Alexandra"
select select "houses"
select select "8"
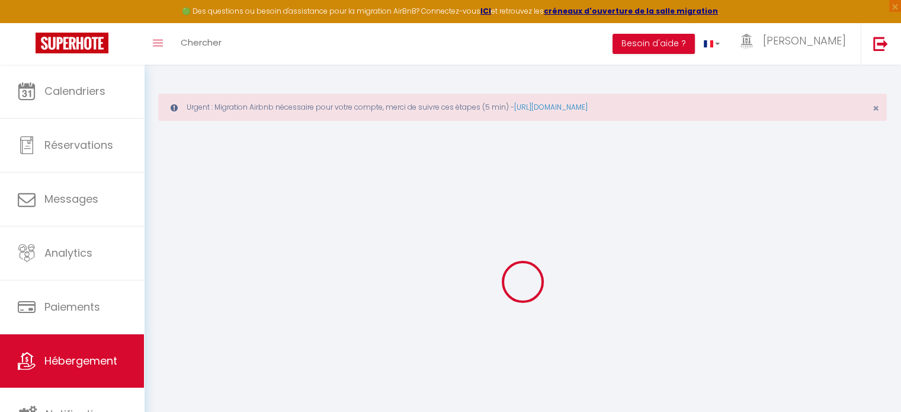
select select "4"
select select "3"
type input "90"
type input "20"
type input "160"
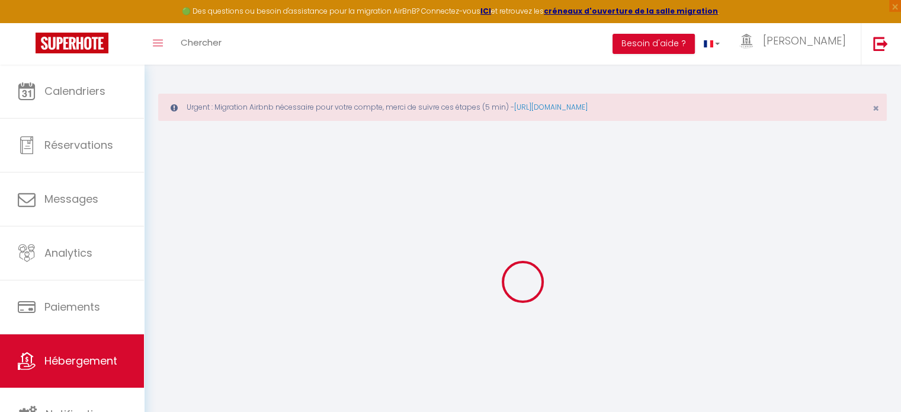
type input "0"
type input "500"
select select
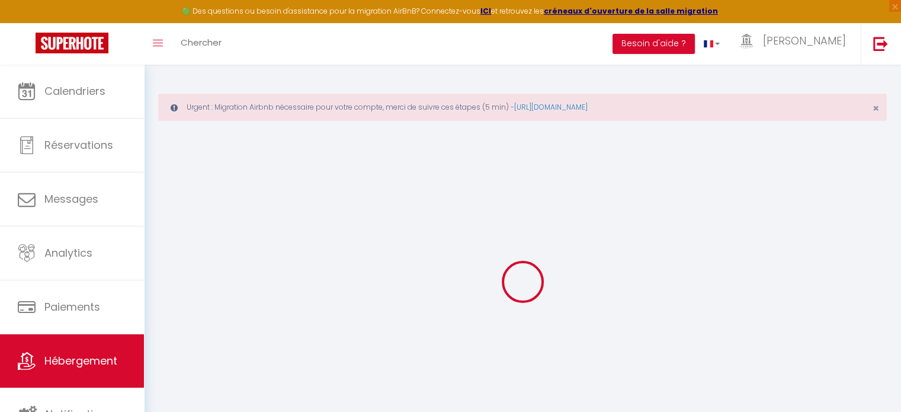
select select
type input "1 Rue des Airettes"
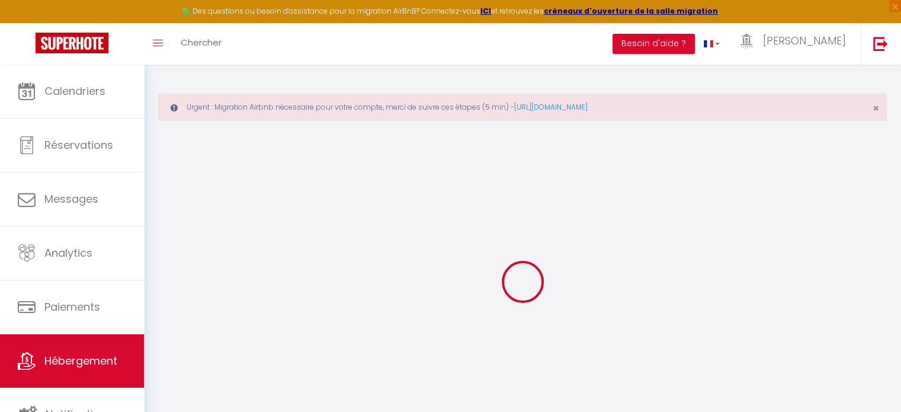
type input "30121"
type input "Mus"
type input "[EMAIL_ADDRESS][DOMAIN_NAME]"
select select "8494"
checkbox input "false"
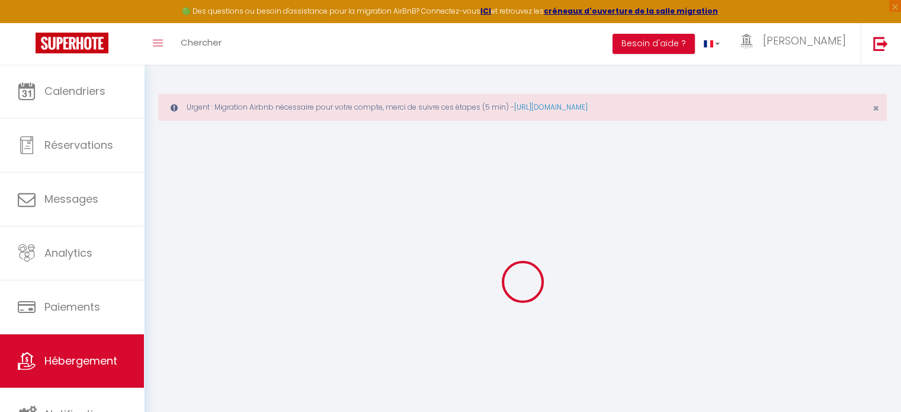
checkbox input "false"
checkbox input "true"
checkbox input "false"
radio input "true"
type input "22"
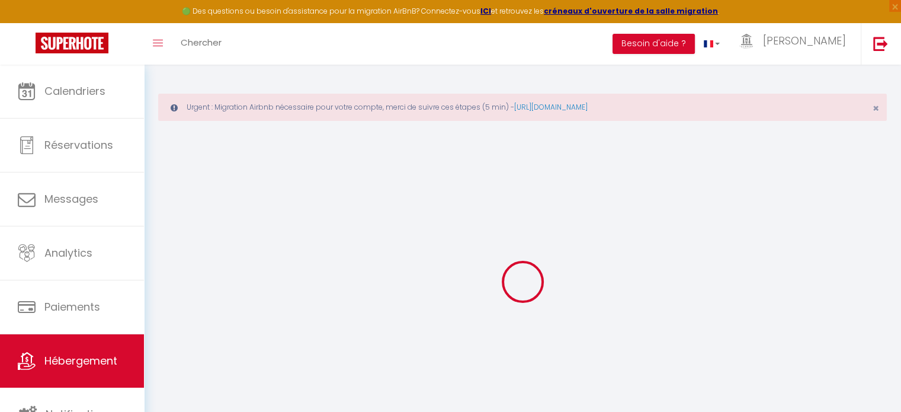
type input "160"
type input "0"
select select "28098"
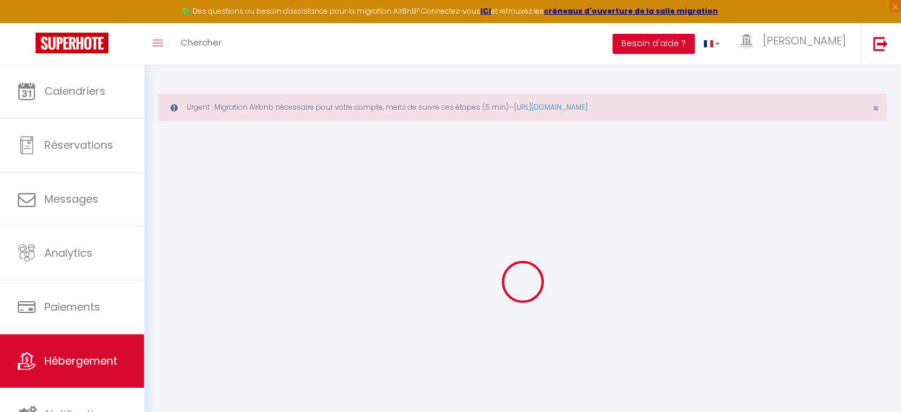
select select
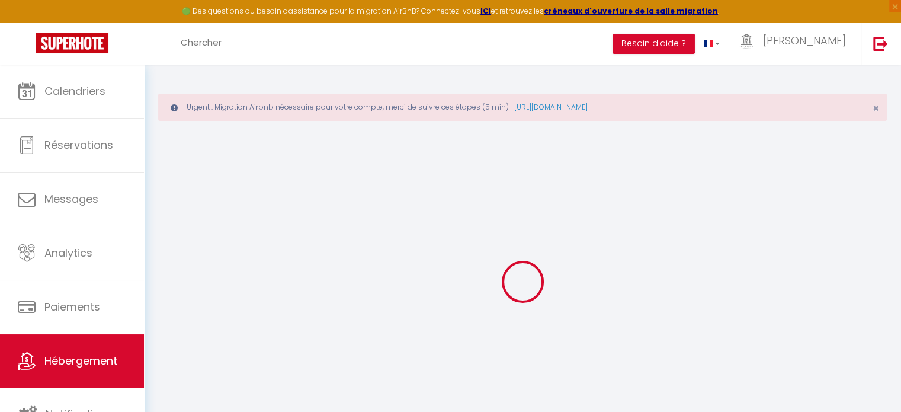
select select
checkbox input "false"
checkbox input "true"
checkbox input "false"
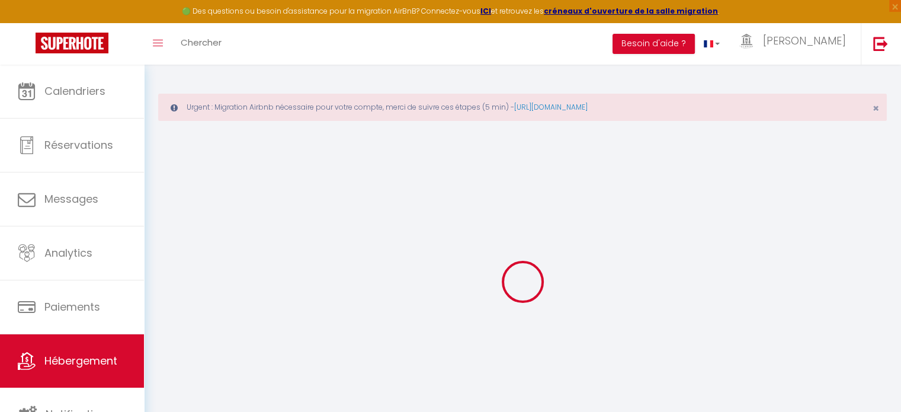
select select
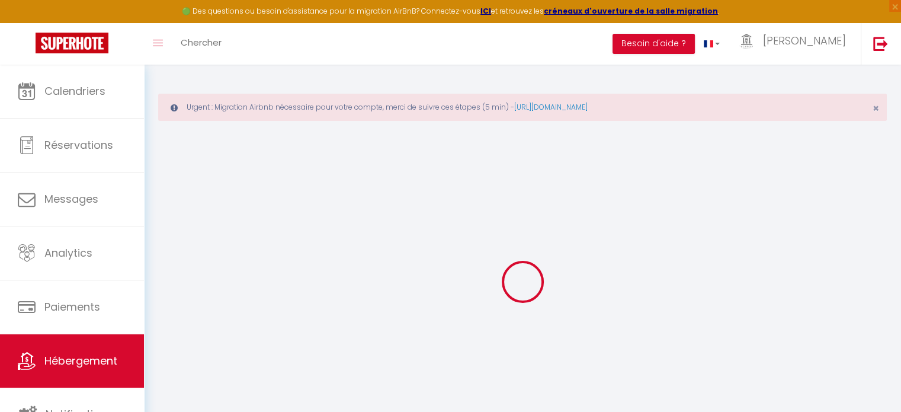
select select
checkbox input "false"
checkbox input "true"
checkbox input "false"
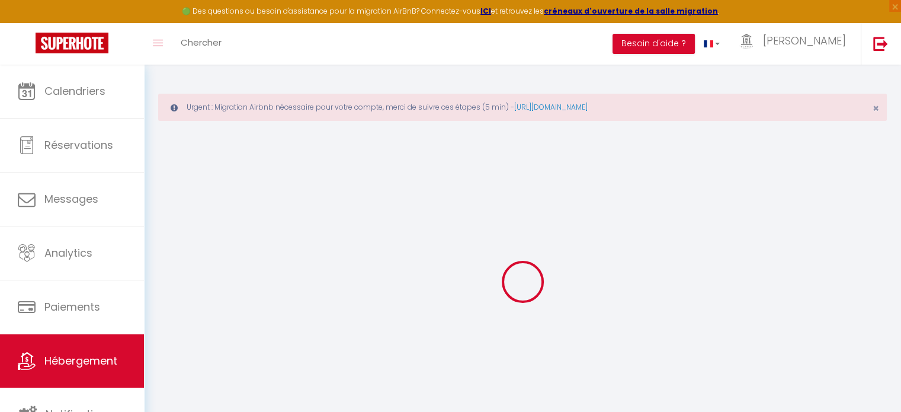
checkbox input "false"
checkbox input "true"
checkbox input "false"
select select "17:00"
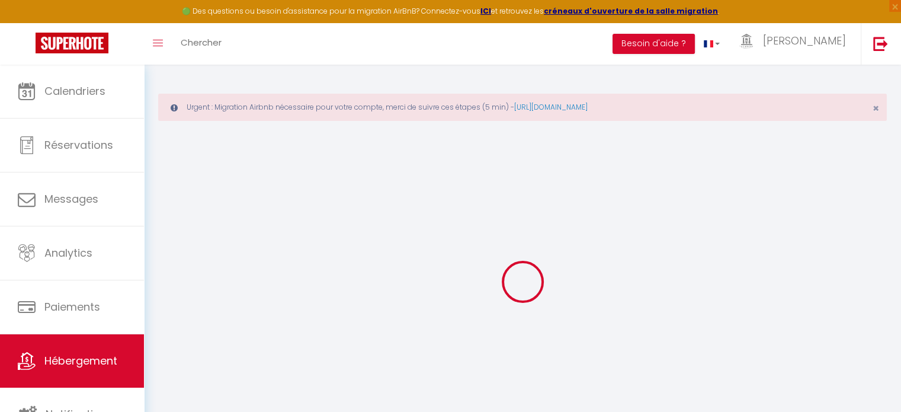
select select "23:00"
select select "11:00"
select select "30"
select select "120"
select select "17:00"
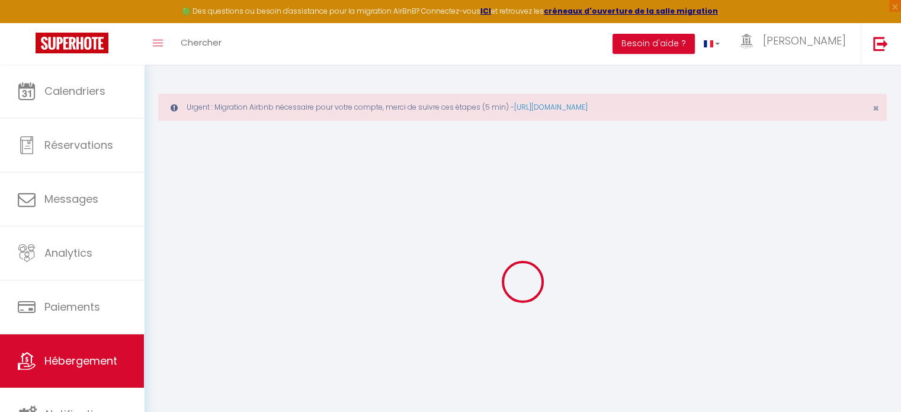
checkbox input "false"
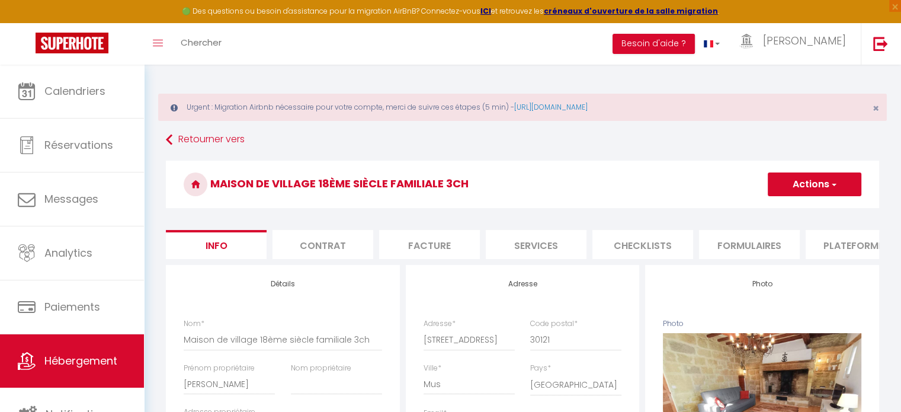
click at [817, 181] on button "Actions" at bounding box center [815, 184] width 94 height 24
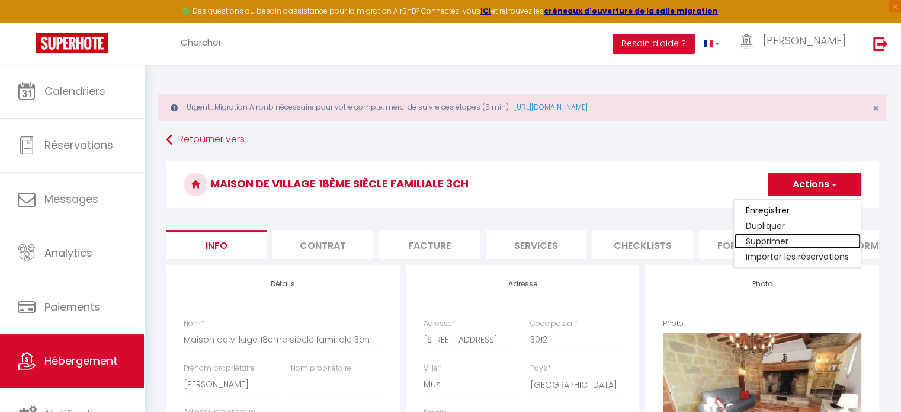
click at [777, 239] on link "Supprimer" at bounding box center [797, 240] width 127 height 15
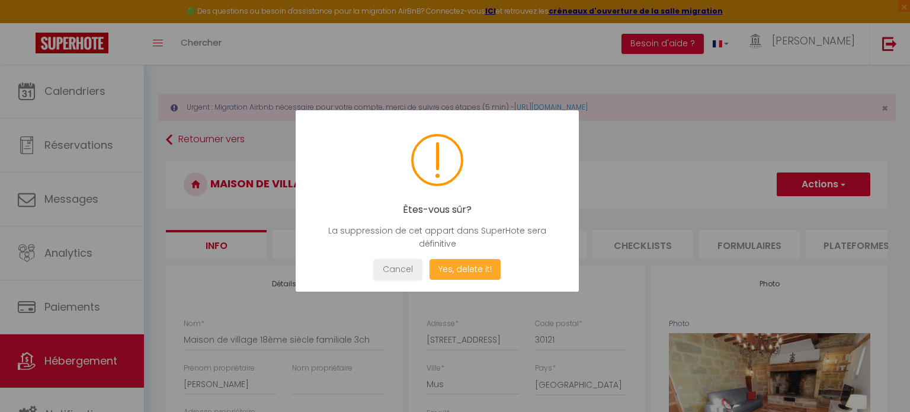
click at [481, 266] on button "Yes, delete it!" at bounding box center [465, 269] width 71 height 21
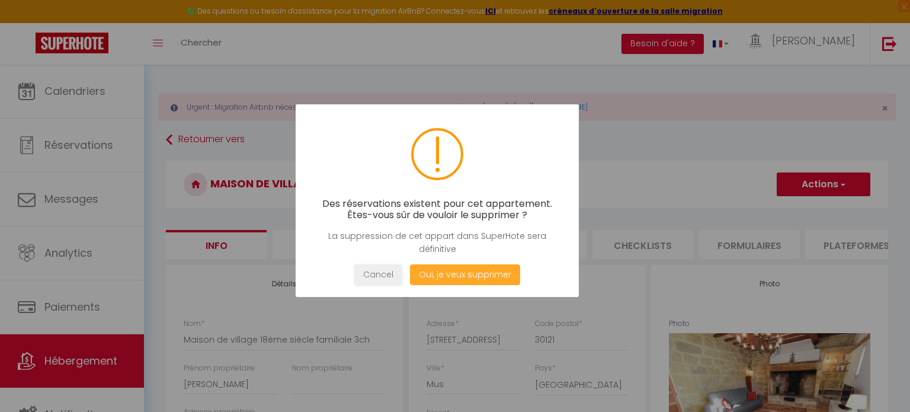
click at [457, 271] on button "Oui, je veux supprimer" at bounding box center [465, 274] width 110 height 21
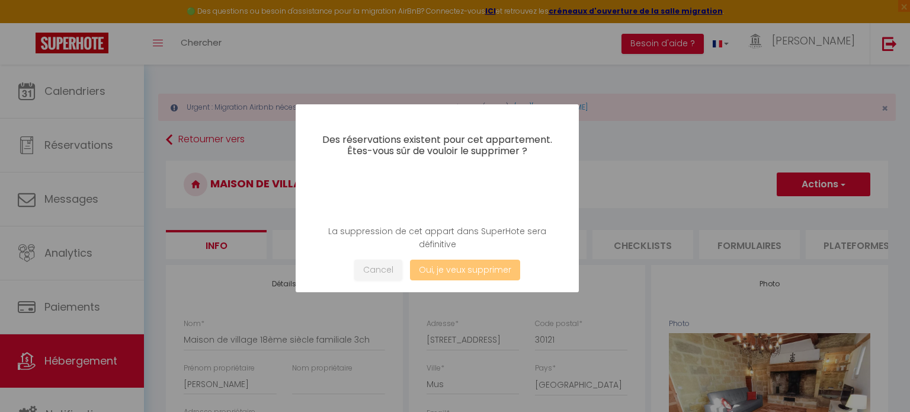
click at [475, 271] on button "Oui, je veux supprimer" at bounding box center [465, 270] width 110 height 21
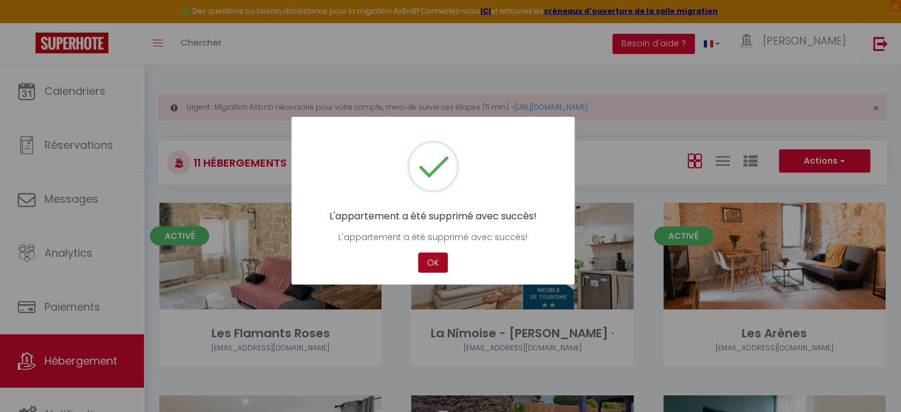
click at [423, 263] on button "OK" at bounding box center [433, 262] width 30 height 21
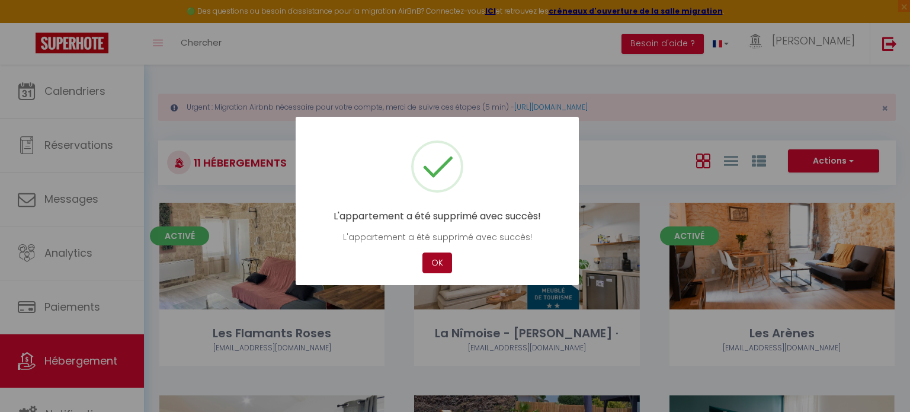
click at [438, 260] on button "OK" at bounding box center [437, 262] width 30 height 21
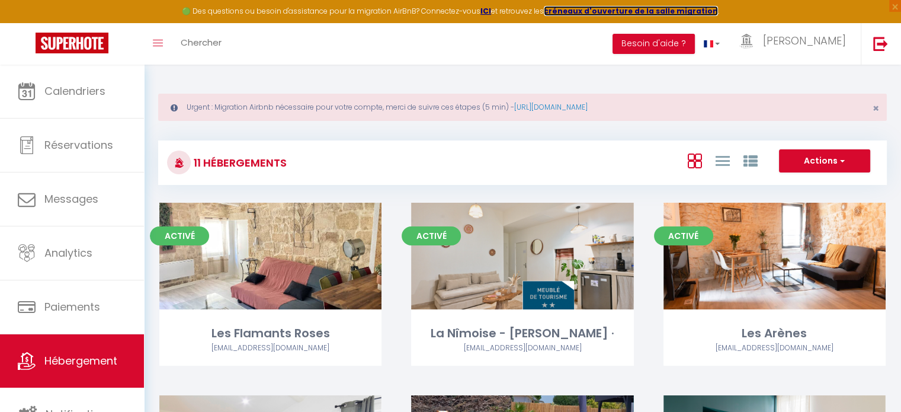
click at [596, 13] on strong "créneaux d'ouverture de la salle migration" at bounding box center [631, 11] width 174 height 10
